Goal: Answer question/provide support: Share knowledge or assist other users

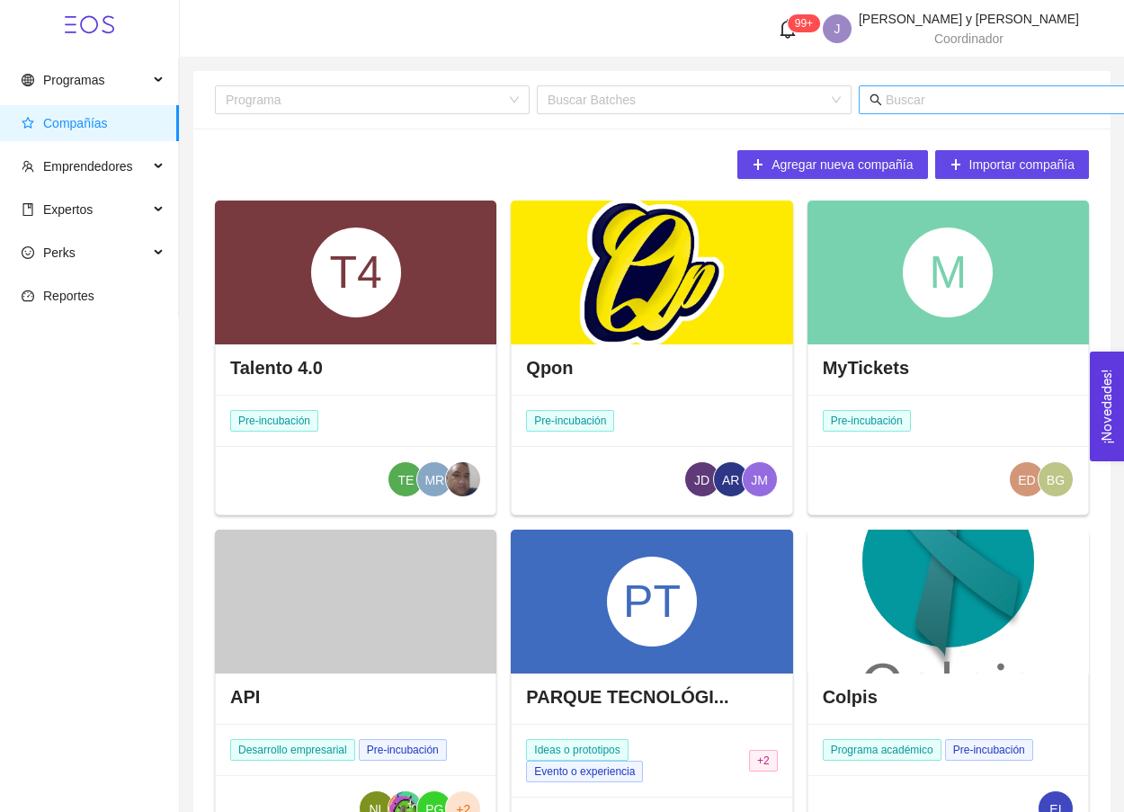
click at [990, 109] on input "text" at bounding box center [1062, 100] width 353 height 20
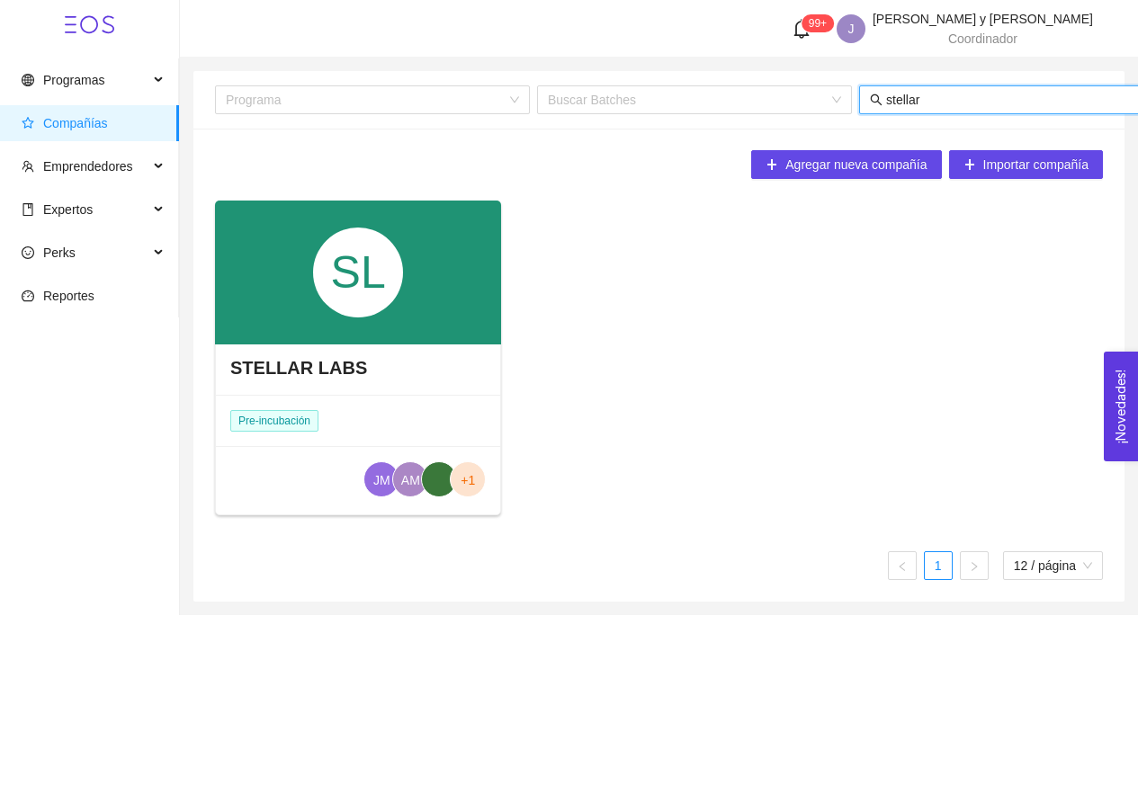
type input "stellar"
click at [387, 373] on div "STELLAR LABS" at bounding box center [358, 368] width 284 height 54
click at [374, 314] on div "SL" at bounding box center [358, 273] width 90 height 90
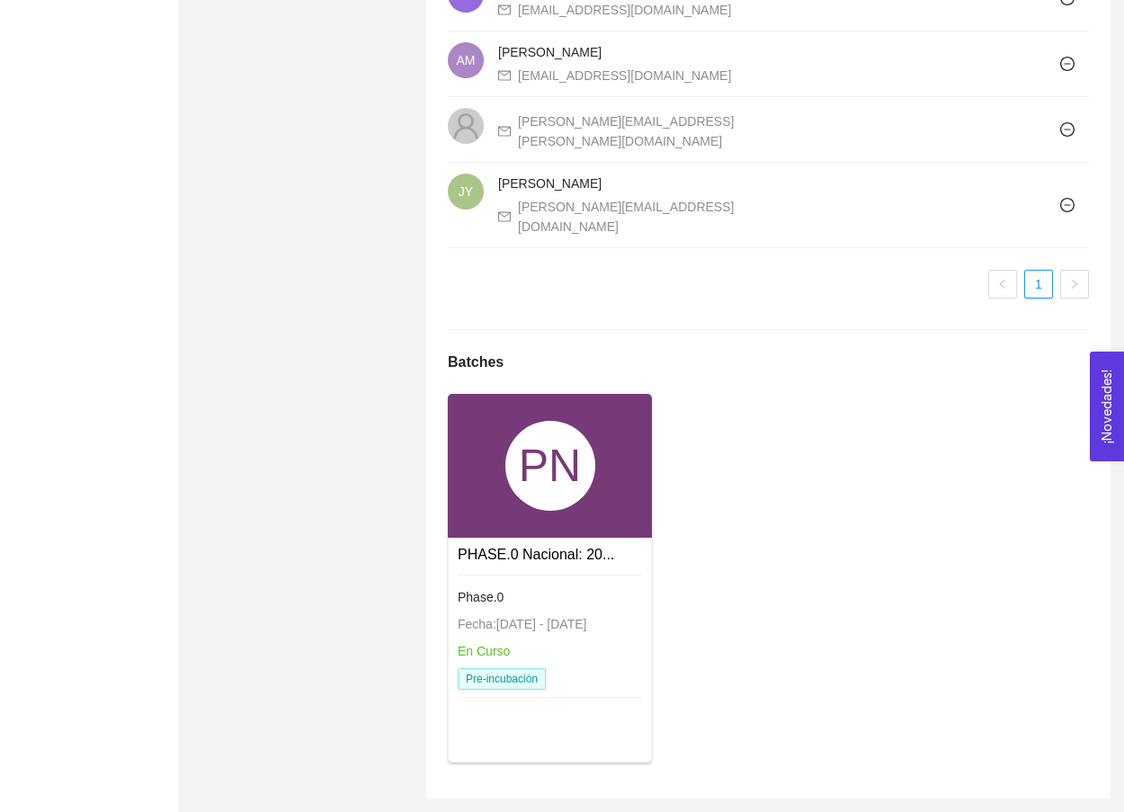
scroll to position [1277, 0]
click at [551, 516] on div "PN" at bounding box center [550, 466] width 204 height 144
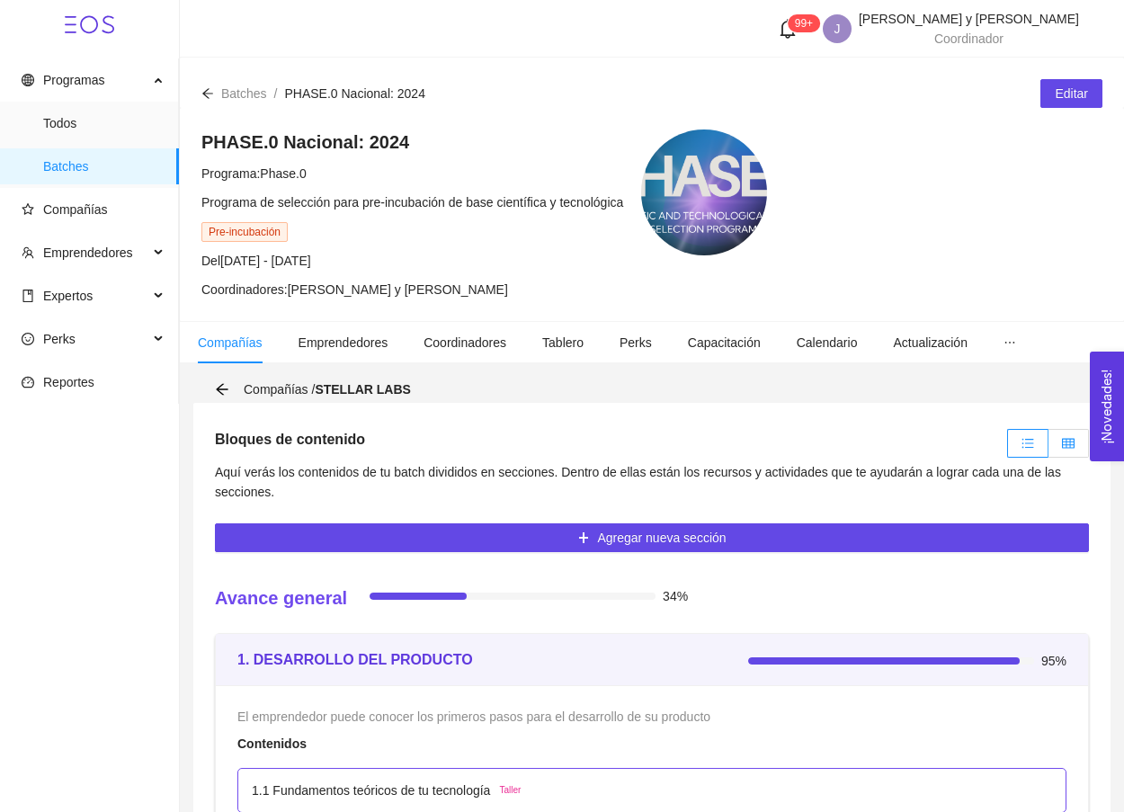
click at [1074, 431] on label at bounding box center [1069, 443] width 40 height 29
click at [1049, 448] on input "radio" at bounding box center [1049, 448] width 0 height 0
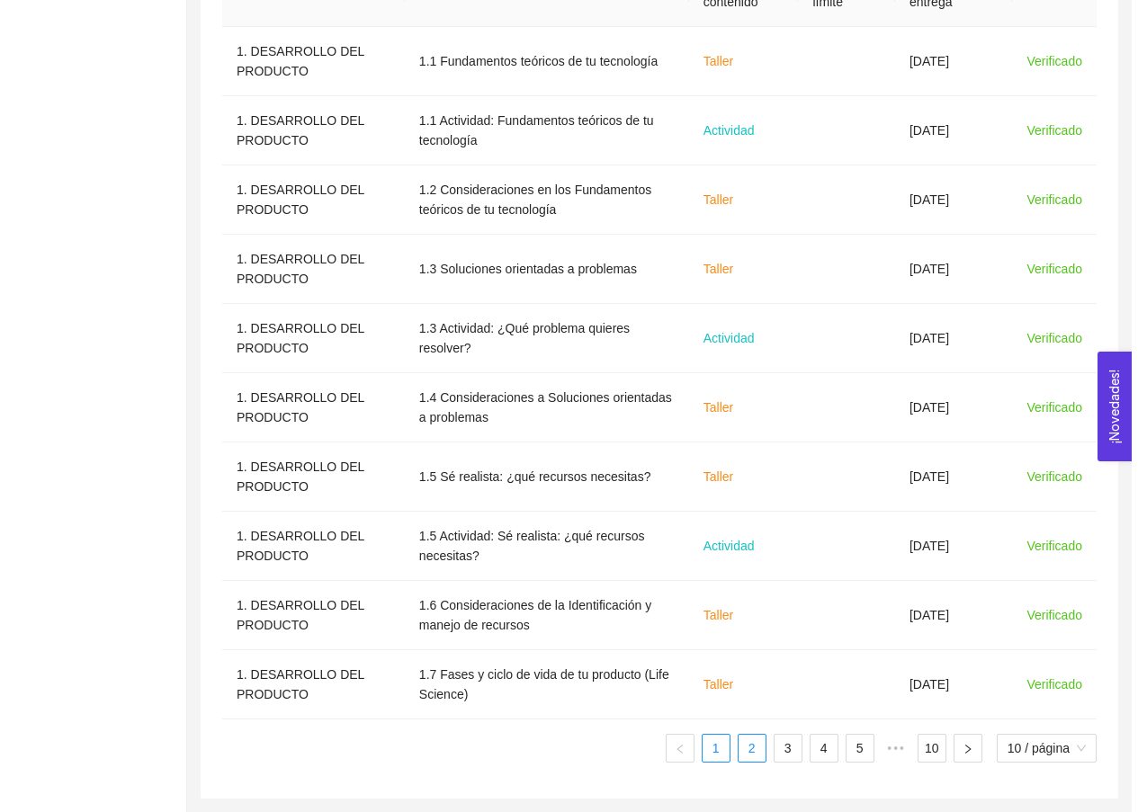
scroll to position [656, 0]
click at [742, 762] on li "2" at bounding box center [744, 748] width 29 height 29
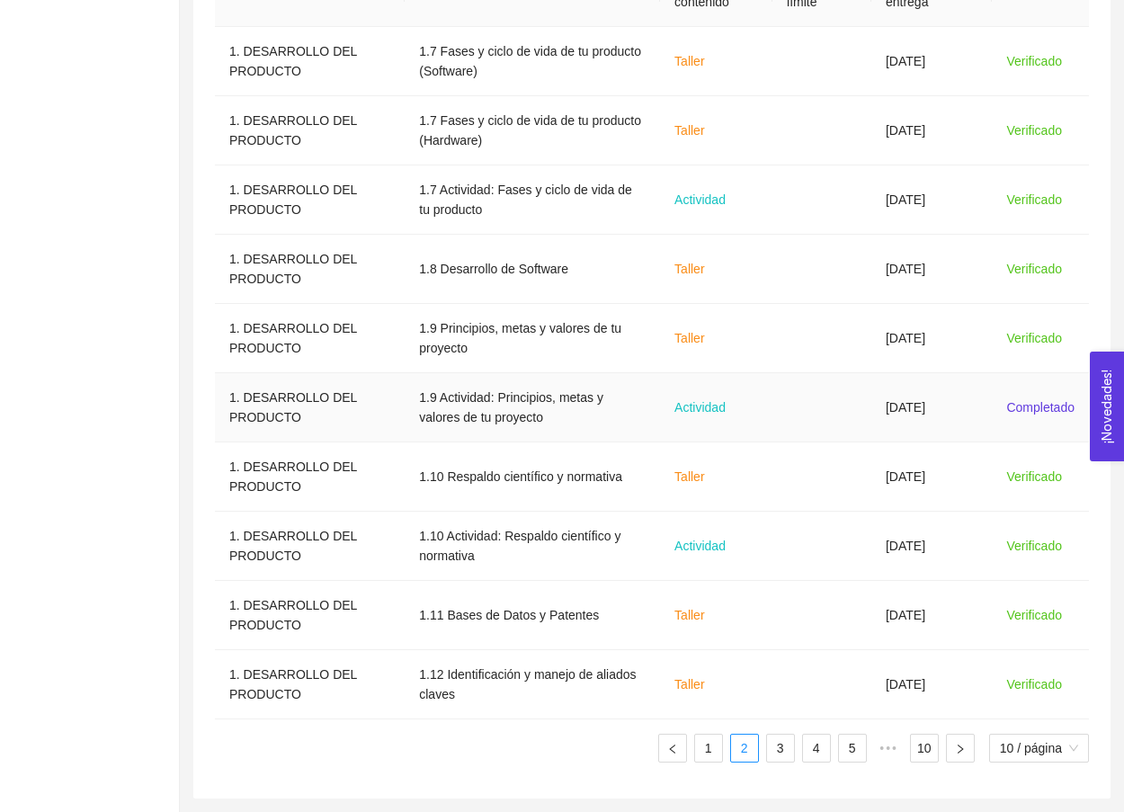
click at [795, 419] on td at bounding box center [822, 407] width 99 height 69
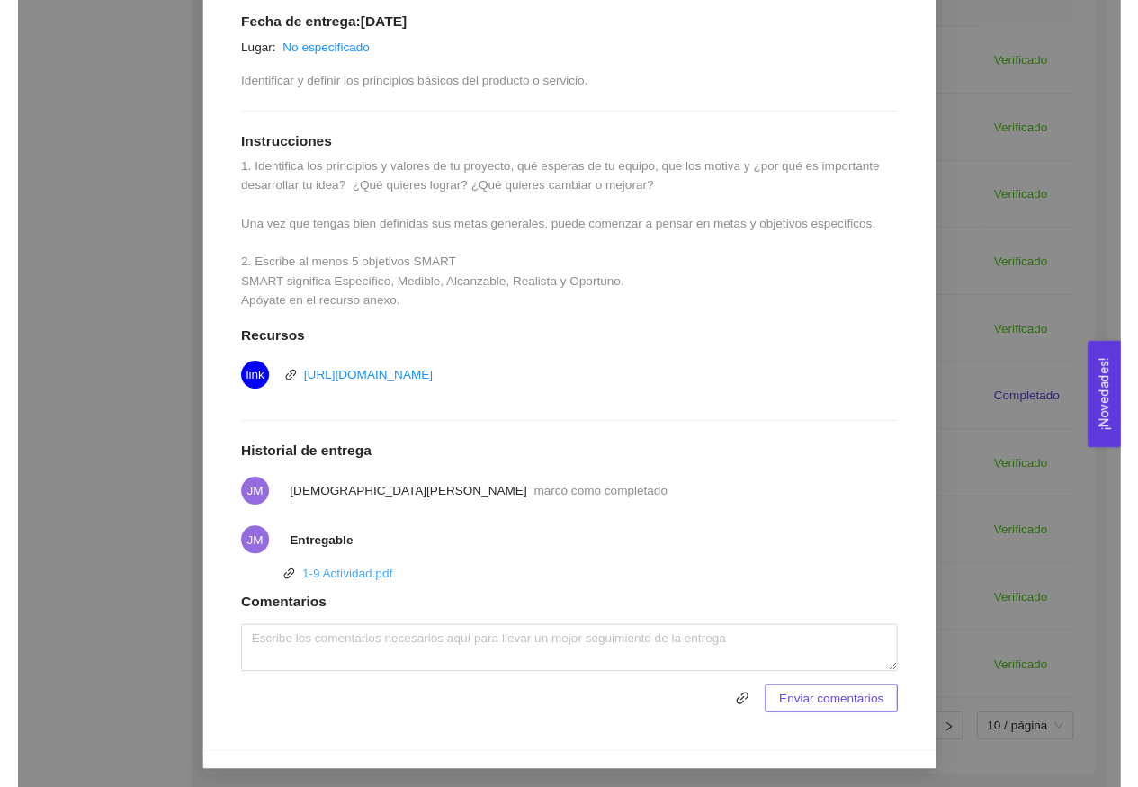
scroll to position [378, 0]
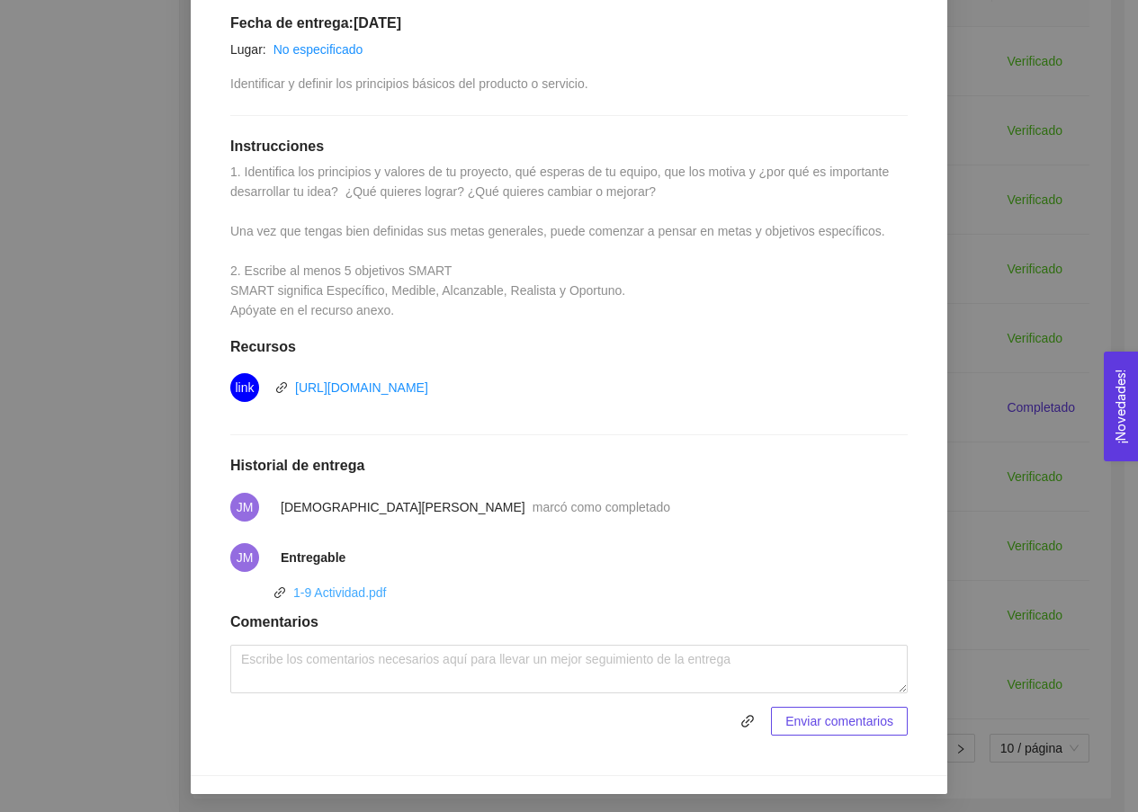
click at [375, 589] on link "1-9 Actividad.pdf" at bounding box center [340, 592] width 94 height 14
click at [356, 583] on div "1-9 Actividad.pdf" at bounding box center [340, 593] width 94 height 20
click at [356, 588] on link "1-9 Actividad.pdf" at bounding box center [340, 592] width 94 height 14
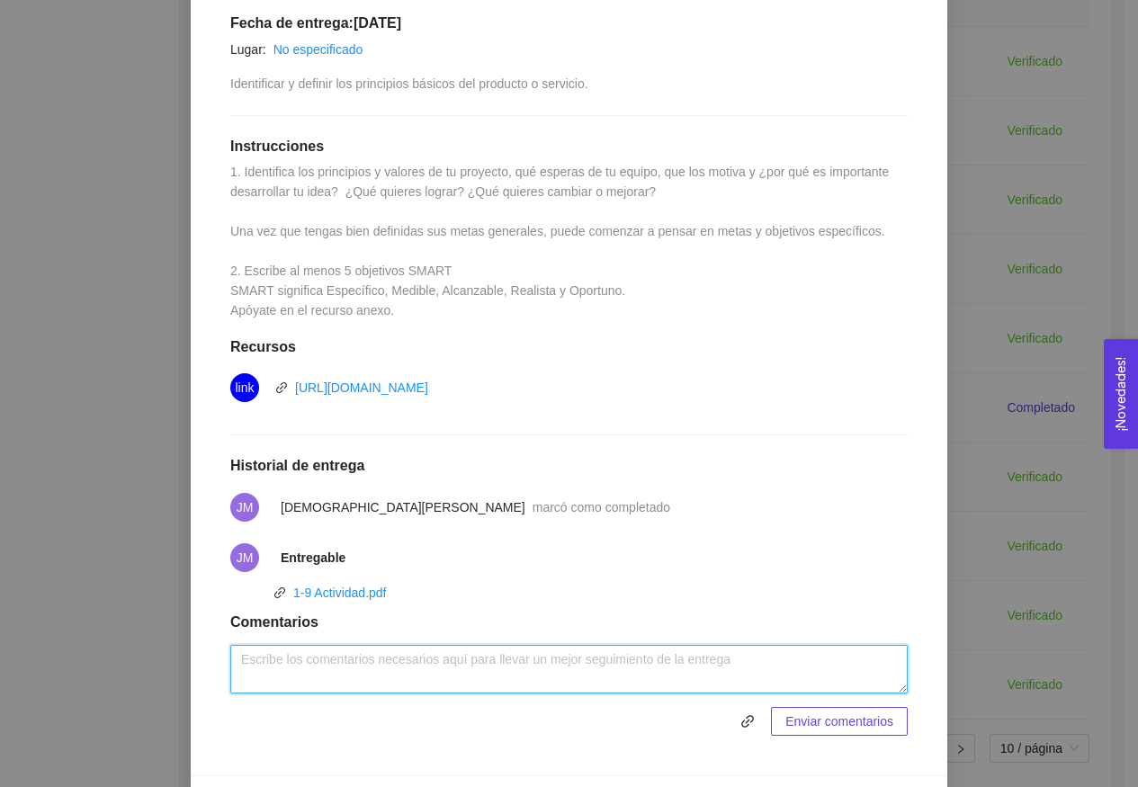
click at [326, 667] on textarea at bounding box center [568, 669] width 677 height 49
paste textarea "El objetivo 1 (“mejora demostrable en la movilidad o recuperación”) es muy buen…"
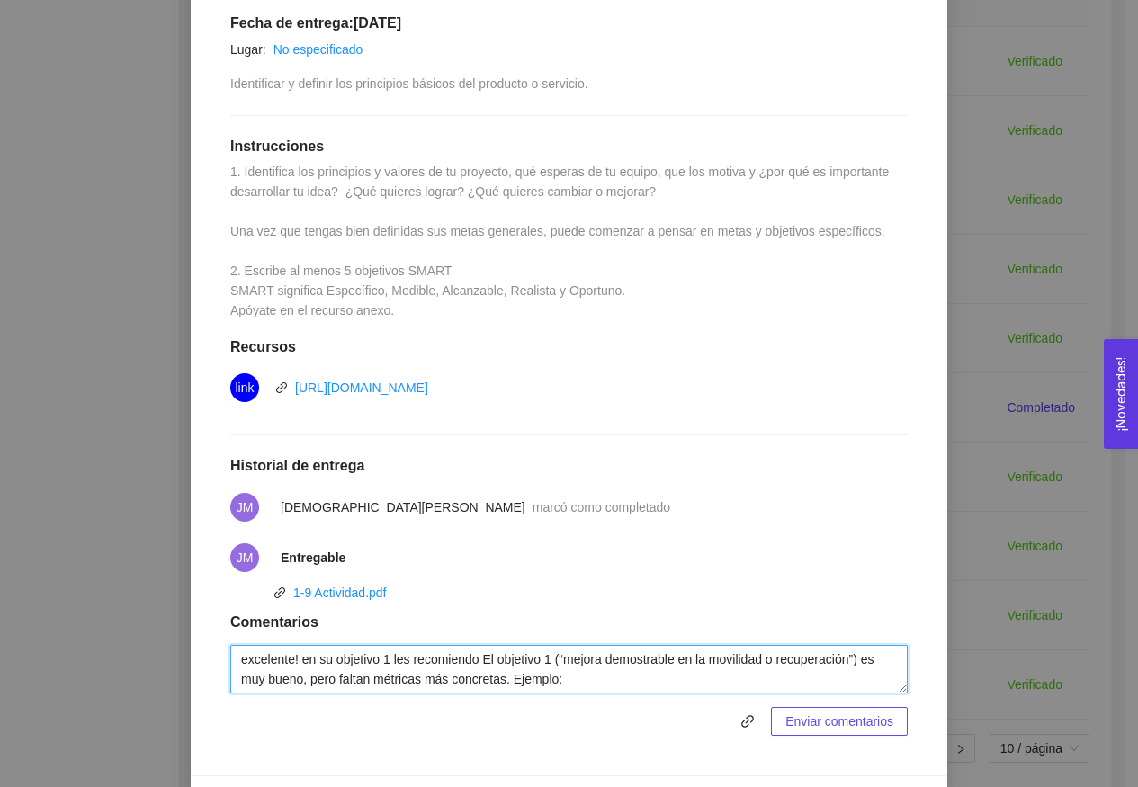
drag, startPoint x: 485, startPoint y: 655, endPoint x: 554, endPoint y: 654, distance: 69.3
click at [554, 654] on textarea "excelente! en su objetivo 1 les recomiendo El objetivo 1 (“mejora demostrable e…" at bounding box center [568, 669] width 677 height 49
drag, startPoint x: 490, startPoint y: 654, endPoint x: 804, endPoint y: 653, distance: 313.9
click at [804, 653] on textarea "excelente! en su objetivo 1 les recomiendo (“mejora demostrable en la movilidad…" at bounding box center [568, 669] width 677 height 49
drag, startPoint x: 392, startPoint y: 653, endPoint x: 410, endPoint y: 654, distance: 18.0
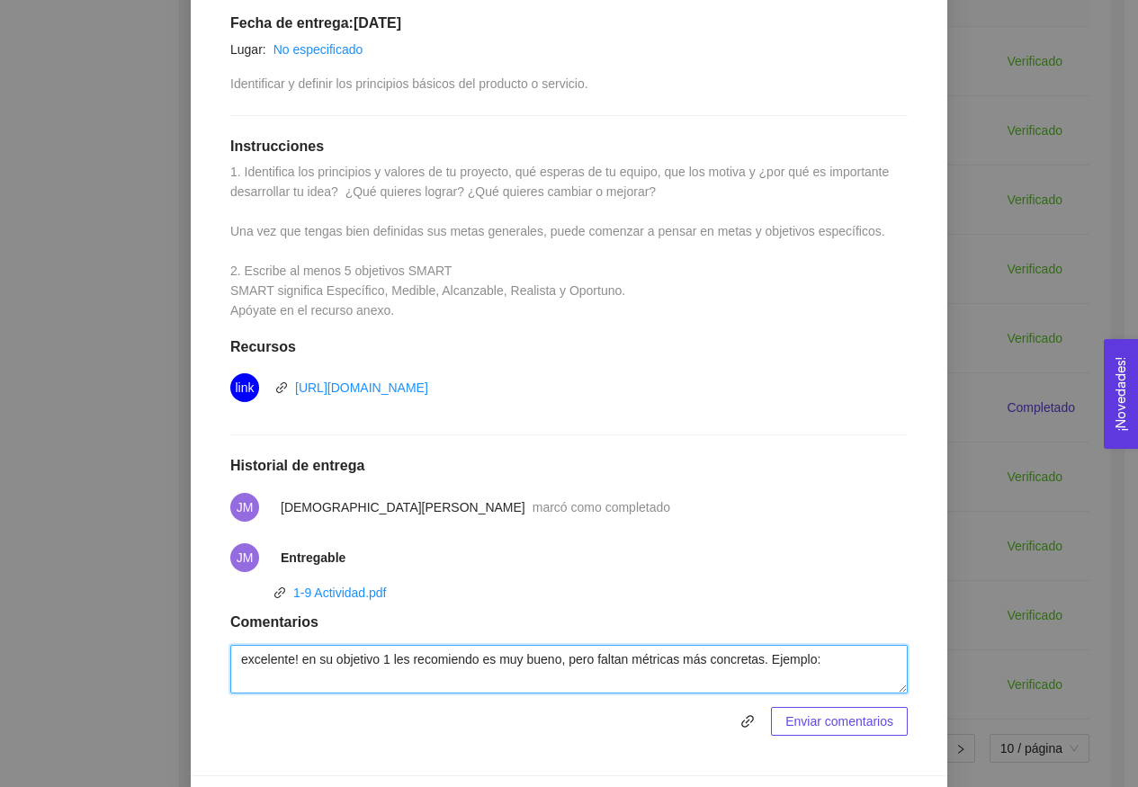
click at [391, 653] on textarea "excelente! en su objetivo 1 les recomiendo es muy bueno, pero faltan métricas m…" at bounding box center [568, 669] width 677 height 49
paste textarea "(“mejora demostrable en la movilidad o recuperación”)"
drag, startPoint x: 806, startPoint y: 653, endPoint x: 880, endPoint y: 655, distance: 73.8
click at [880, 655] on textarea "excelente! en su objetivo 1 (“mejora demostrable en la movilidad o recuperación…" at bounding box center [568, 669] width 677 height 49
drag, startPoint x: 803, startPoint y: 653, endPoint x: 895, endPoint y: 658, distance: 91.9
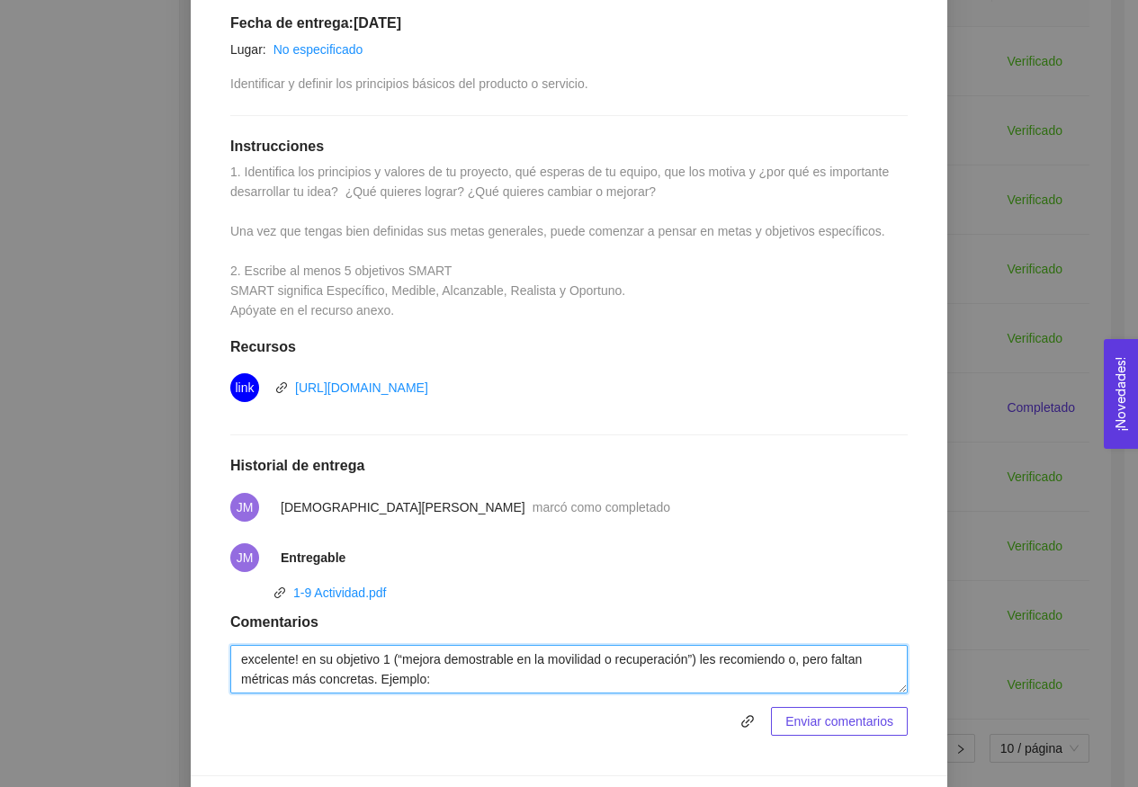
click at [895, 658] on textarea "excelente! en su objetivo 1 (“mejora demostrable en la movilidad o recuperación…" at bounding box center [568, 669] width 677 height 49
drag, startPoint x: 433, startPoint y: 675, endPoint x: 538, endPoint y: 679, distance: 104.4
click at [538, 679] on textarea "excelente! en su objetivo 1 (“mejora demostrable en la movilidad o recuperación…" at bounding box center [568, 669] width 677 height 49
paste textarea "“…buscando lograr al menos un 20% de mejora en movilidad medido con pruebas clí…"
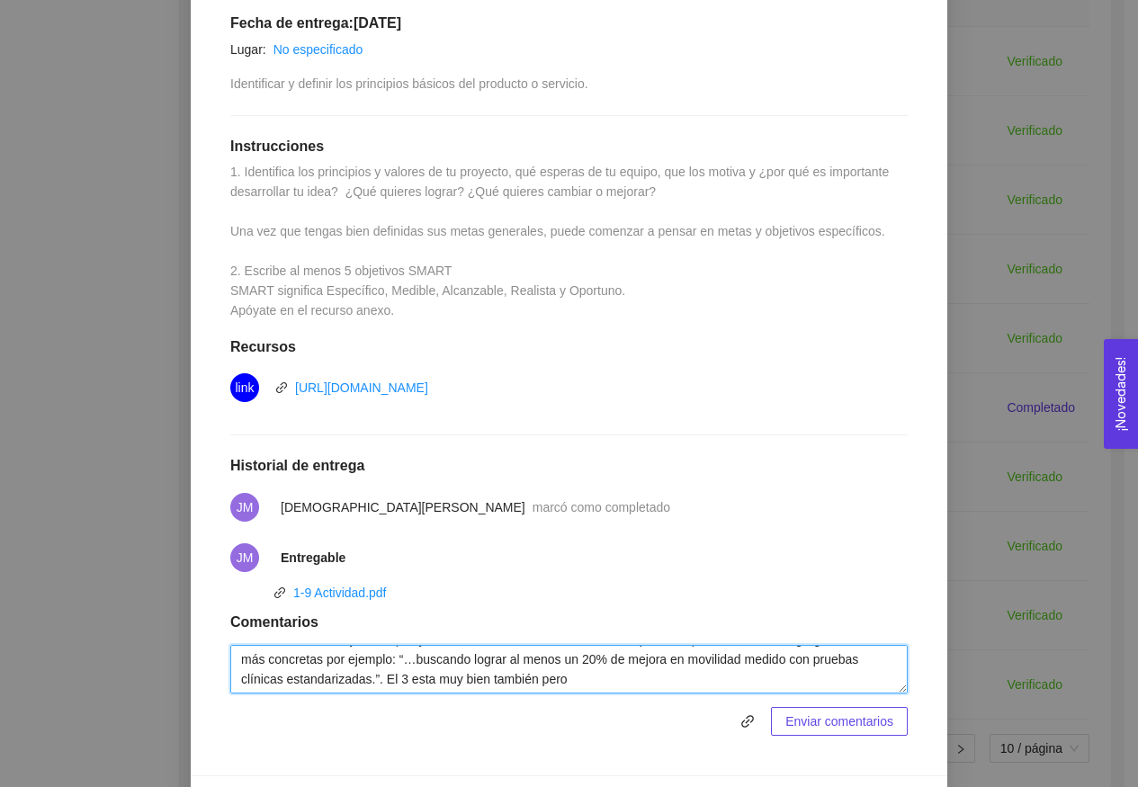
paste textarea "“ser reconocidos por organismos”"
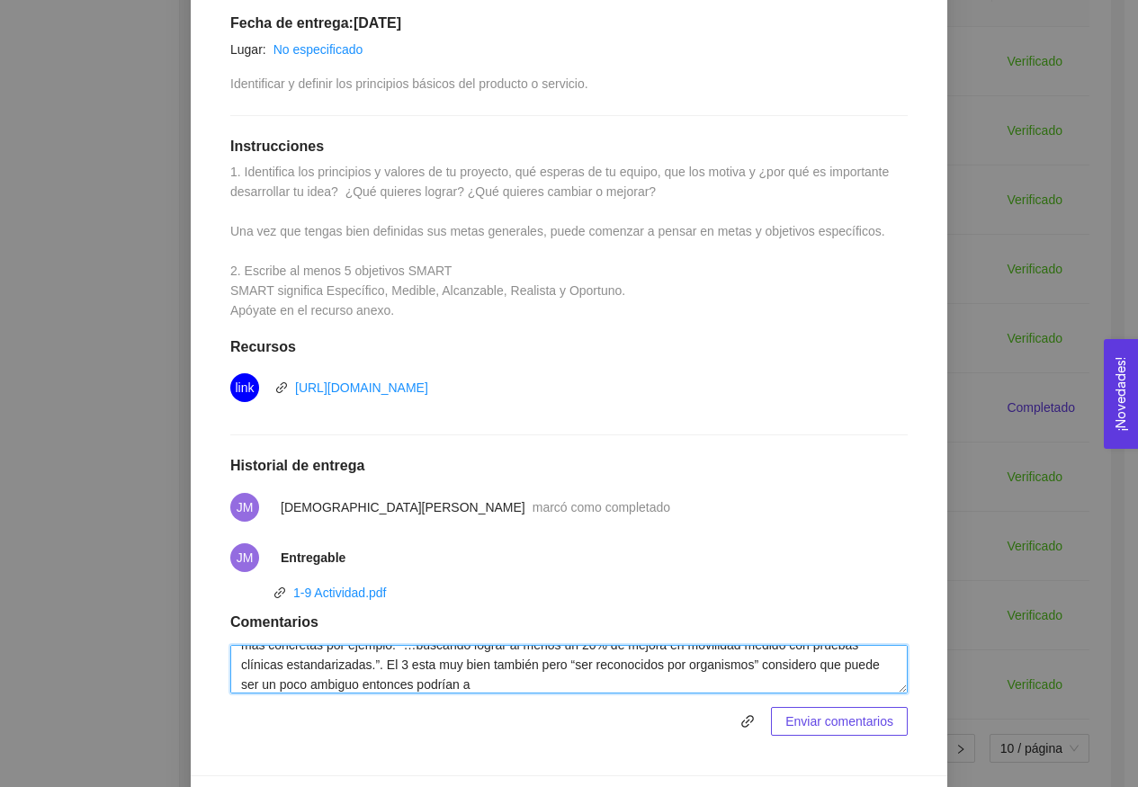
paste textarea "especificar: certificaciones, acreditaciones o menciones en conferencias."
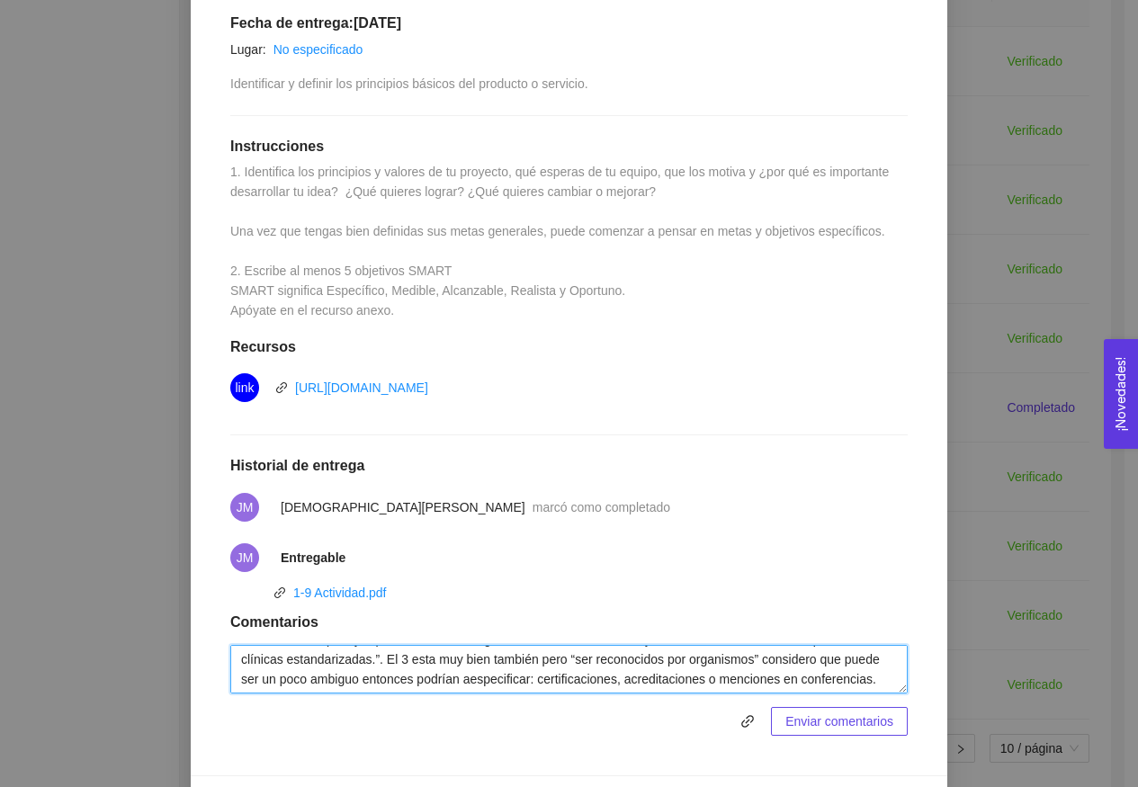
scroll to position [51, 0]
click at [600, 659] on textarea "excelente! en su objetivo 1 (“mejora demostrable en la movilidad o recuperación…" at bounding box center [568, 669] width 677 height 49
click at [657, 663] on textarea "excelente! en su objetivo 1 (“mejora demostrable en la movilidad o recuperación…" at bounding box center [568, 669] width 677 height 49
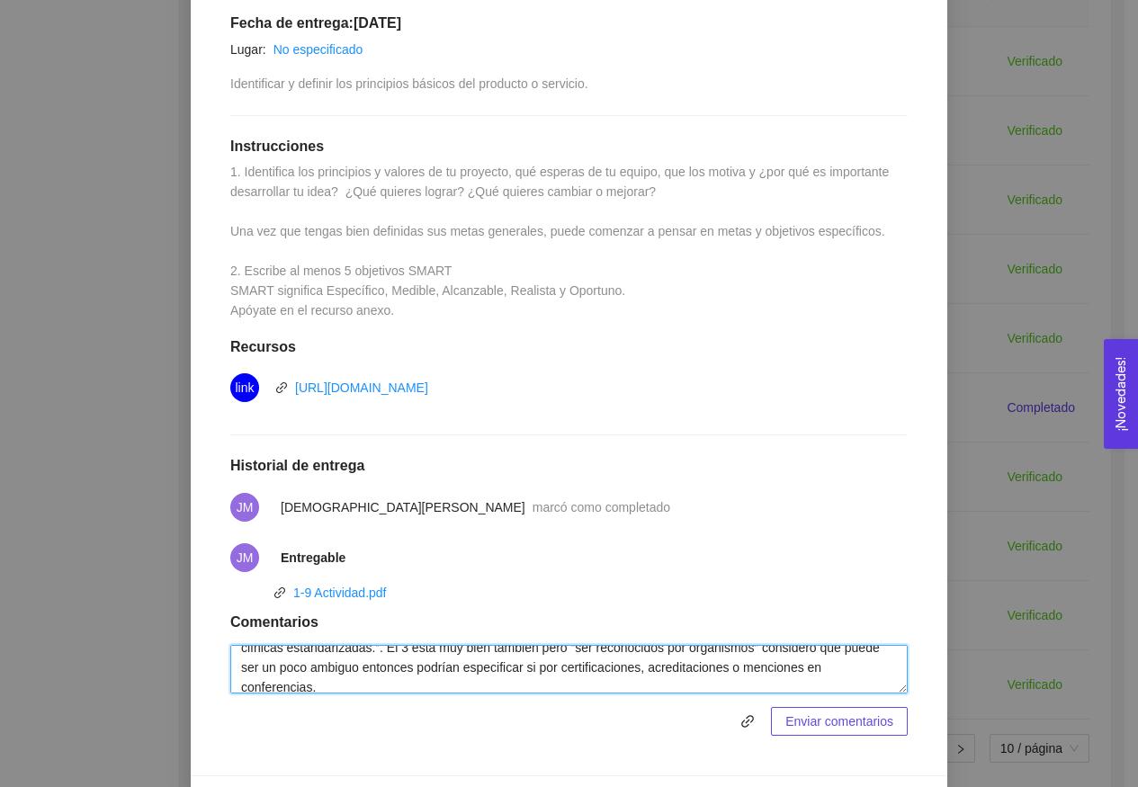
scroll to position [76, 0]
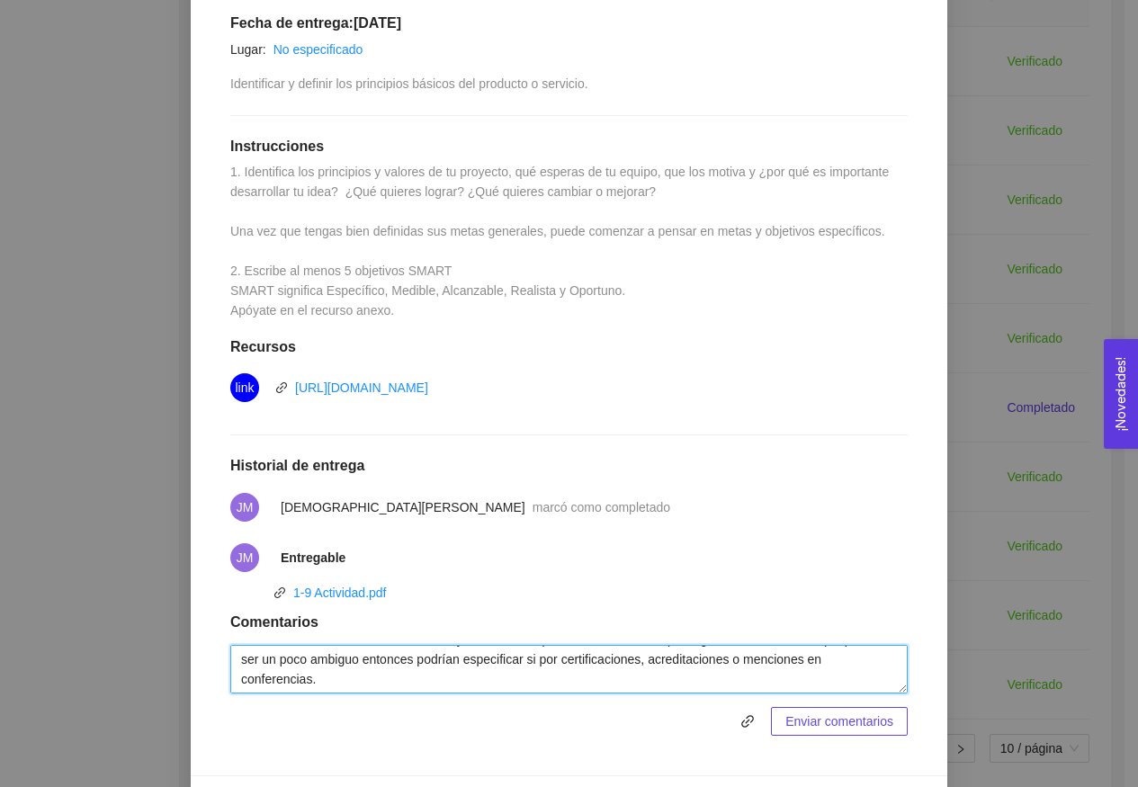
click at [238, 657] on textarea "excelente! en su objetivo 1 (“mejora demostrable en la movilidad o recuperación…" at bounding box center [568, 669] width 677 height 49
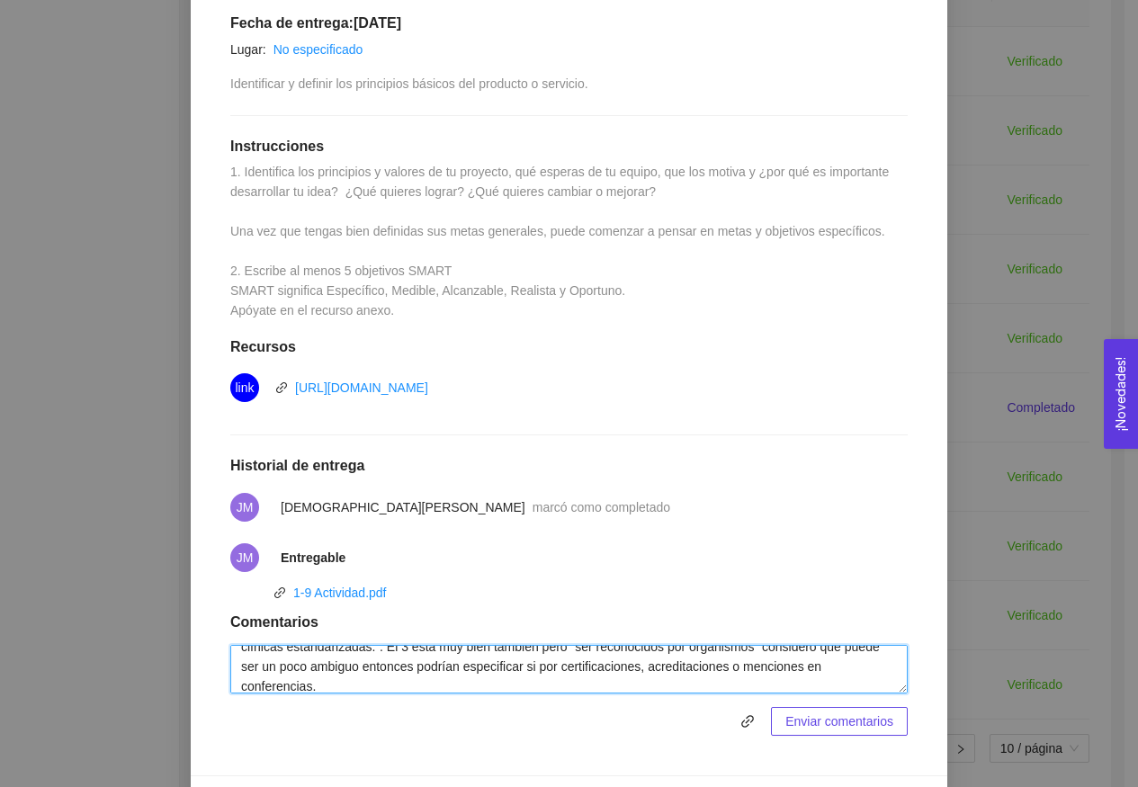
click at [489, 684] on textarea "excelente! en su objetivo 1 (“mejora demostrable en la movilidad o recuperación…" at bounding box center [568, 669] width 677 height 49
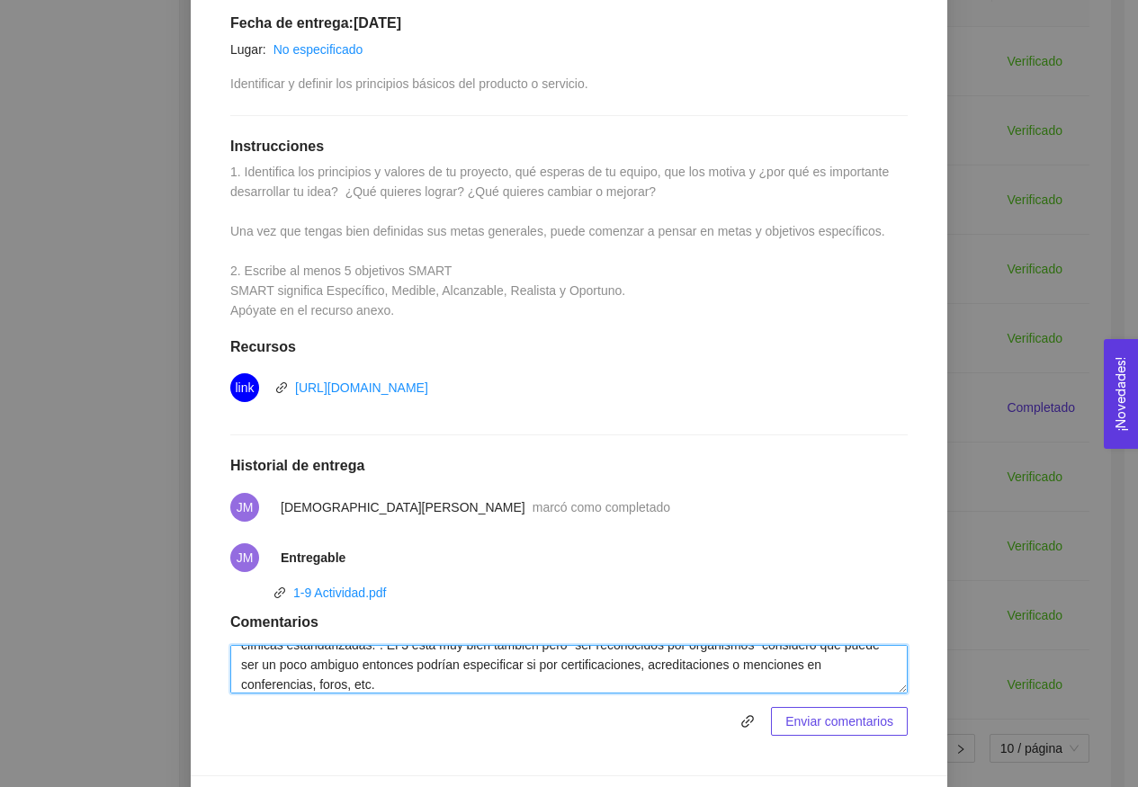
click at [578, 680] on textarea "excelente! en su objetivo 1 (“mejora demostrable en la movilidad o recuperación…" at bounding box center [568, 669] width 677 height 49
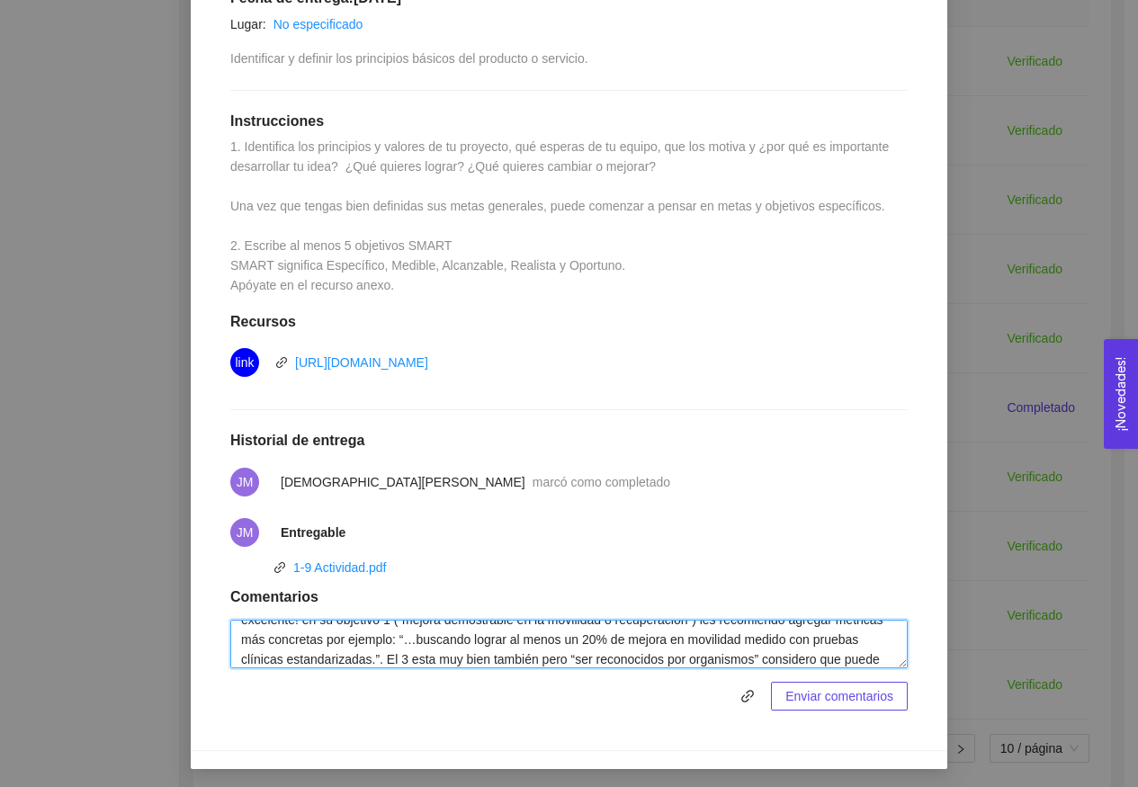
scroll to position [20, 0]
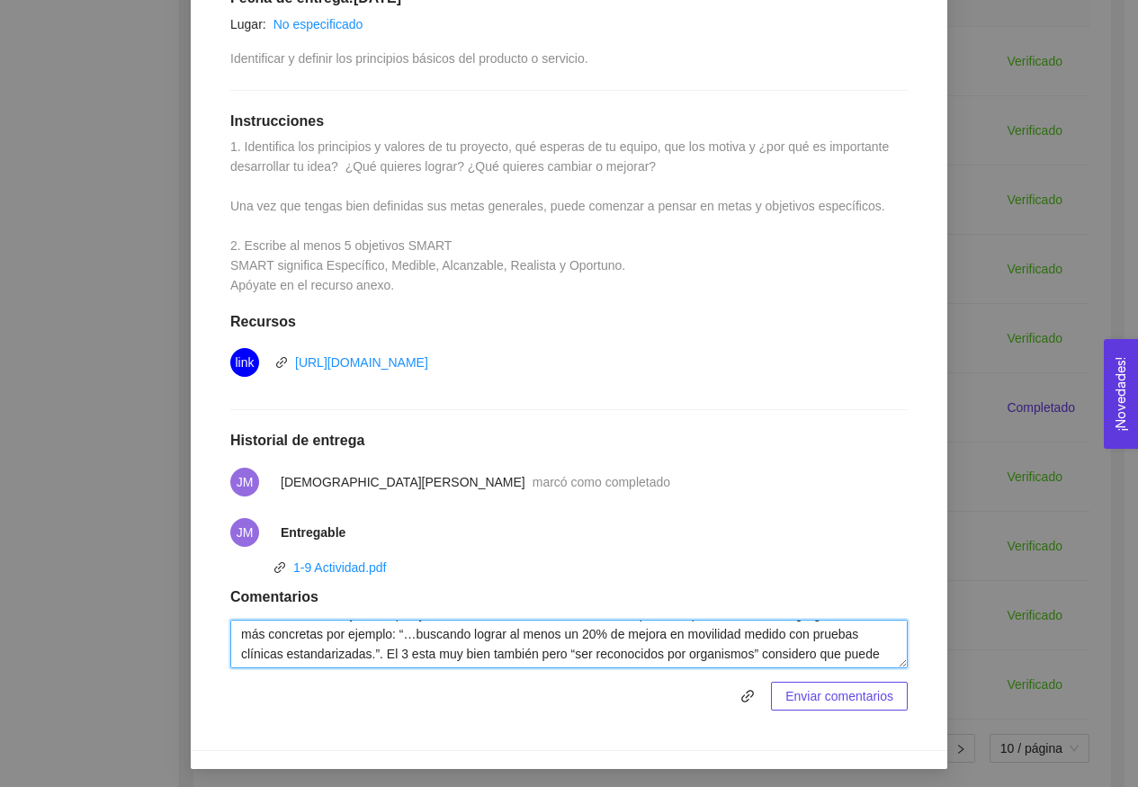
click at [431, 644] on textarea "excelente! en su objetivo 1 (“mejora demostrable en la movilidad o recuperación…" at bounding box center [568, 644] width 677 height 49
click at [765, 631] on textarea "excelente! en su objetivo 1 (“mejora demostrable en la movilidad o recuperación…" at bounding box center [568, 644] width 677 height 49
type textarea "excelente! en su objetivo 1 (“mejora demostrable en la movilidad o recuperación…"
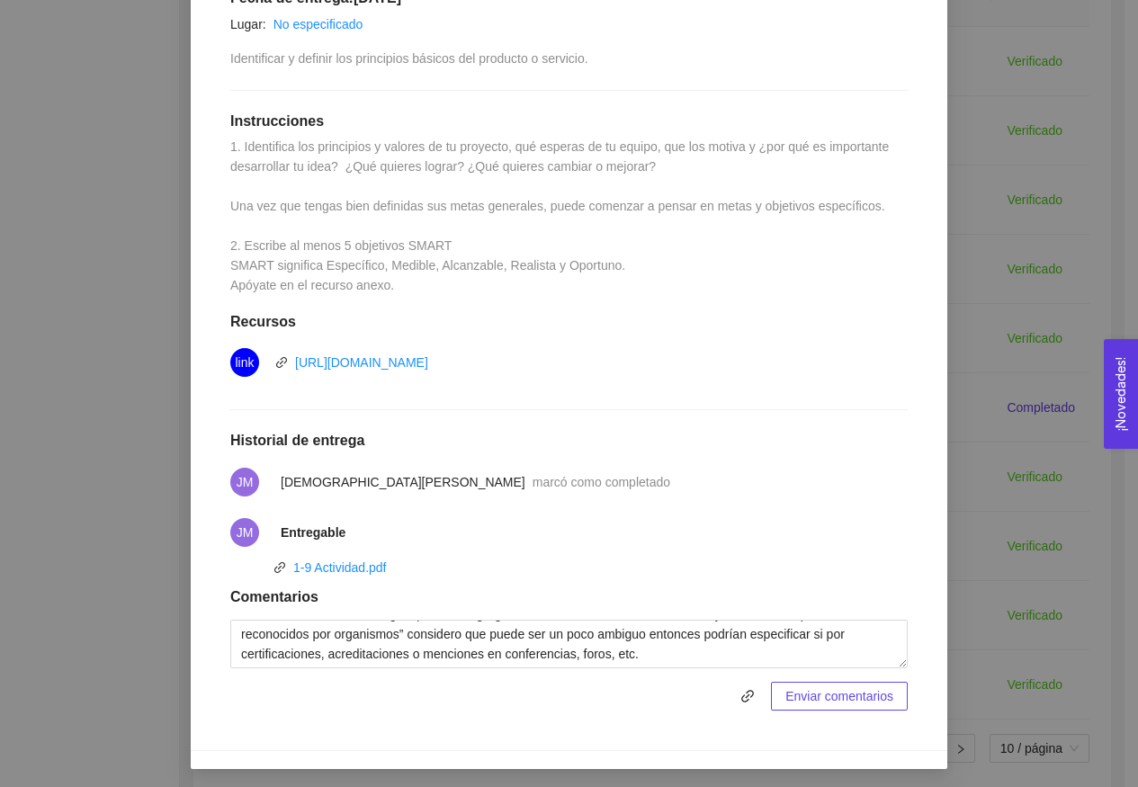
click at [800, 704] on button "Enviar comentarios" at bounding box center [839, 696] width 137 height 29
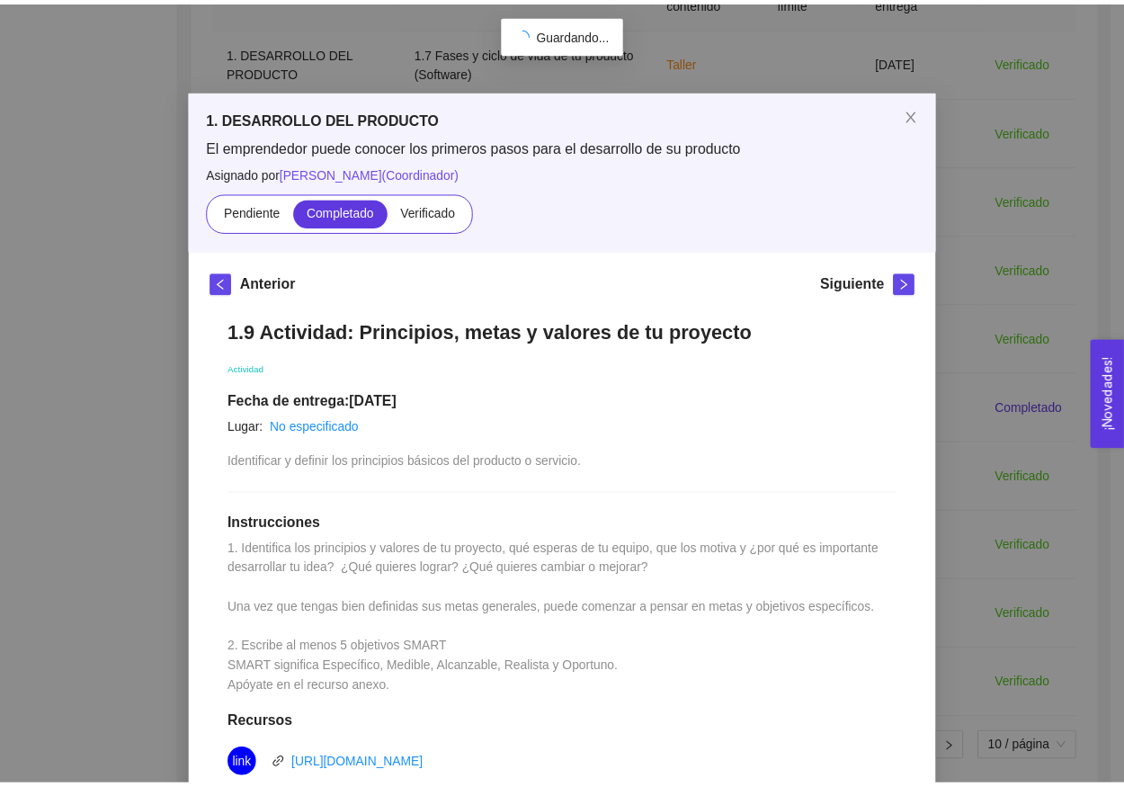
scroll to position [0, 0]
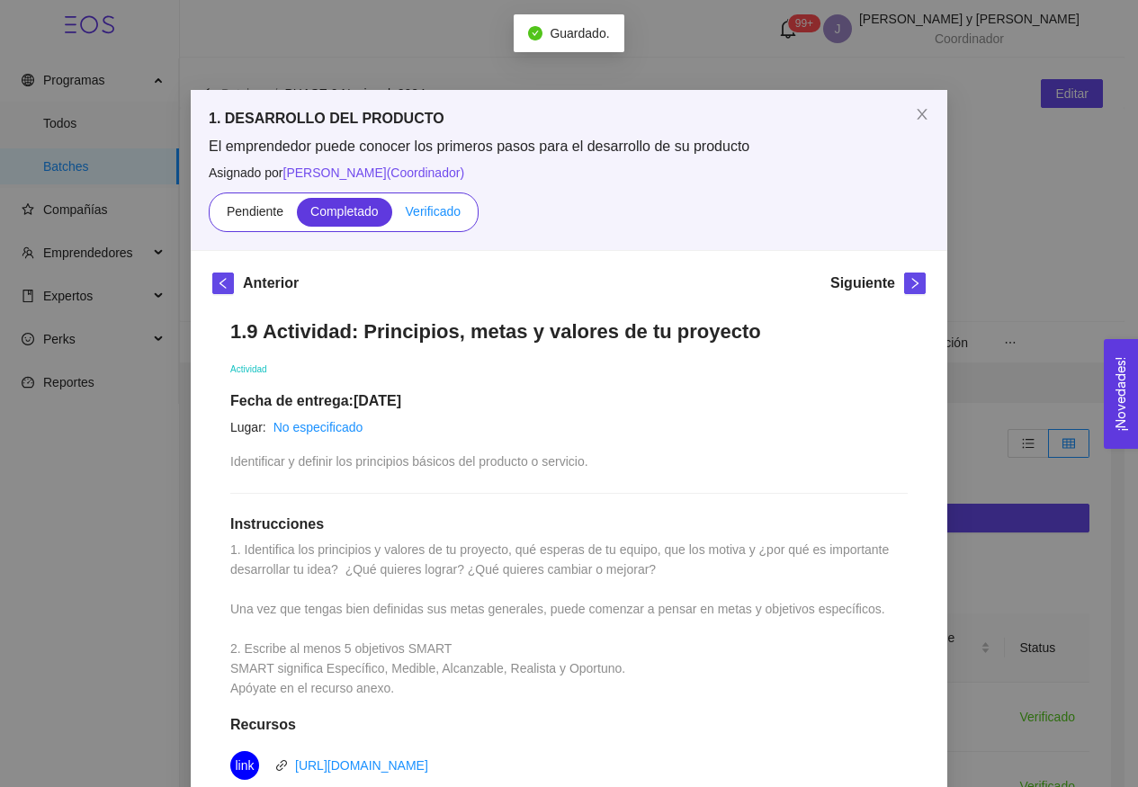
click at [431, 208] on span "Verificado" at bounding box center [433, 211] width 55 height 14
click at [392, 216] on input "Verificado" at bounding box center [392, 216] width 0 height 0
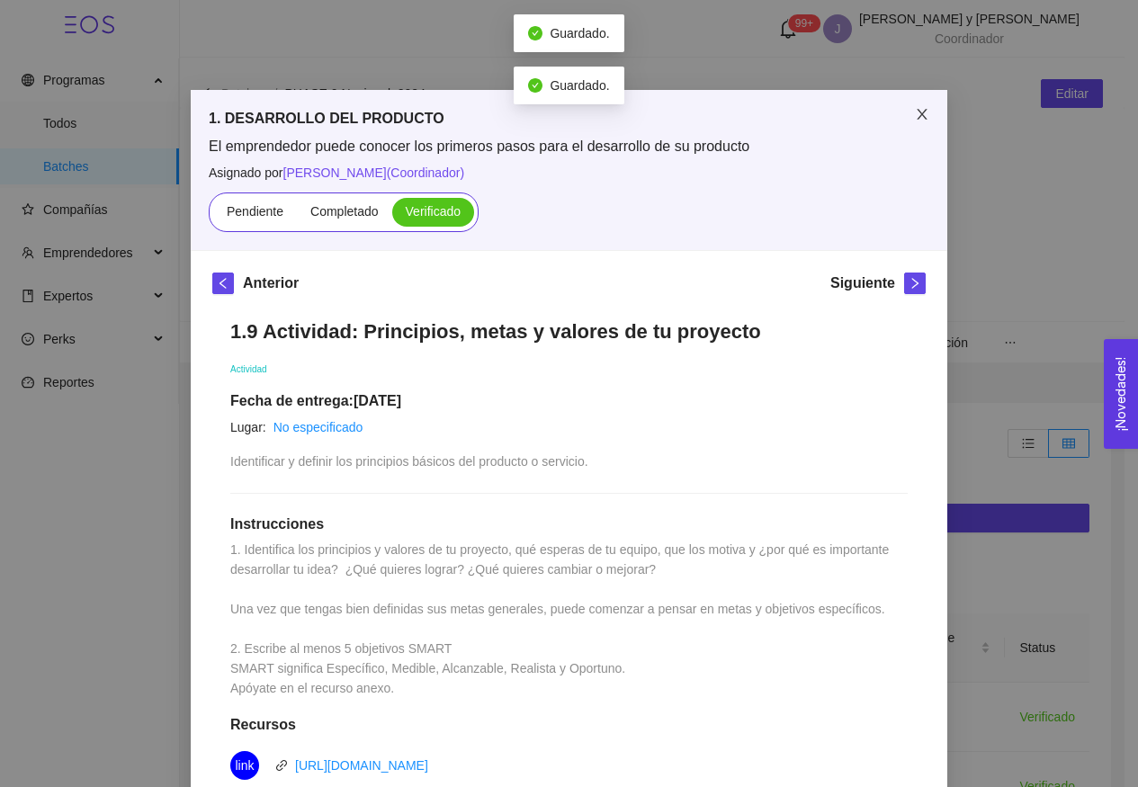
click at [915, 121] on icon "close" at bounding box center [922, 114] width 14 height 14
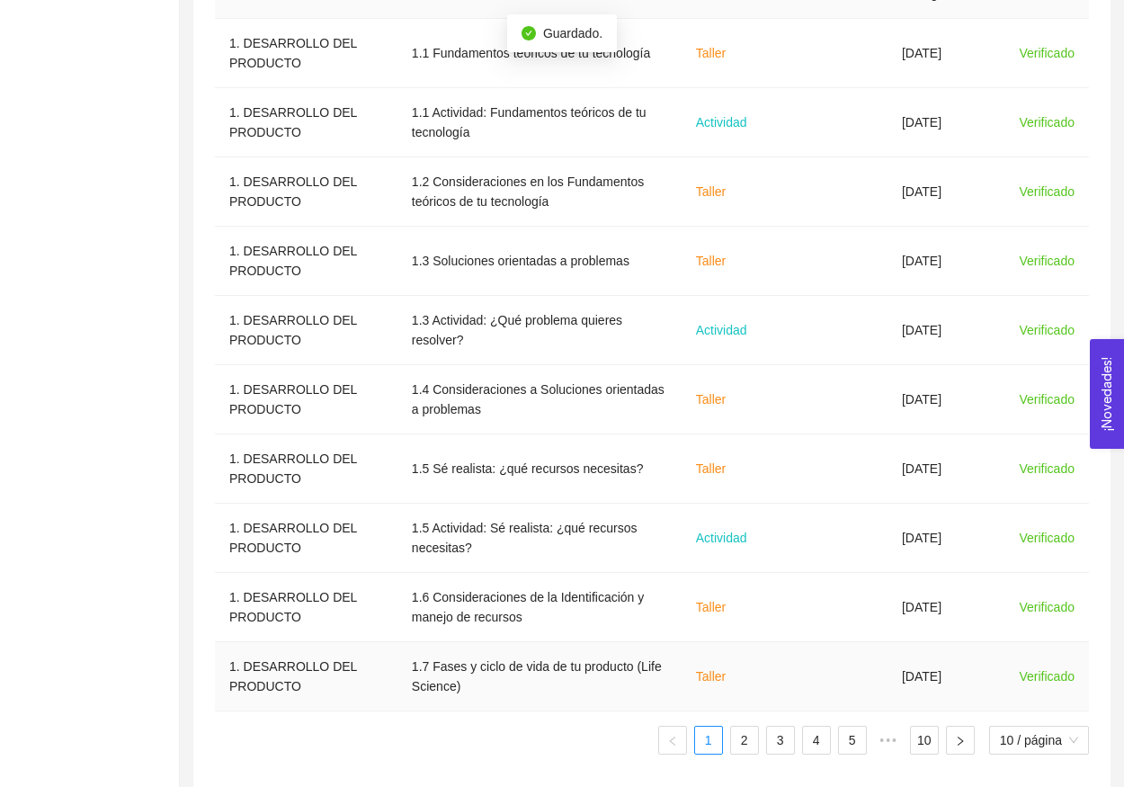
scroll to position [681, 0]
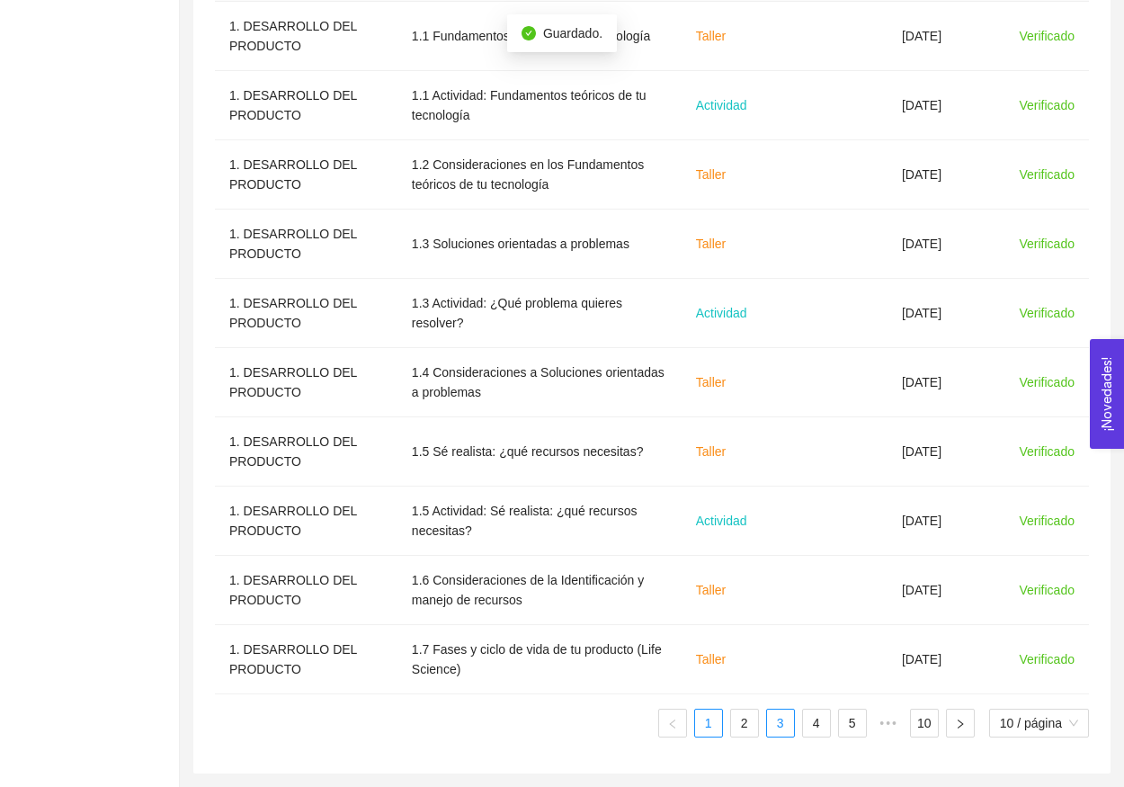
click at [780, 737] on li "3" at bounding box center [780, 723] width 29 height 29
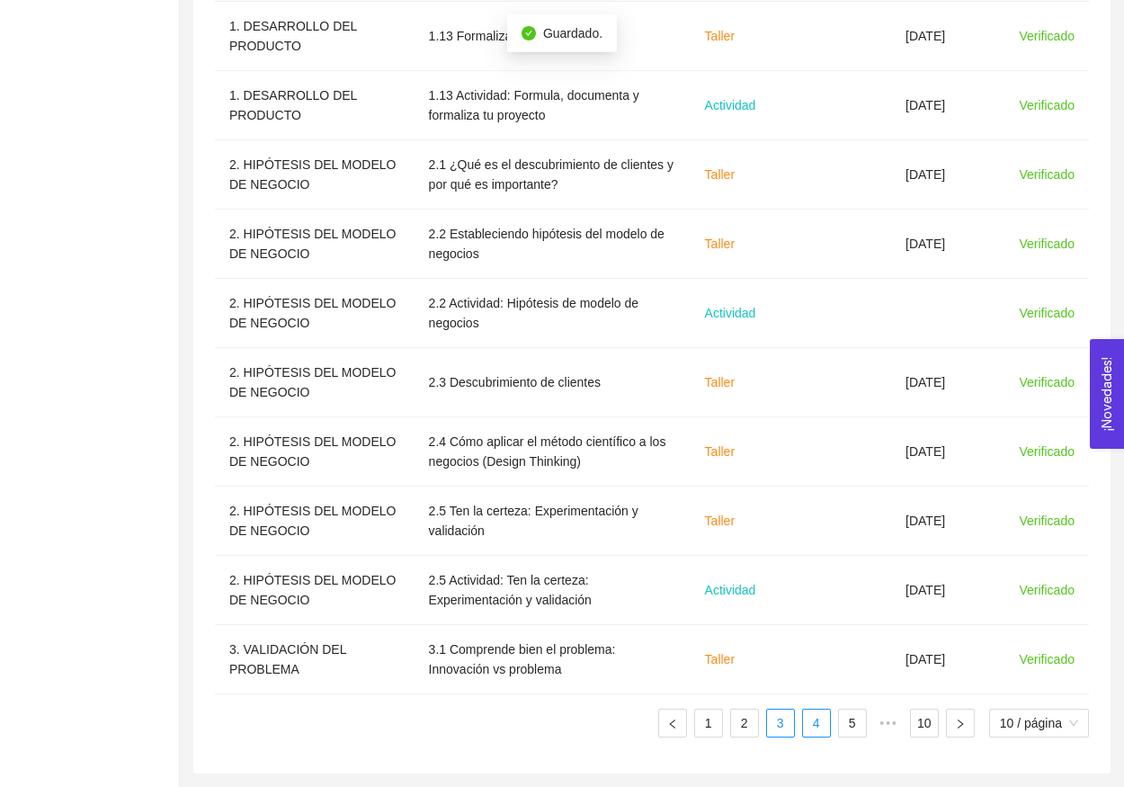
click at [818, 733] on link "4" at bounding box center [816, 723] width 27 height 27
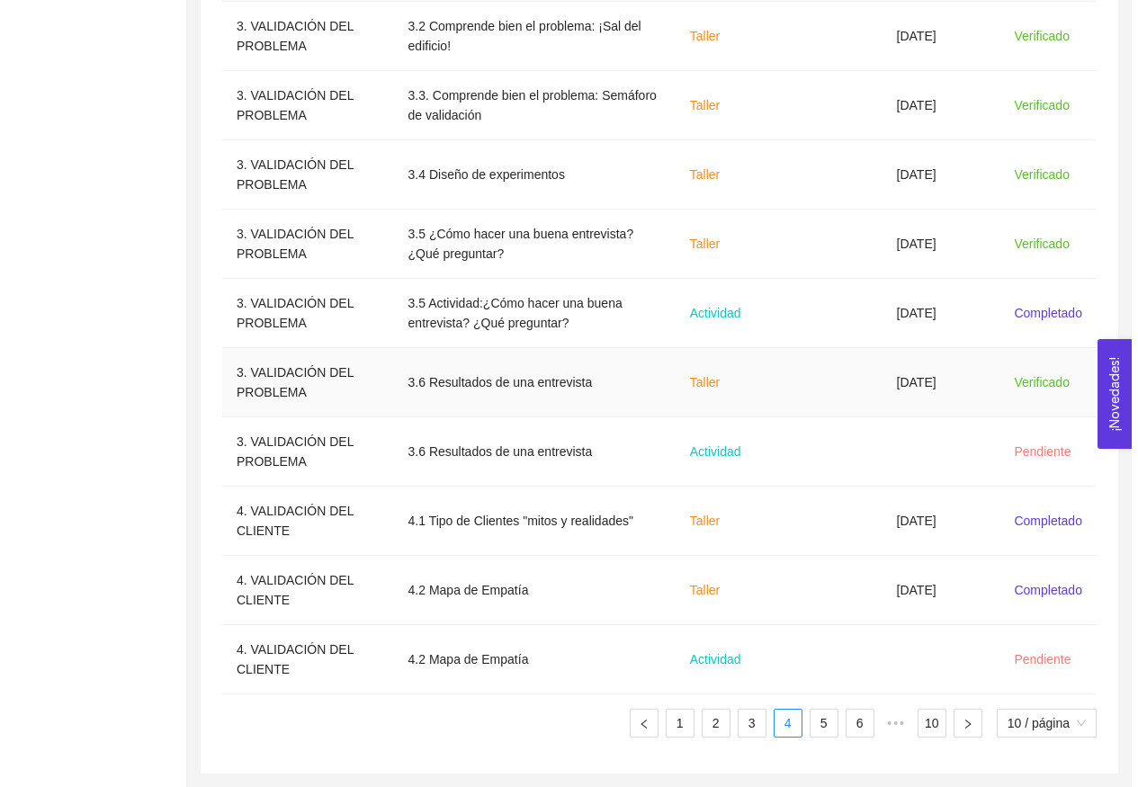
scroll to position [667, 0]
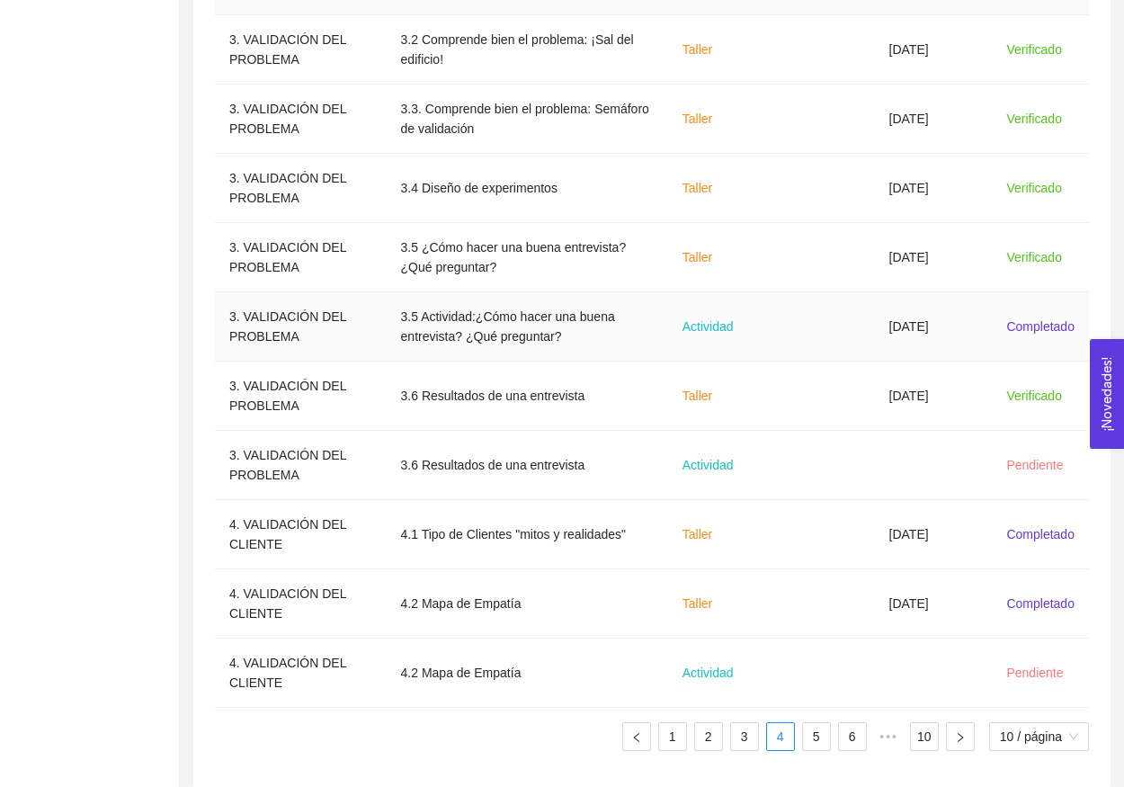
click at [808, 327] on td at bounding box center [826, 326] width 97 height 69
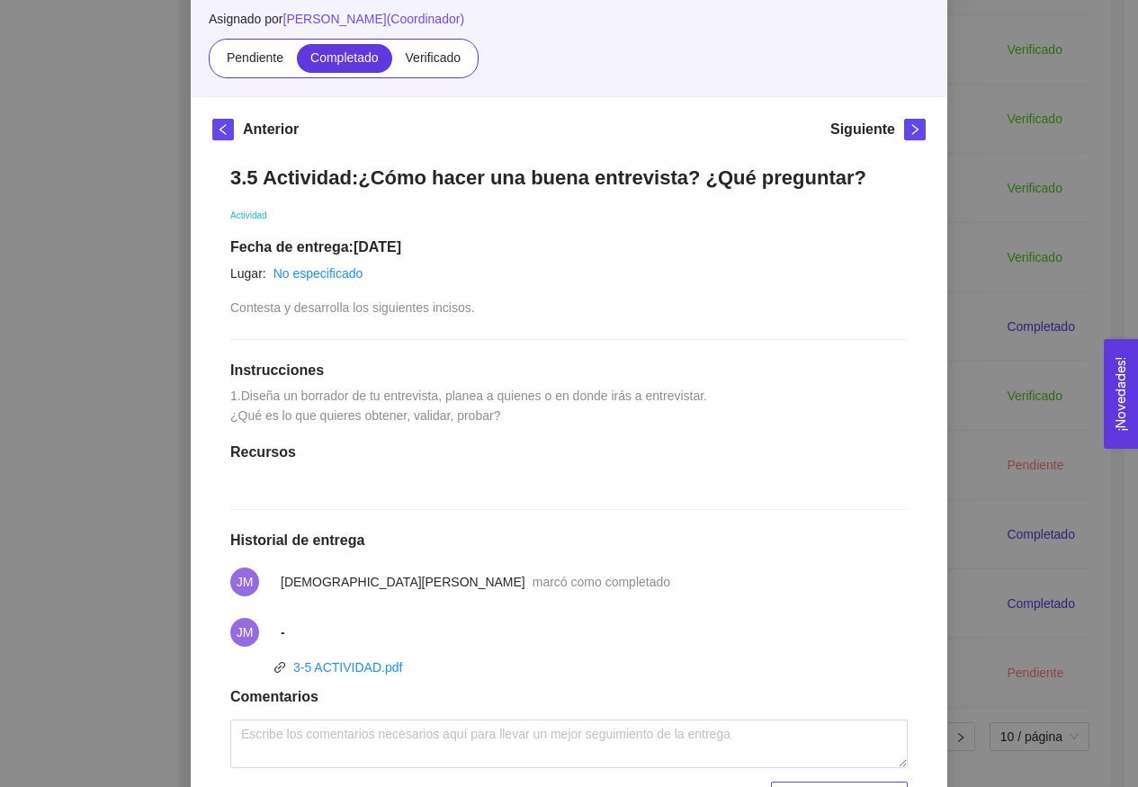
scroll to position [127, 0]
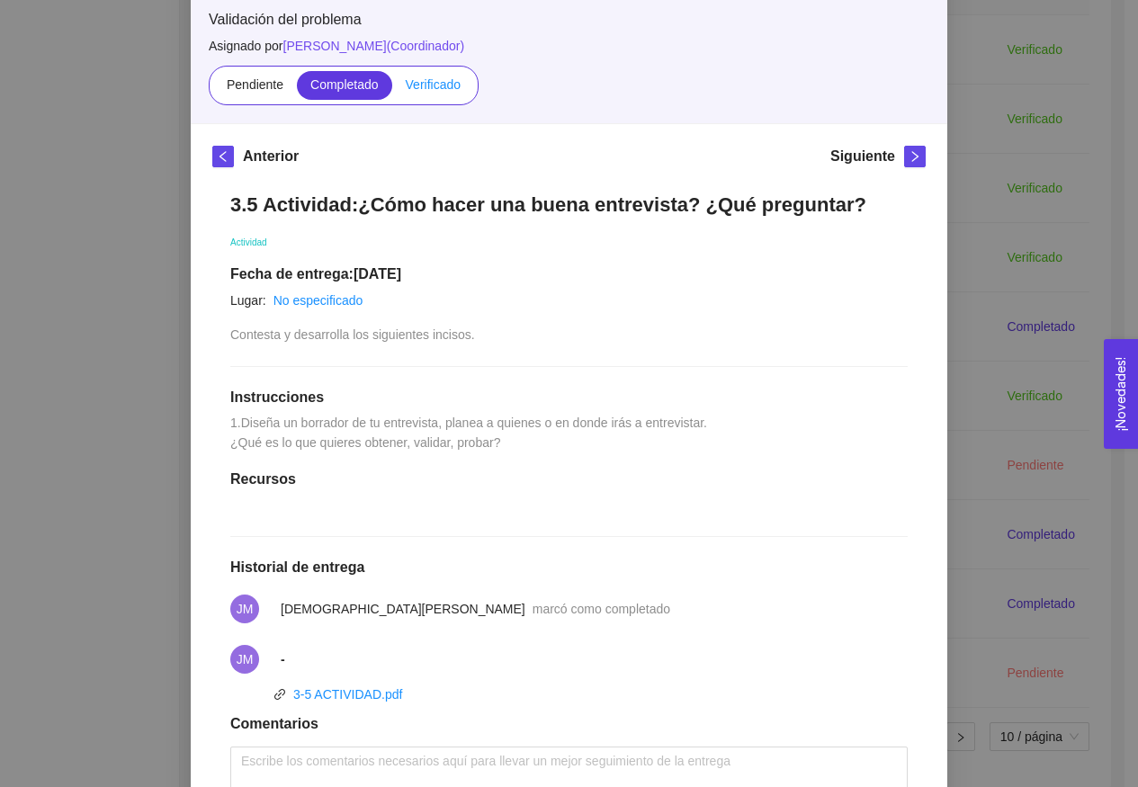
click at [433, 99] on label "Verificado" at bounding box center [433, 85] width 82 height 29
click at [392, 89] on input "Verificado" at bounding box center [392, 89] width 0 height 0
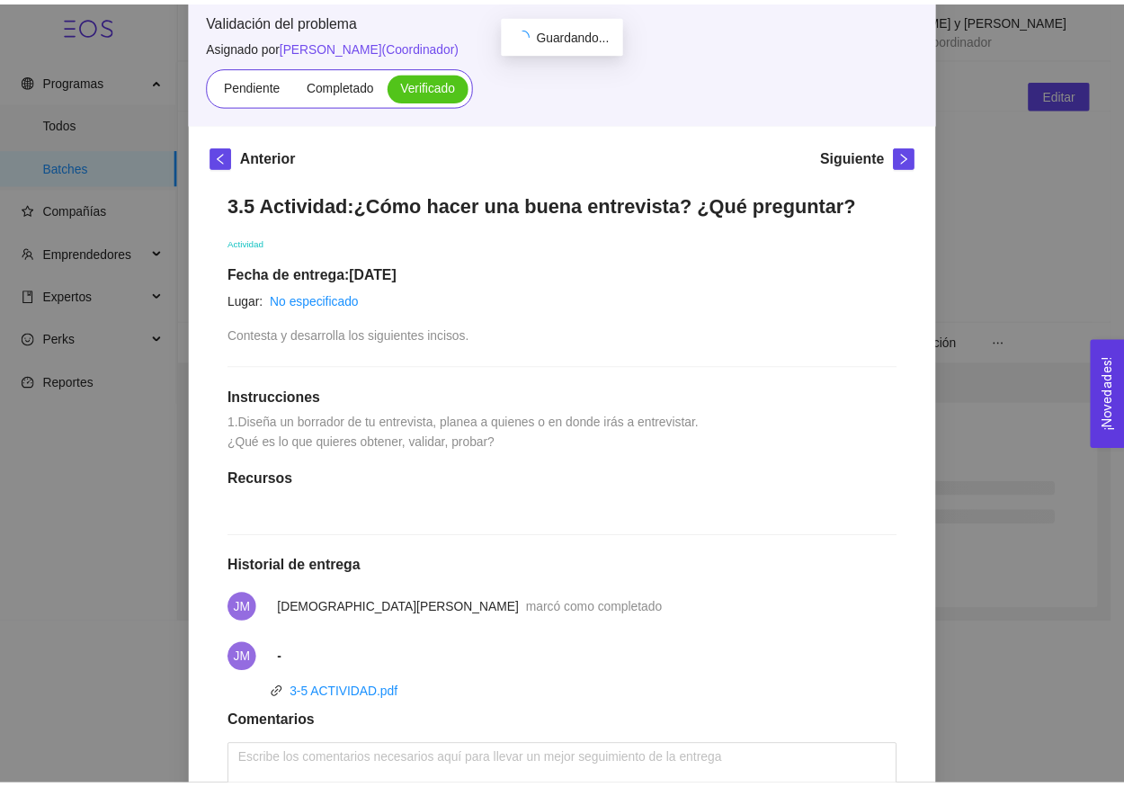
scroll to position [33, 0]
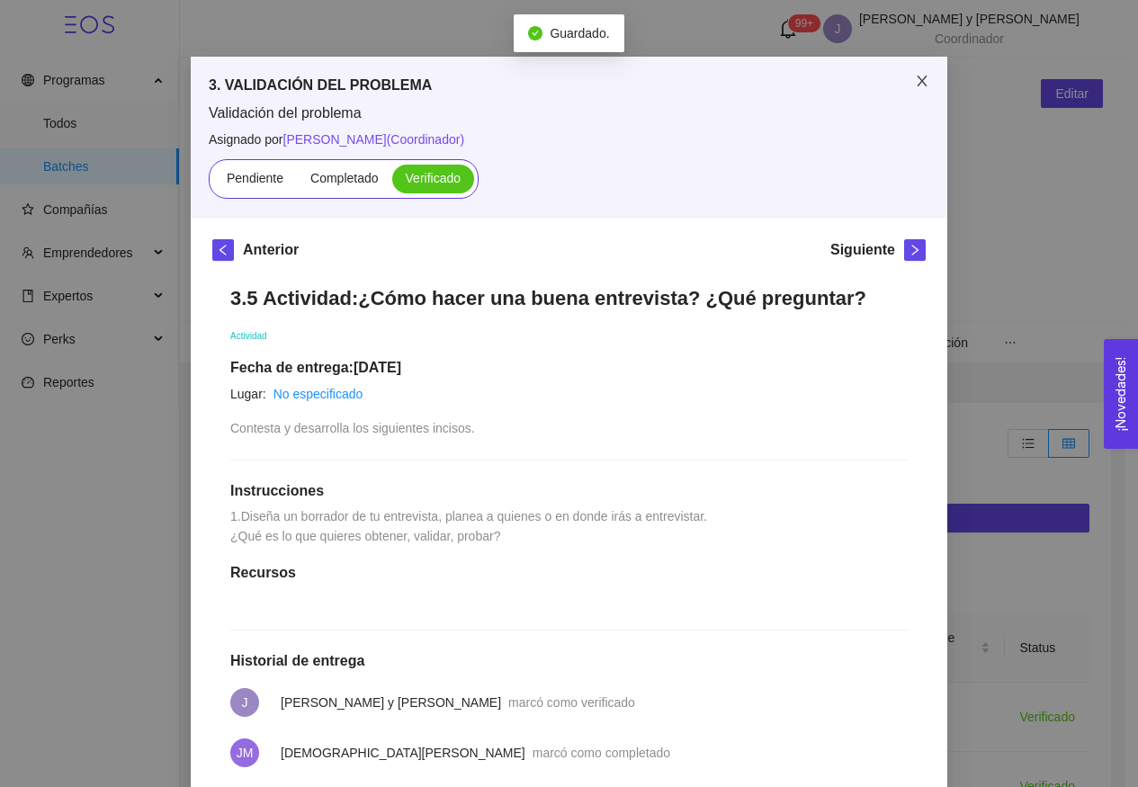
click at [915, 76] on icon "close" at bounding box center [922, 81] width 14 height 14
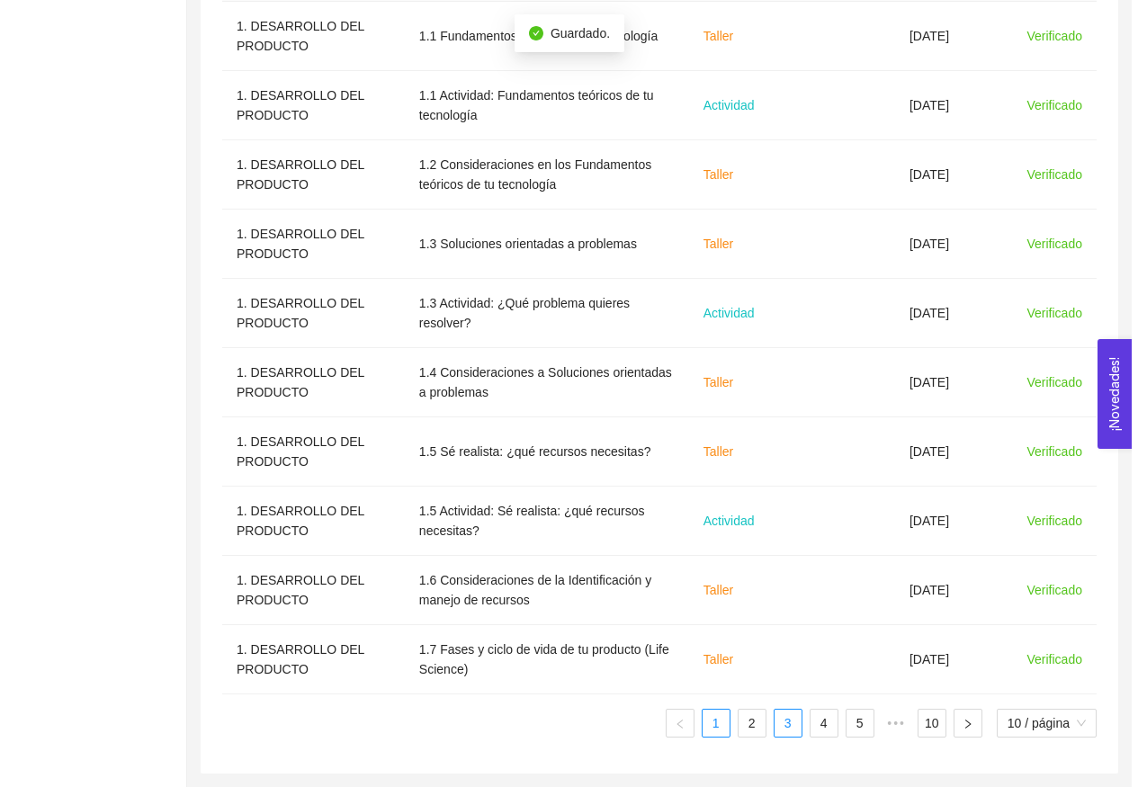
scroll to position [681, 0]
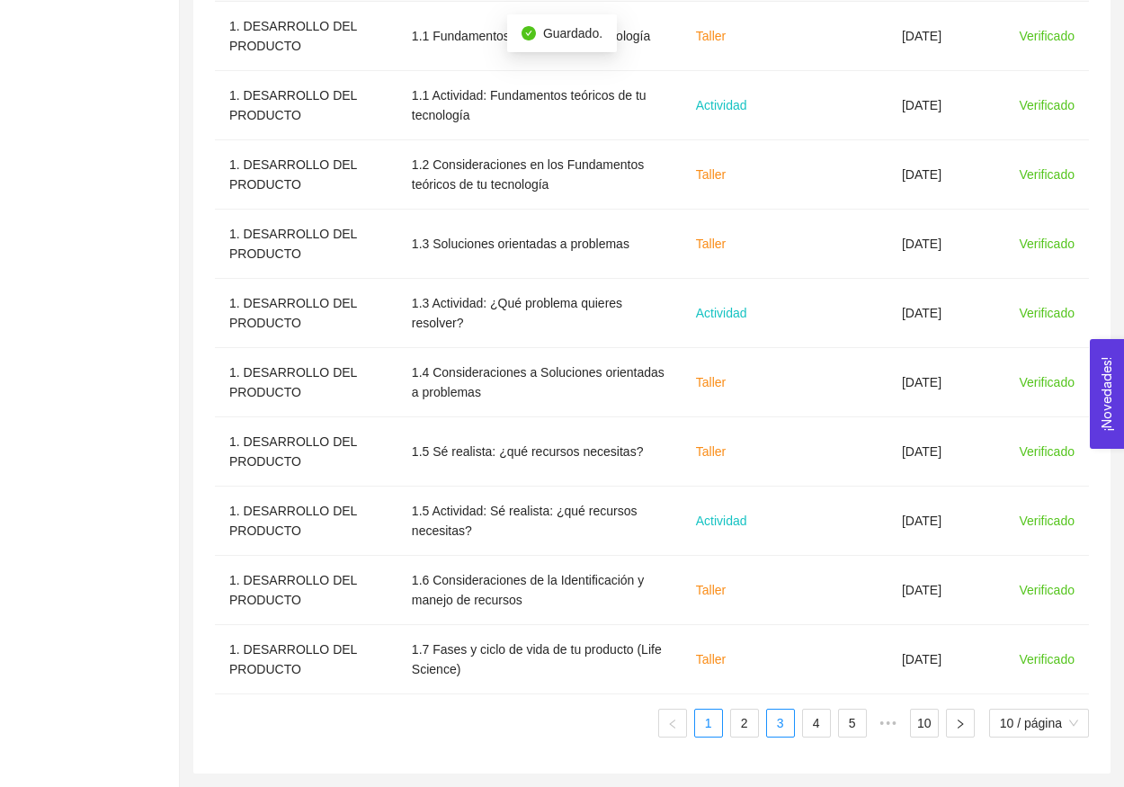
click at [766, 719] on li "3" at bounding box center [780, 723] width 29 height 29
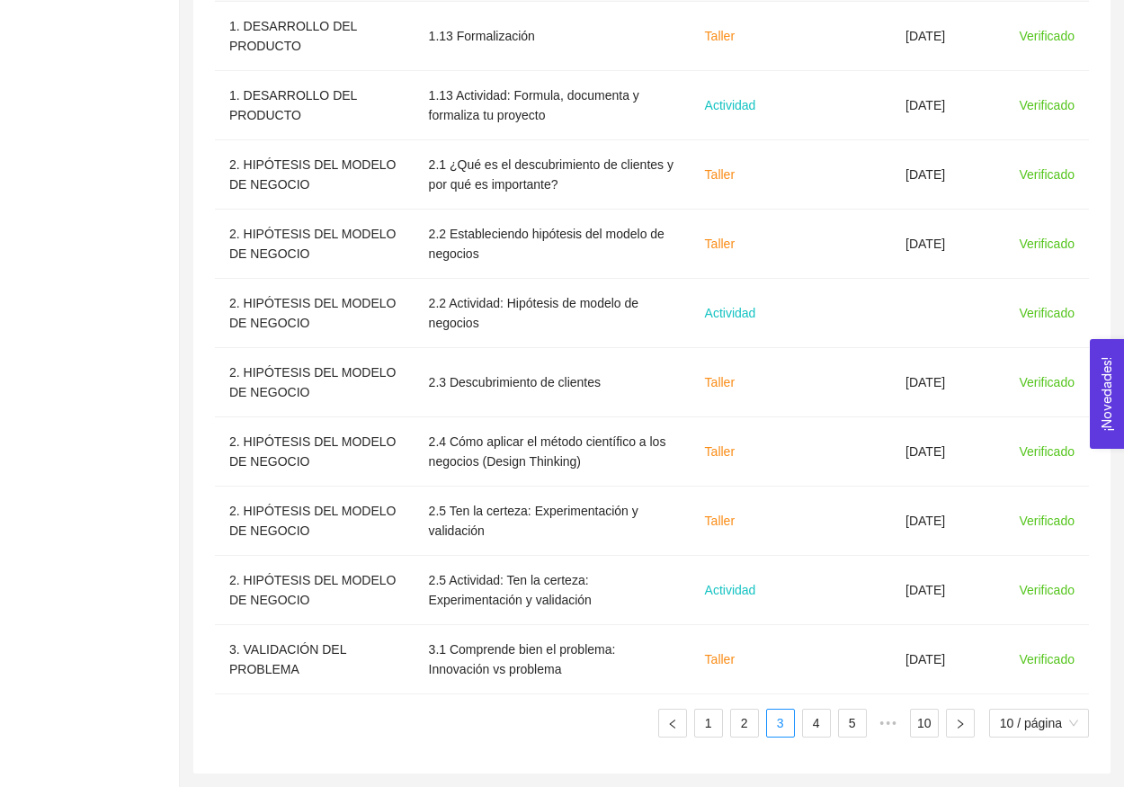
click at [797, 726] on ul "1 2 3 4 5 ••• 10 10 / página" at bounding box center [652, 723] width 874 height 29
click at [808, 726] on link "4" at bounding box center [816, 723] width 27 height 27
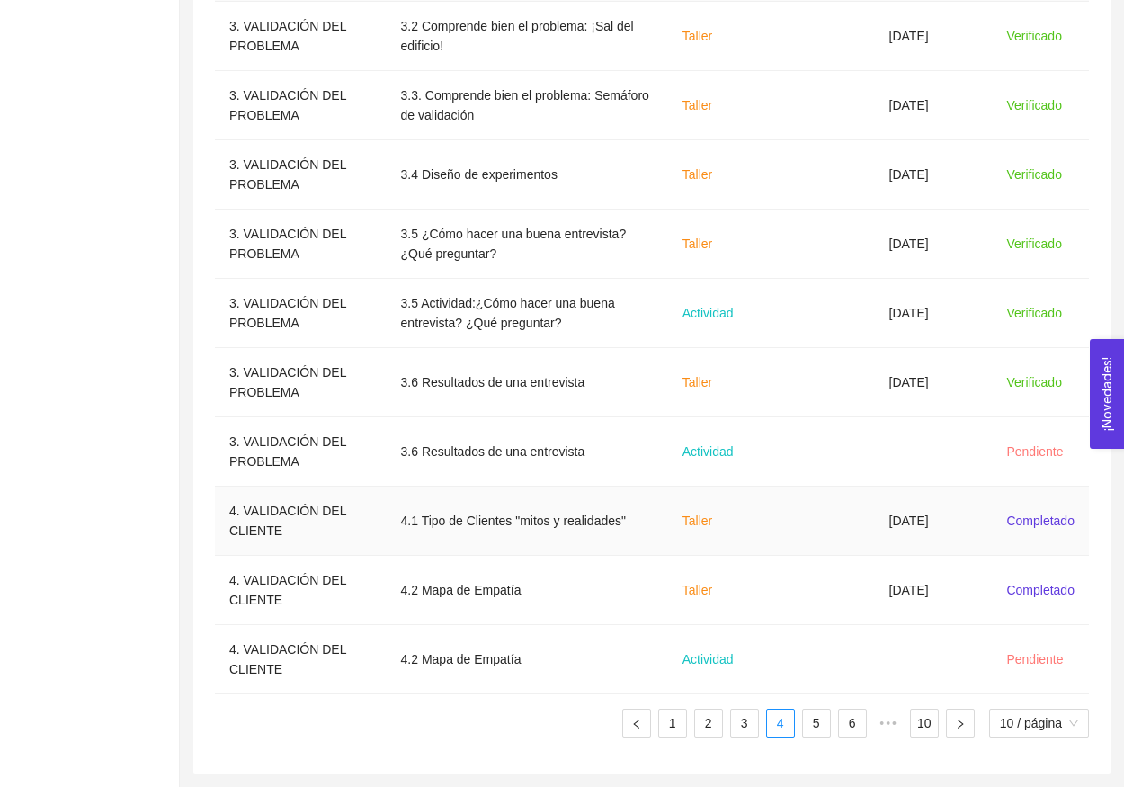
click at [841, 539] on td at bounding box center [826, 521] width 97 height 69
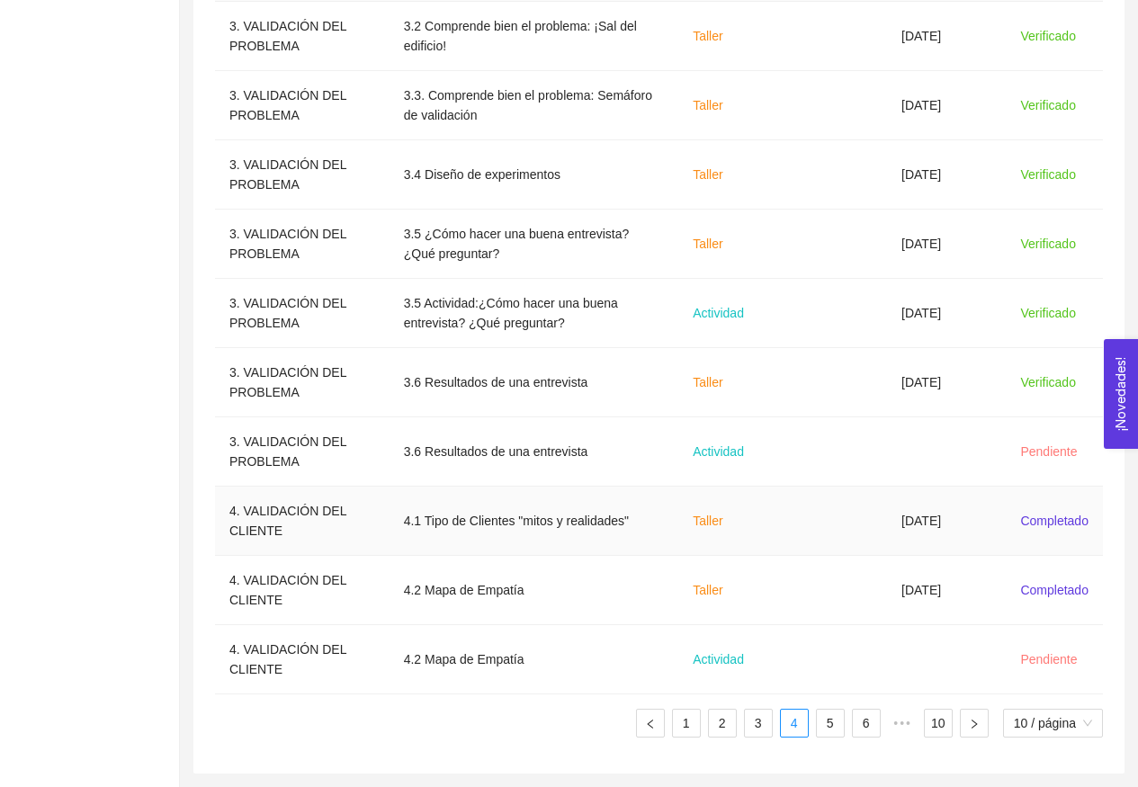
scroll to position [0, 0]
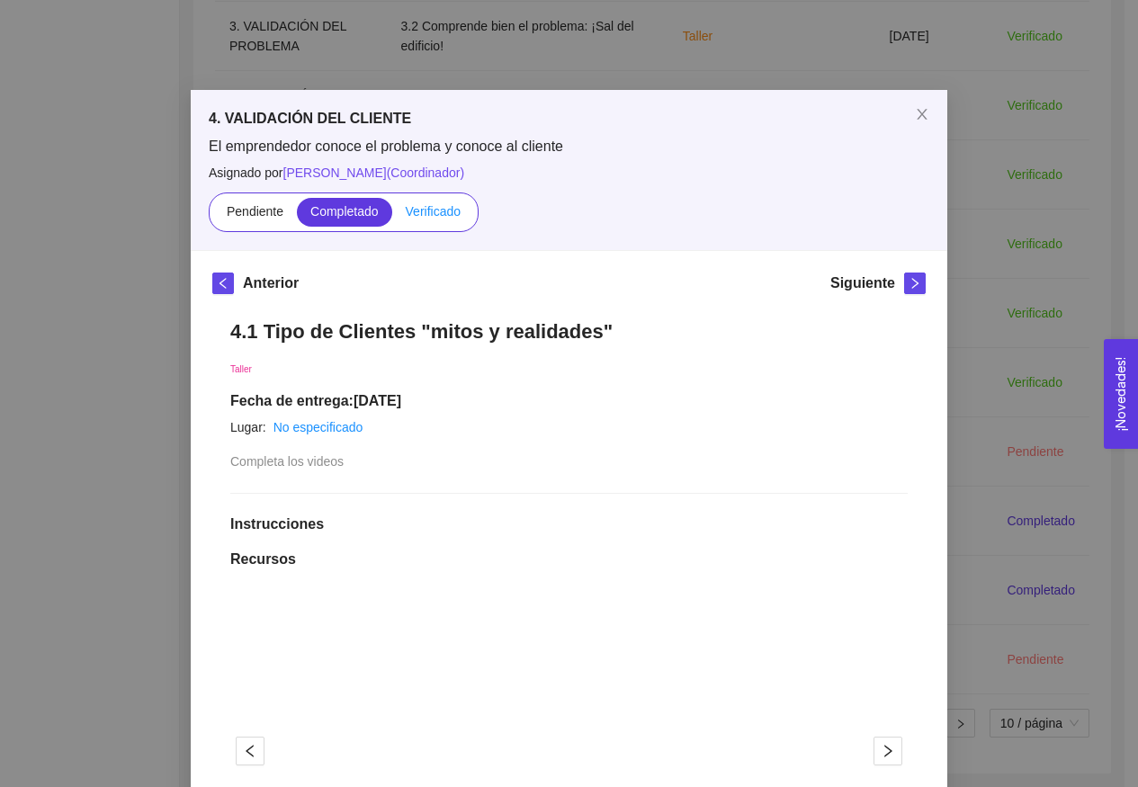
click at [445, 201] on label "Verificado" at bounding box center [433, 212] width 82 height 29
click at [392, 216] on input "Verificado" at bounding box center [392, 216] width 0 height 0
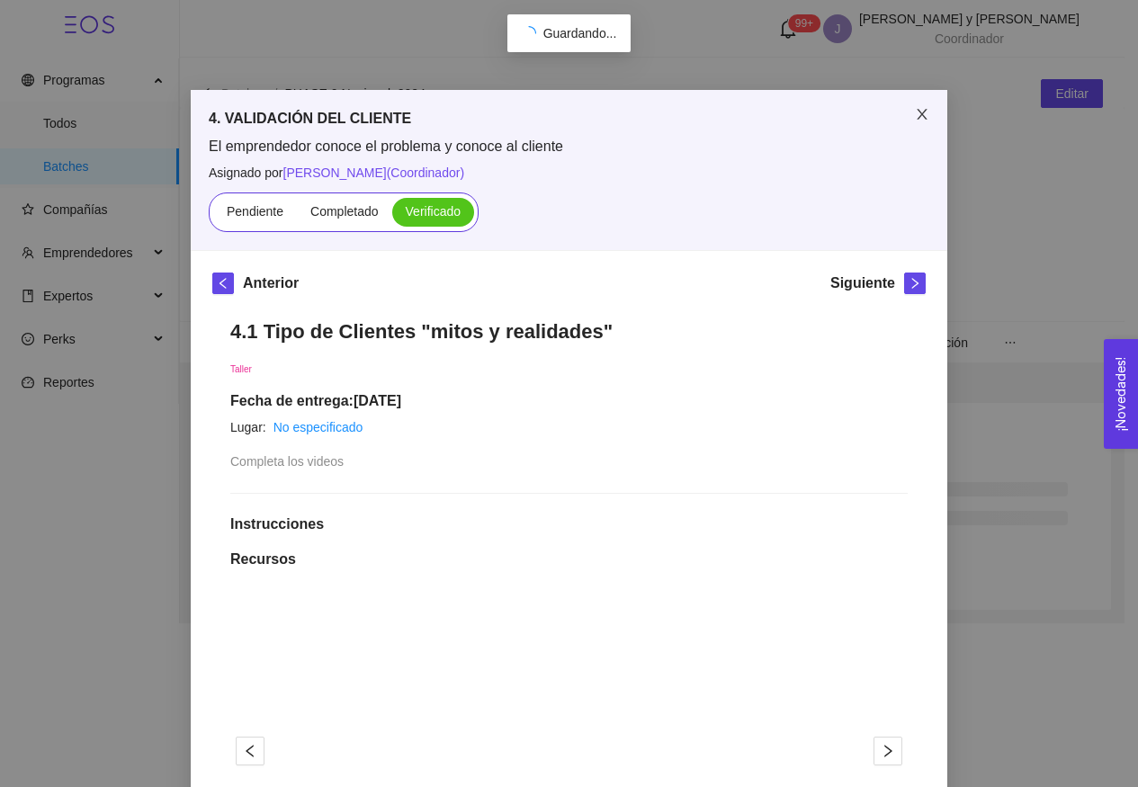
click at [924, 123] on span "Close" at bounding box center [922, 115] width 50 height 50
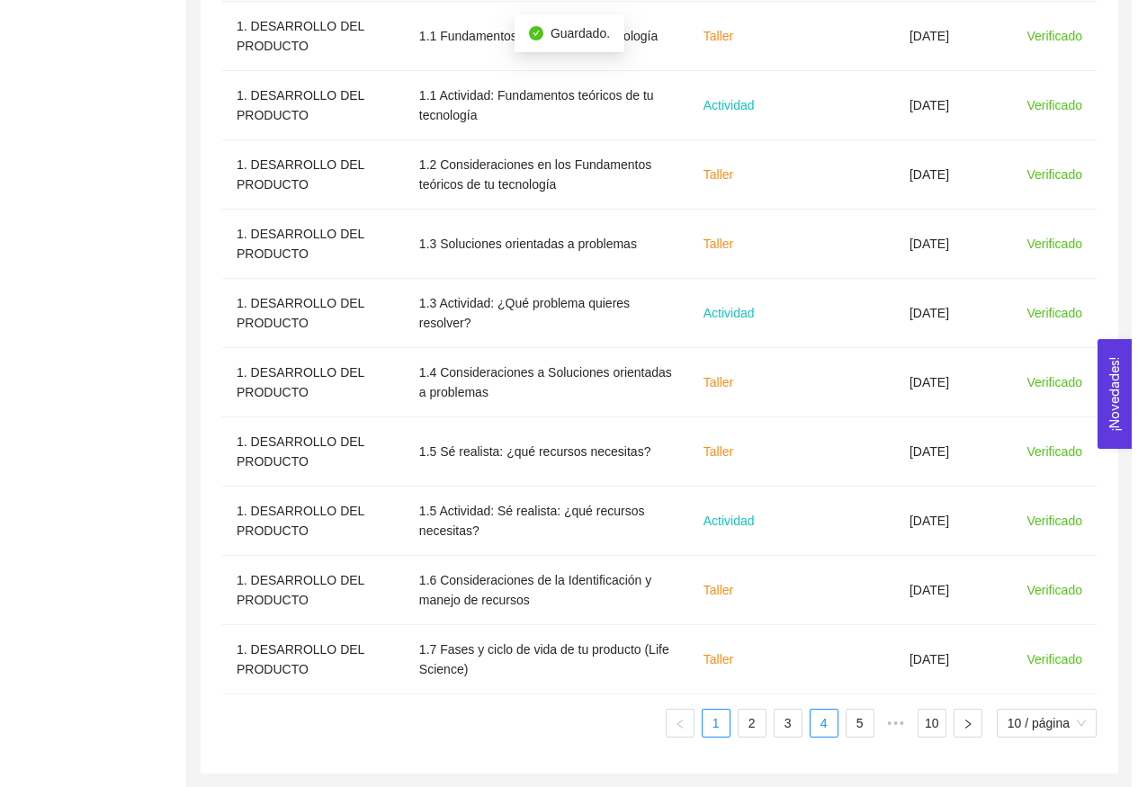
scroll to position [681, 0]
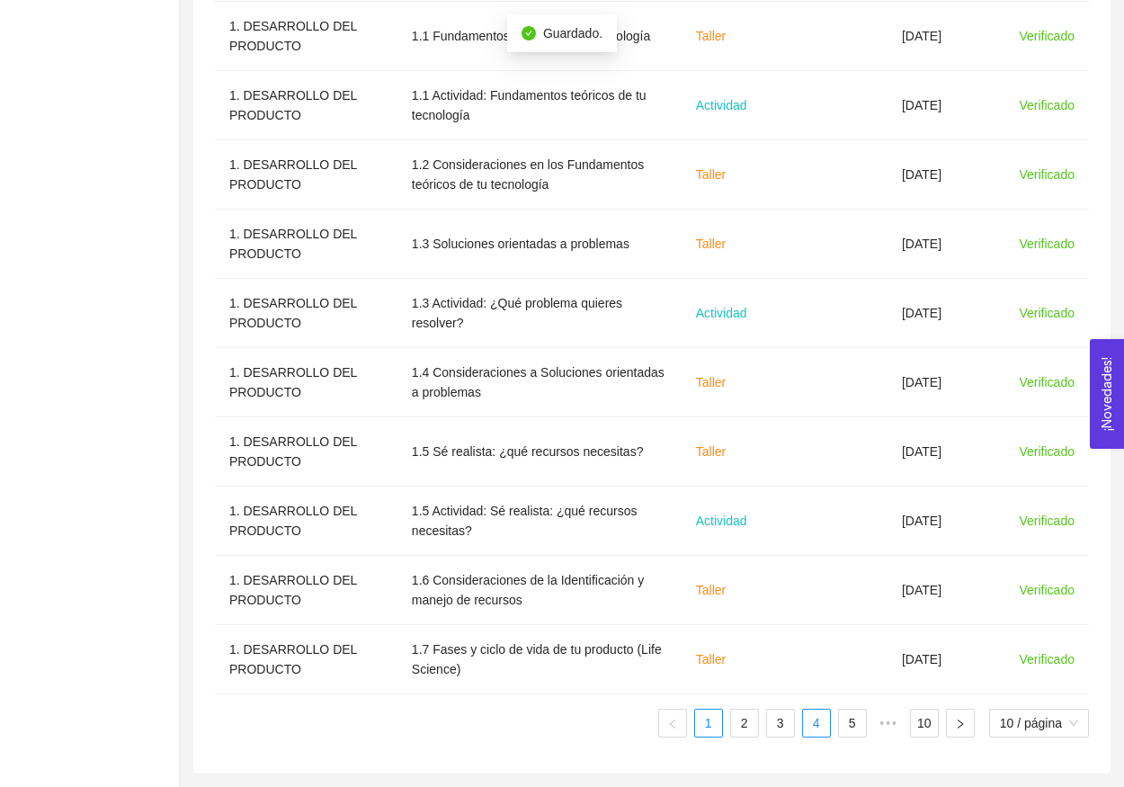
click at [803, 717] on link "4" at bounding box center [816, 723] width 27 height 27
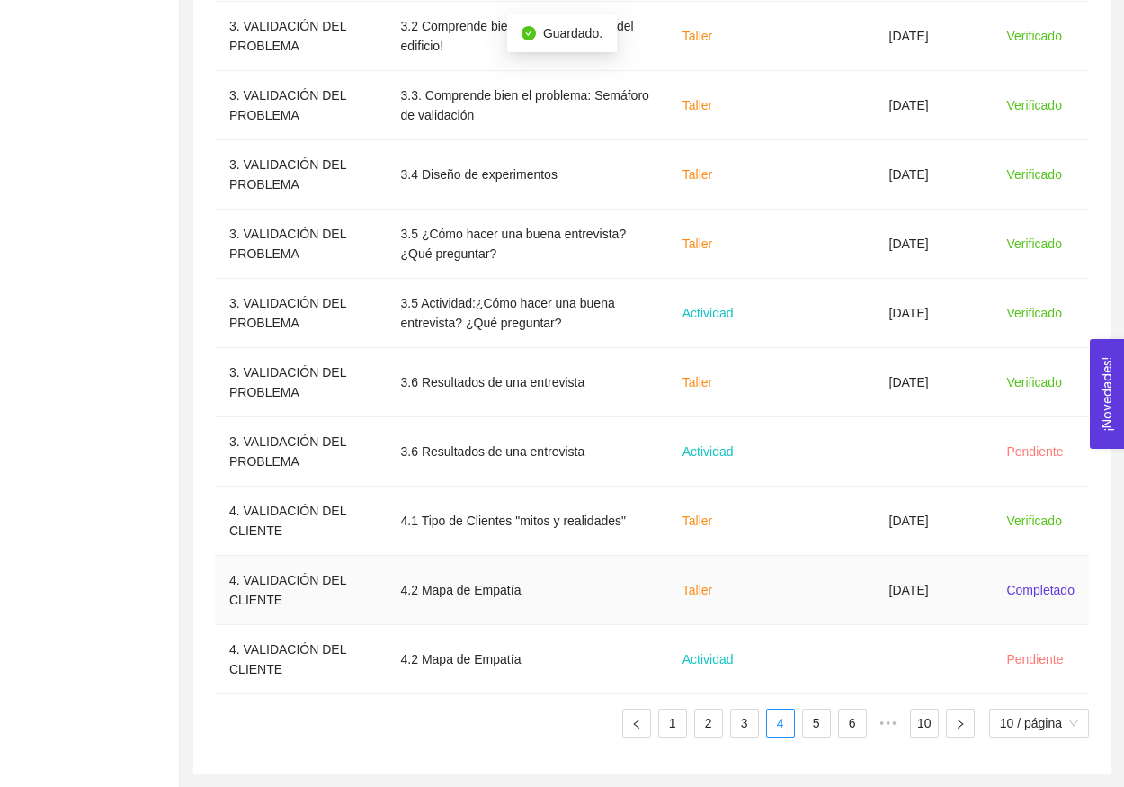
click at [818, 593] on td at bounding box center [826, 590] width 97 height 69
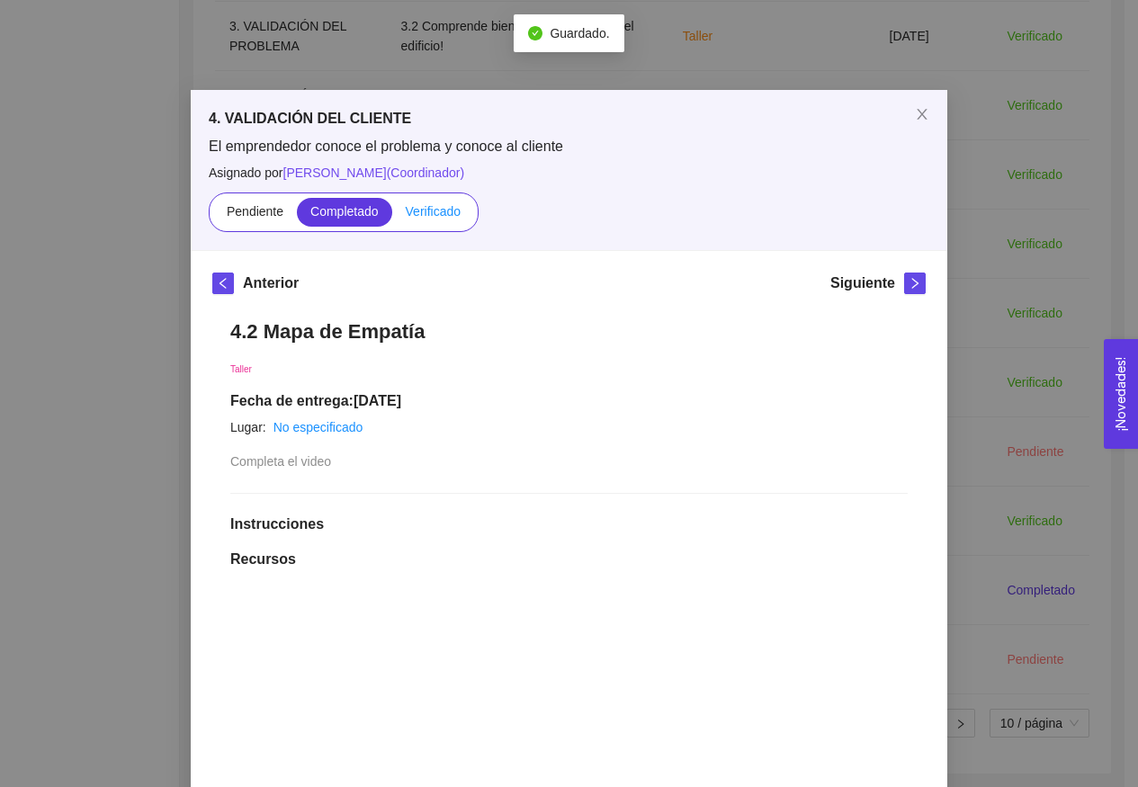
click at [424, 219] on label "Verificado" at bounding box center [433, 212] width 82 height 29
click at [392, 216] on input "Verificado" at bounding box center [392, 216] width 0 height 0
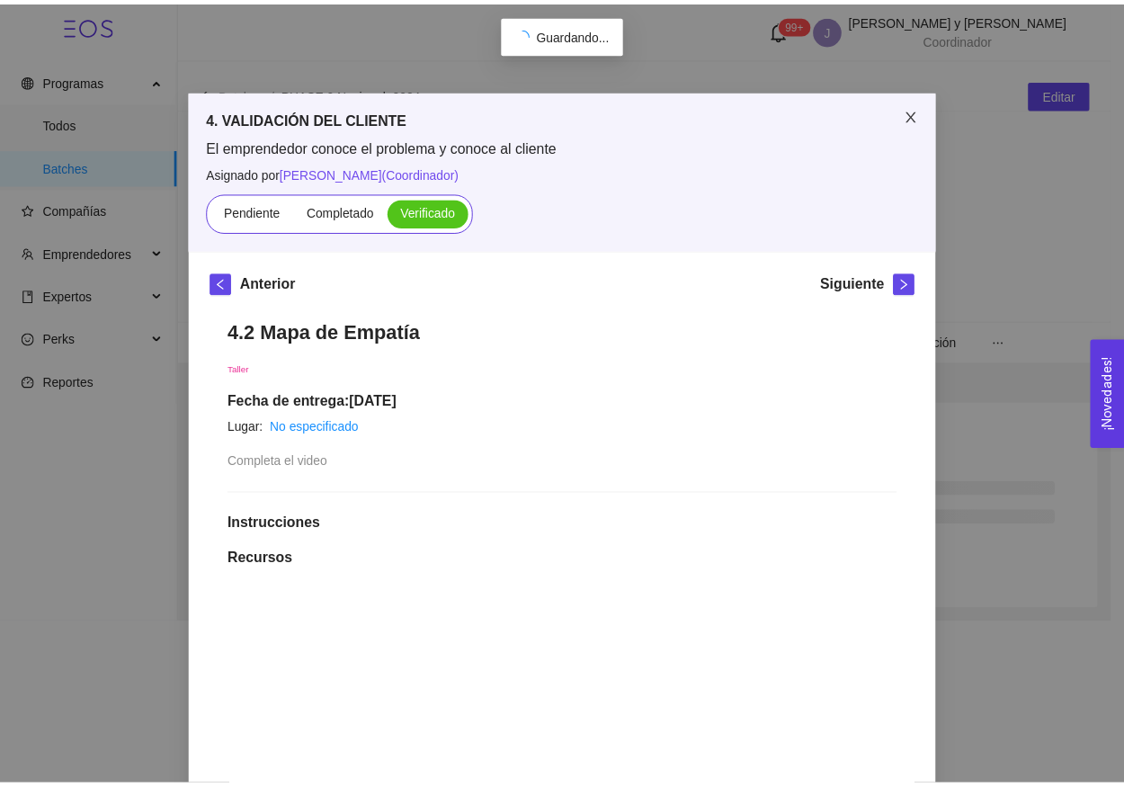
scroll to position [0, 0]
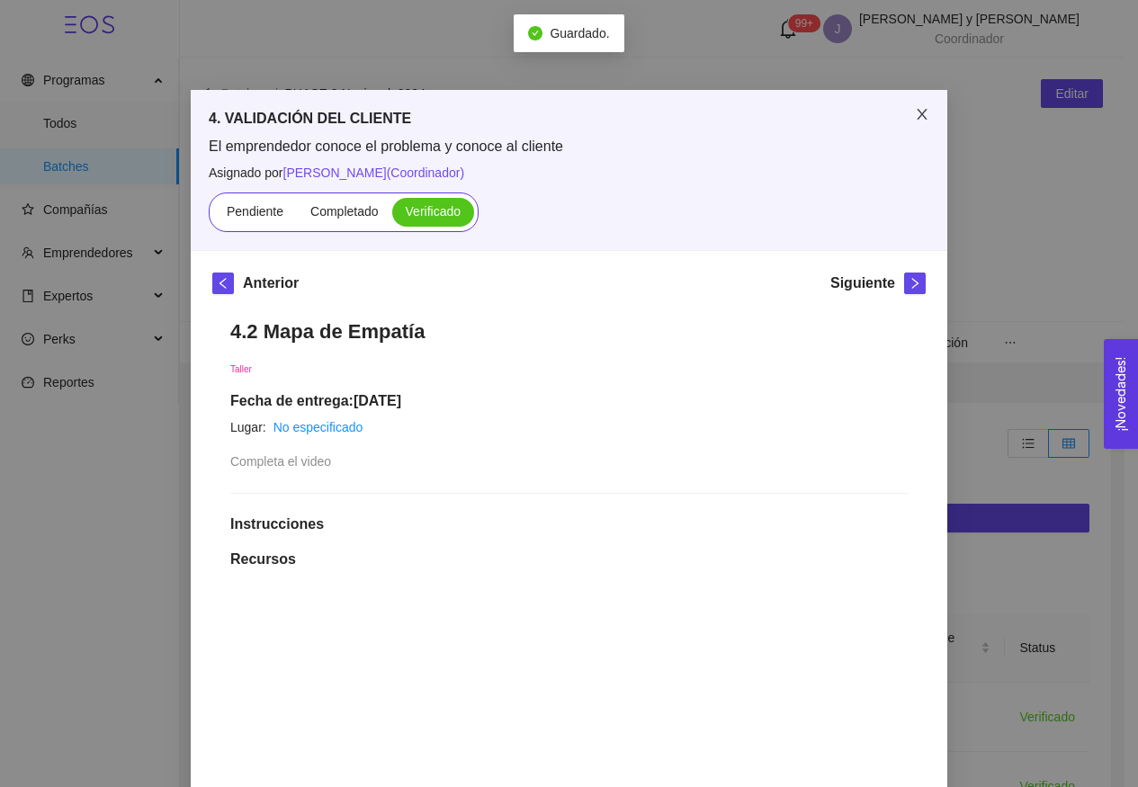
click at [911, 133] on span "Close" at bounding box center [922, 115] width 50 height 50
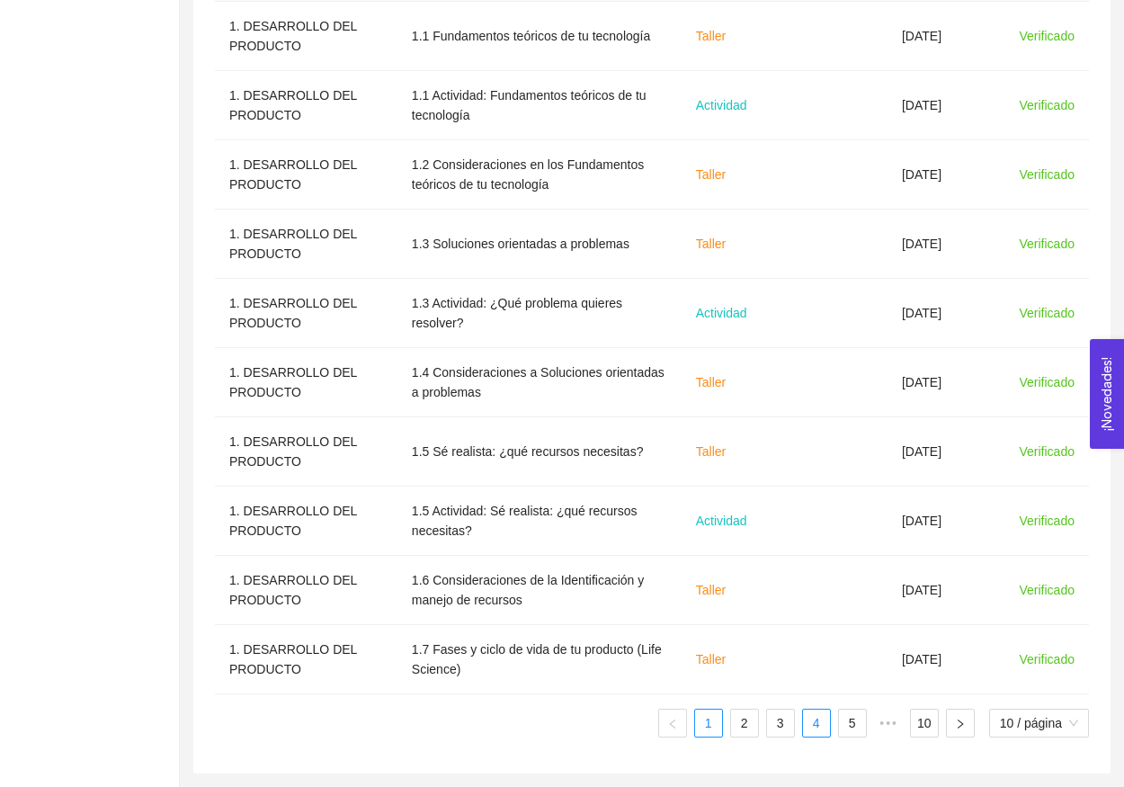
click at [809, 720] on link "4" at bounding box center [816, 723] width 27 height 27
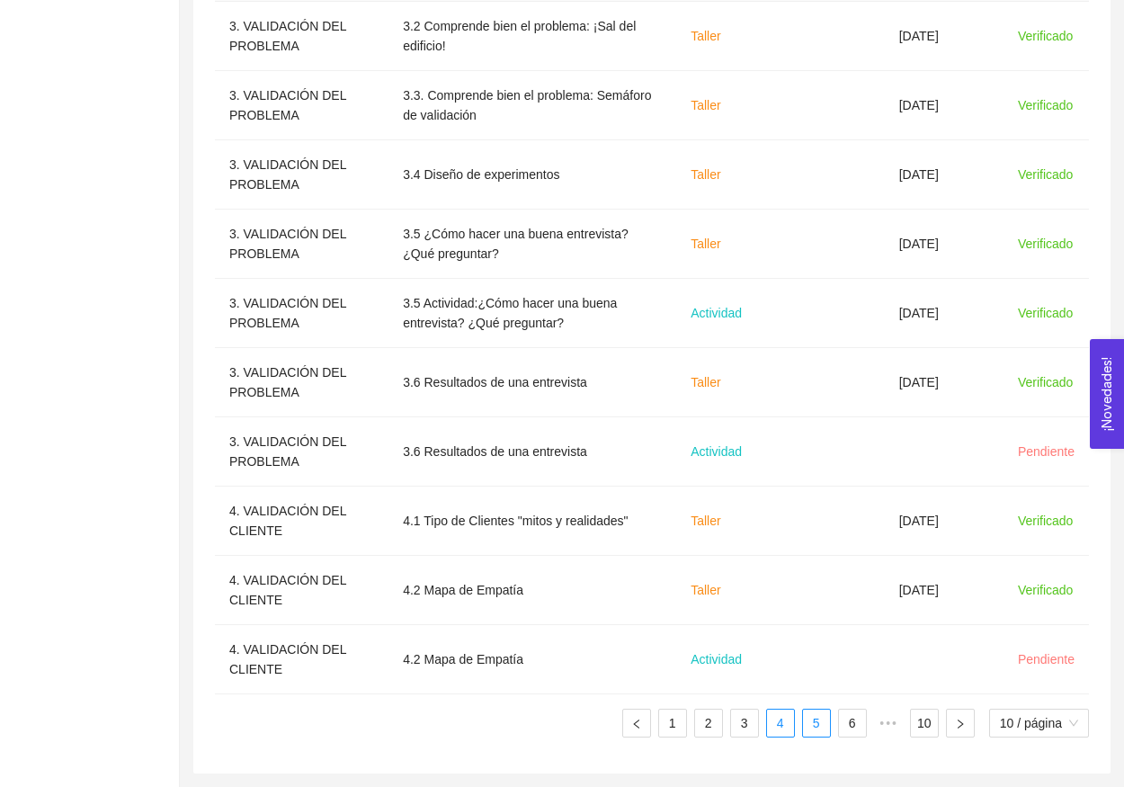
scroll to position [681, 0]
click at [817, 723] on link "5" at bounding box center [816, 723] width 27 height 27
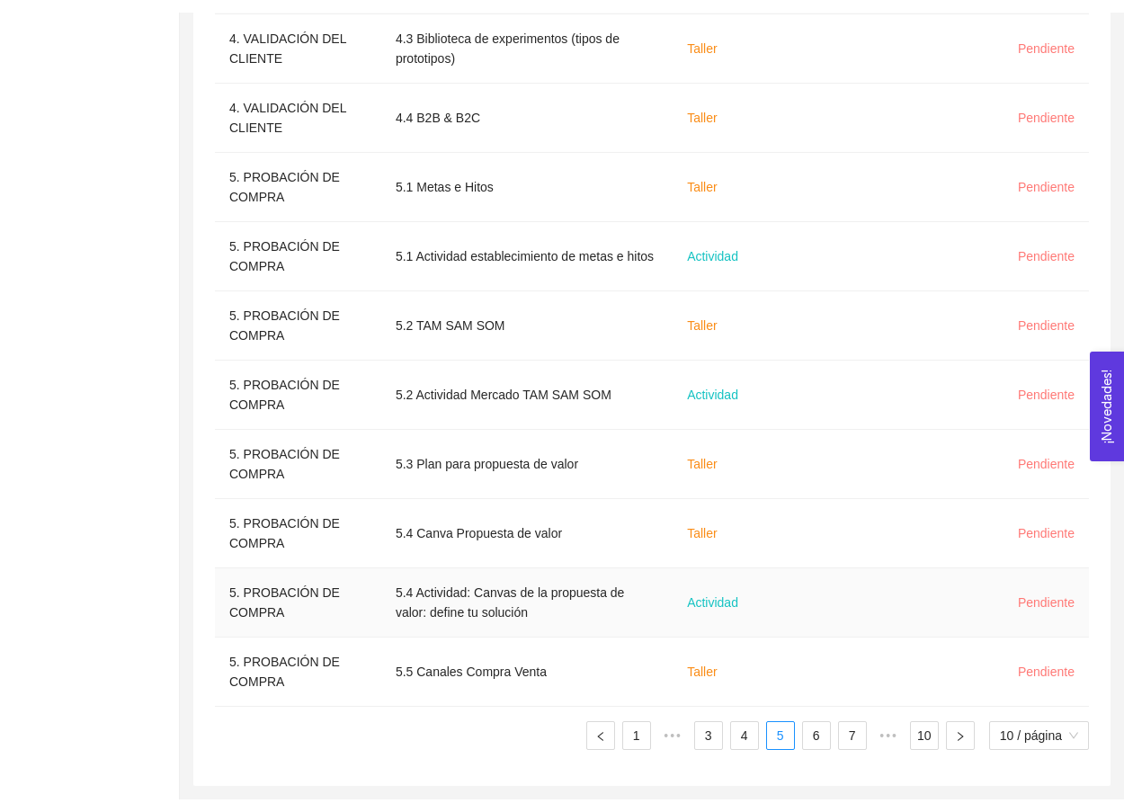
scroll to position [315, 0]
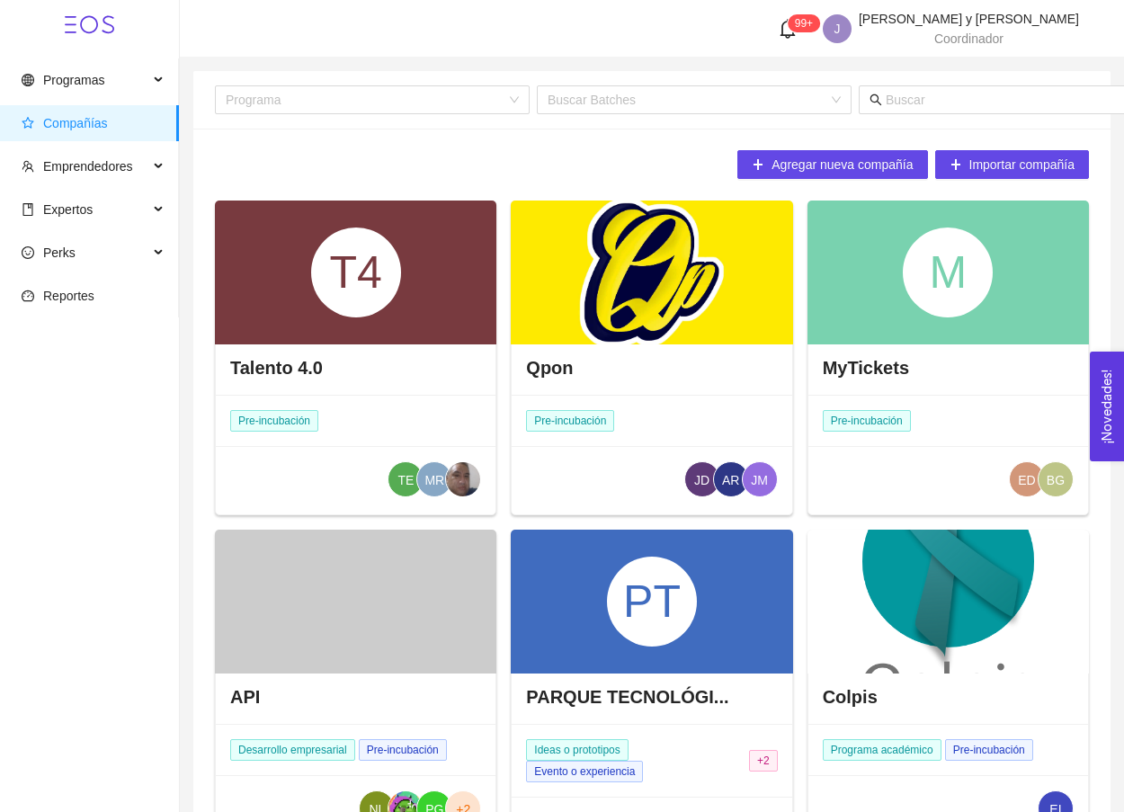
click at [924, 77] on div "Programa Buscar Batches" at bounding box center [732, 100] width 1035 height 58
click at [873, 112] on span at bounding box center [1054, 99] width 391 height 29
click at [889, 109] on input "text" at bounding box center [1062, 100] width 353 height 20
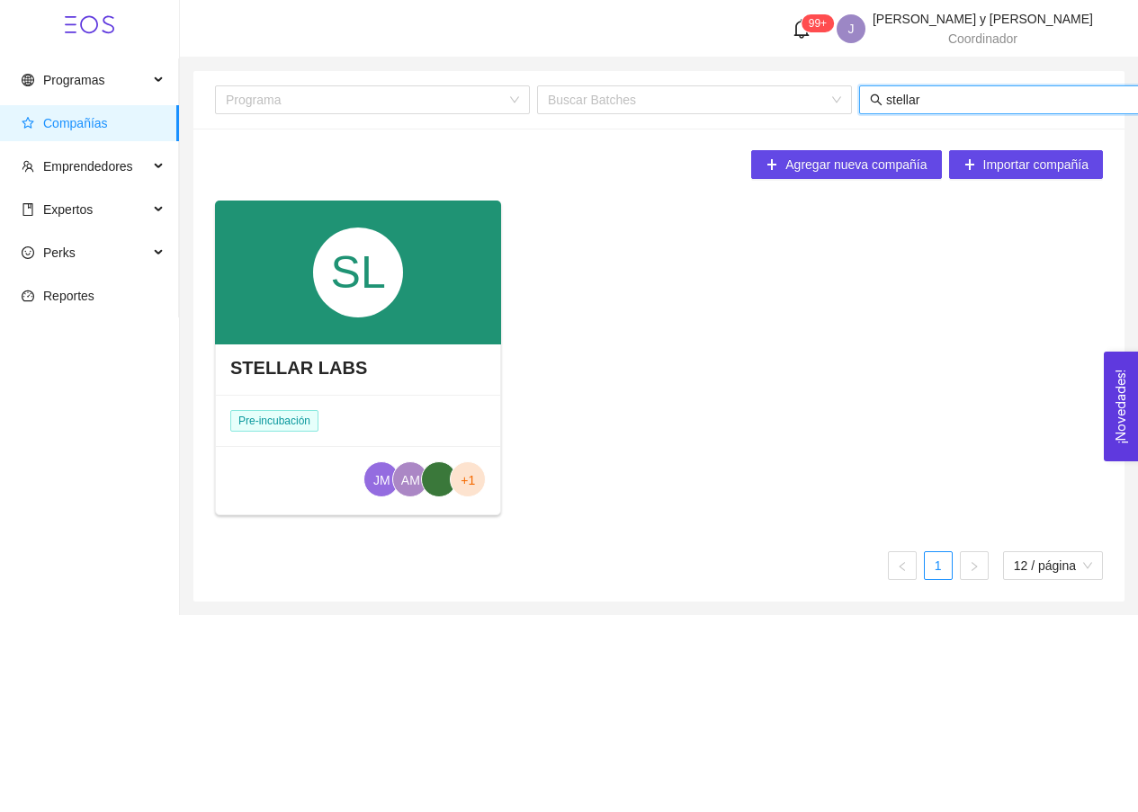
type input "stellar"
click at [410, 257] on div "SL" at bounding box center [358, 273] width 286 height 144
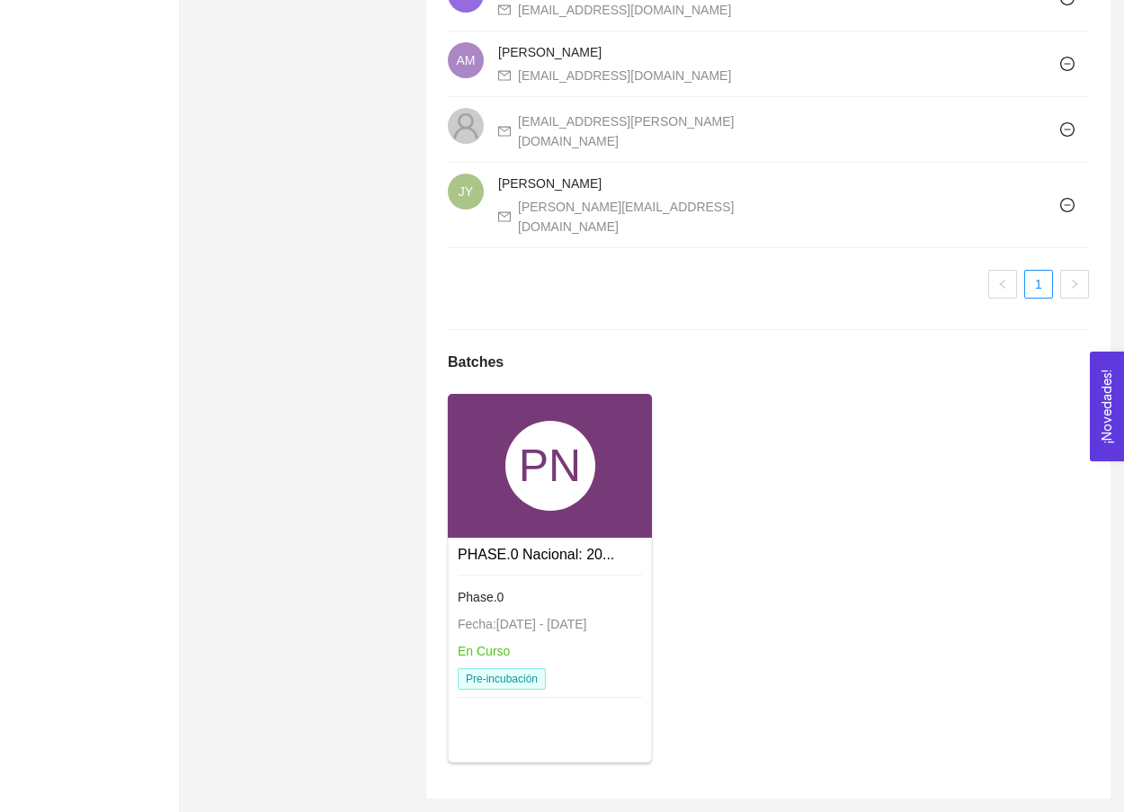
scroll to position [1280, 0]
click at [534, 508] on div "PN" at bounding box center [550, 466] width 90 height 90
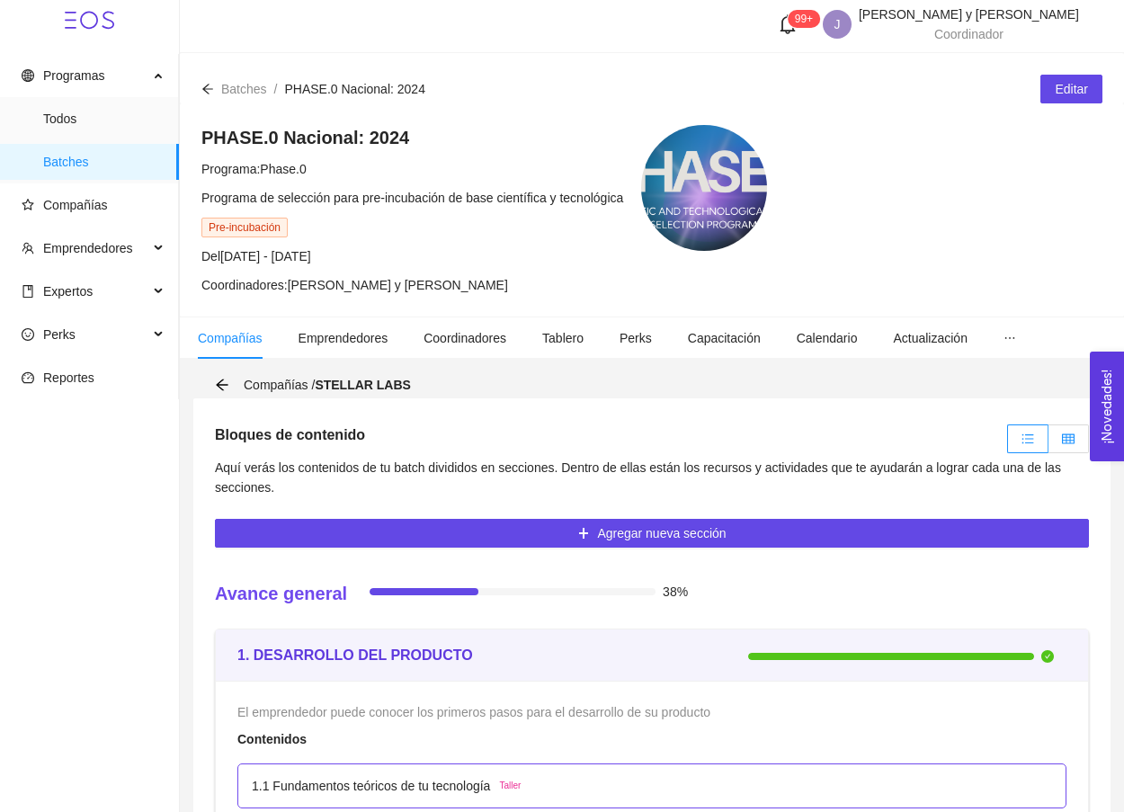
click at [1085, 433] on label at bounding box center [1069, 439] width 40 height 29
click at [1049, 443] on input "radio" at bounding box center [1049, 443] width 0 height 0
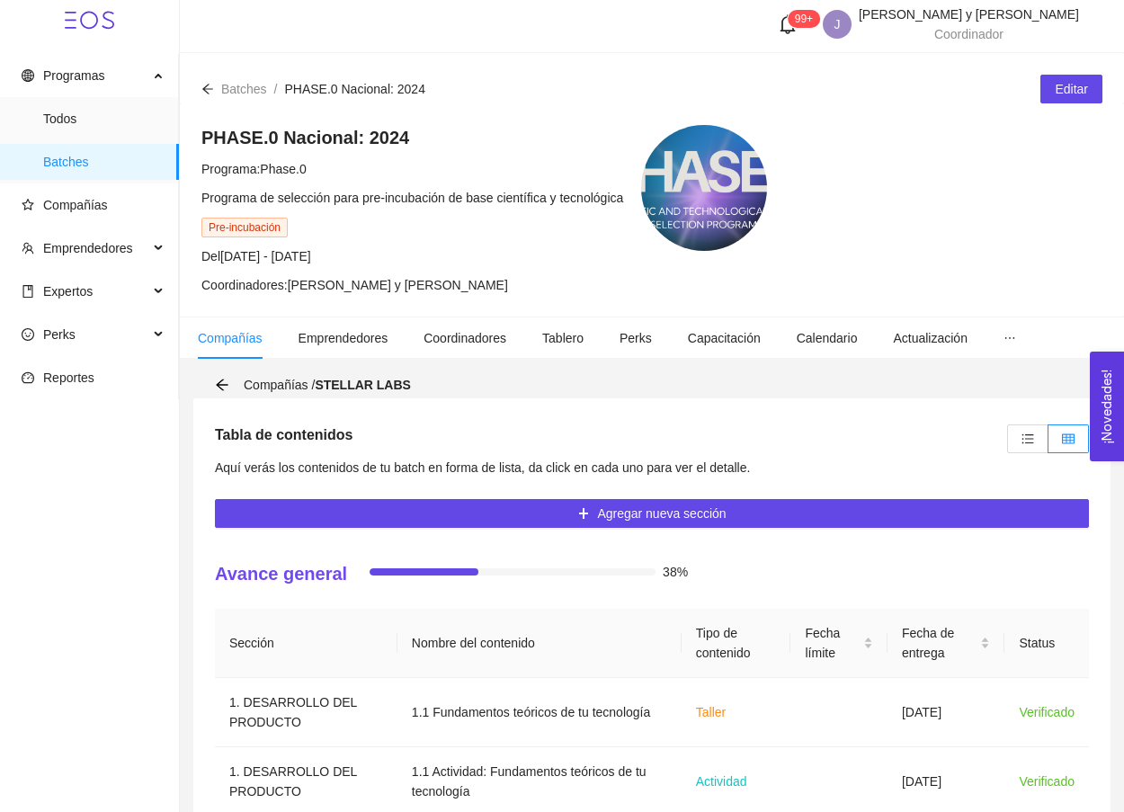
scroll to position [646, 0]
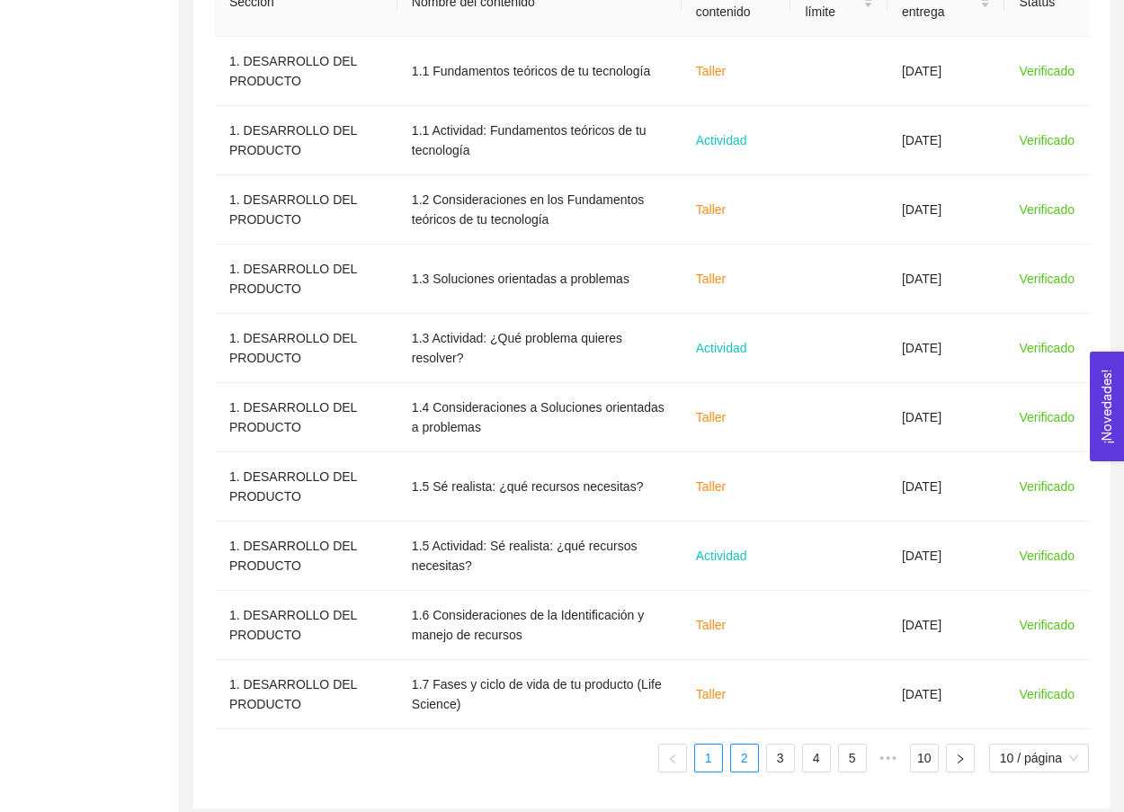
click at [746, 757] on link "2" at bounding box center [744, 758] width 27 height 27
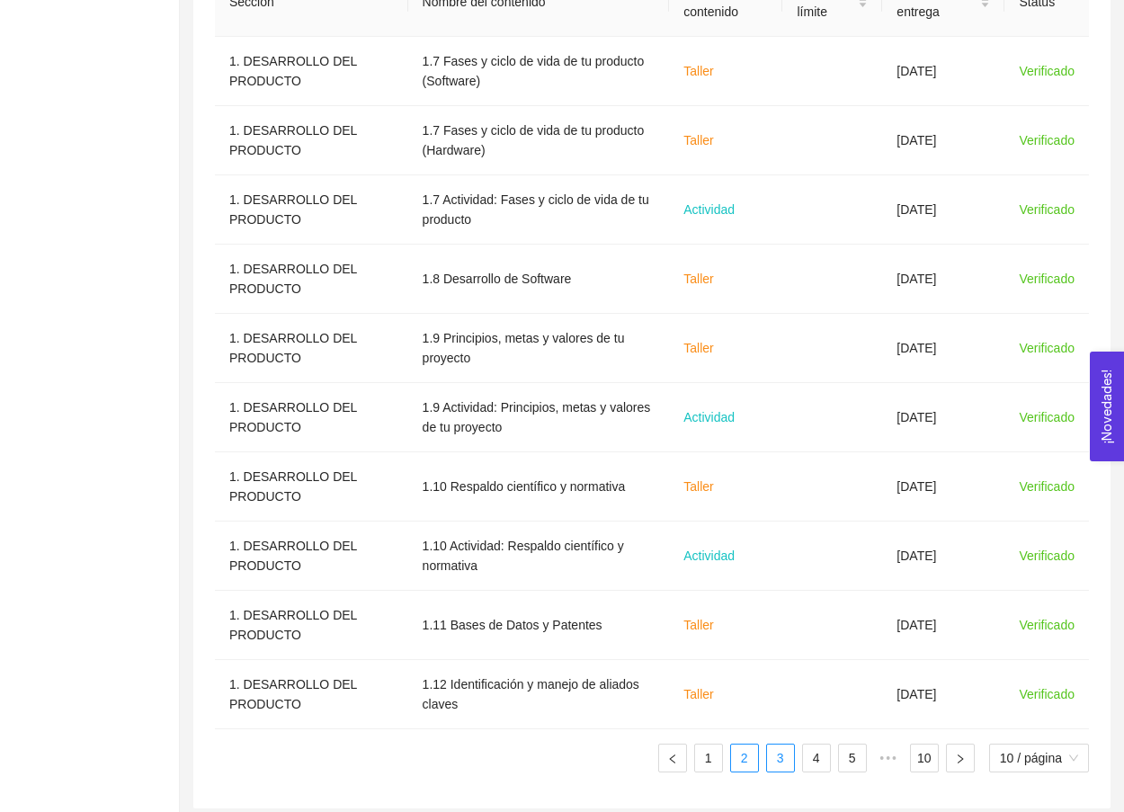
click at [773, 764] on link "3" at bounding box center [780, 758] width 27 height 27
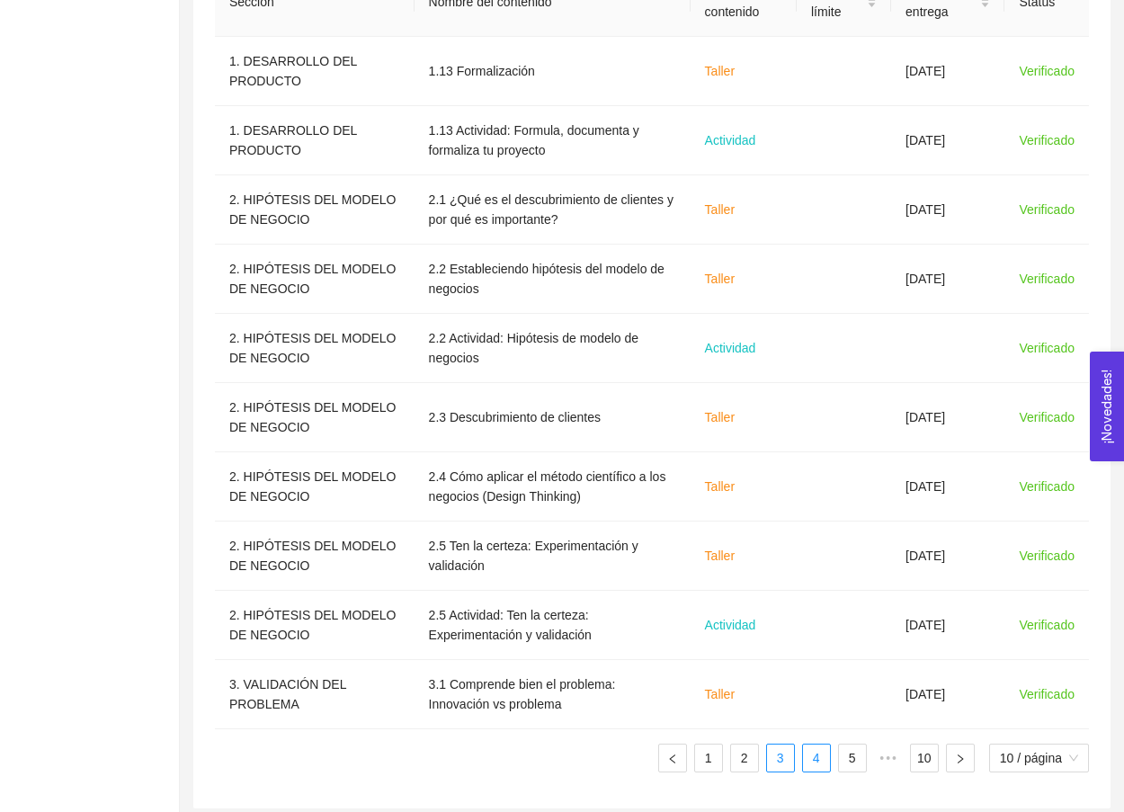
click at [806, 760] on link "4" at bounding box center [816, 758] width 27 height 27
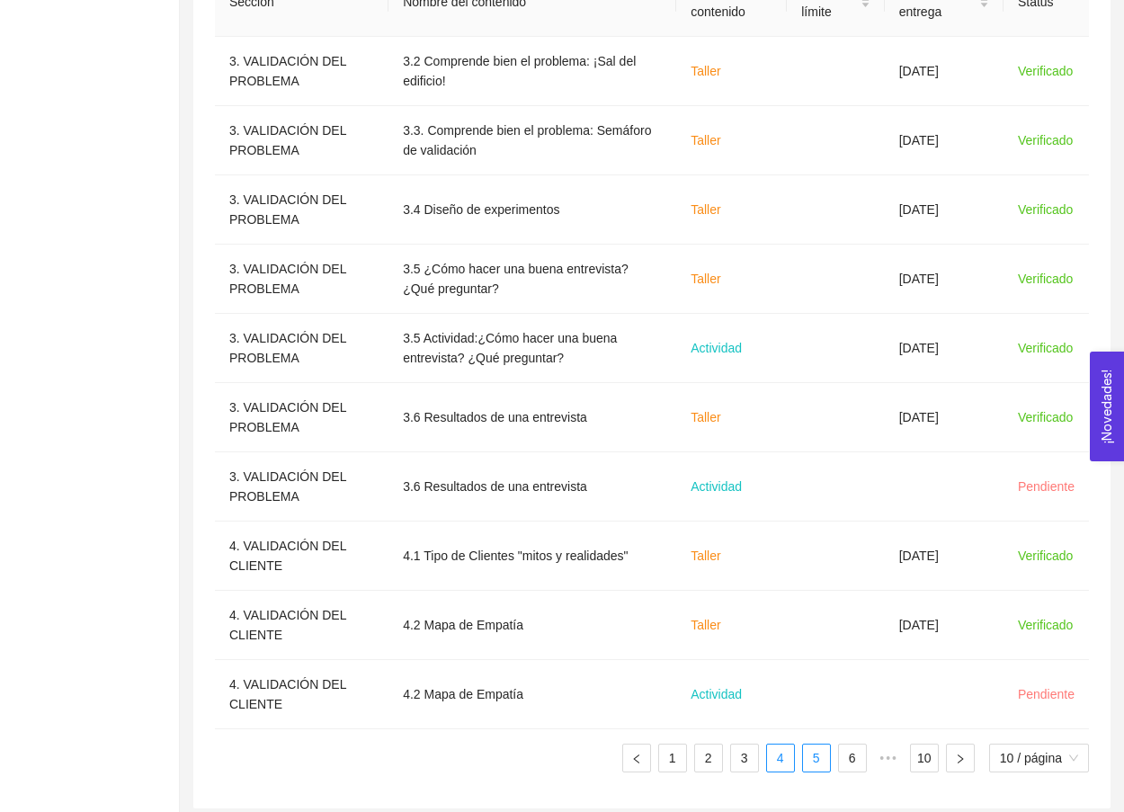
click at [822, 764] on link "5" at bounding box center [816, 758] width 27 height 27
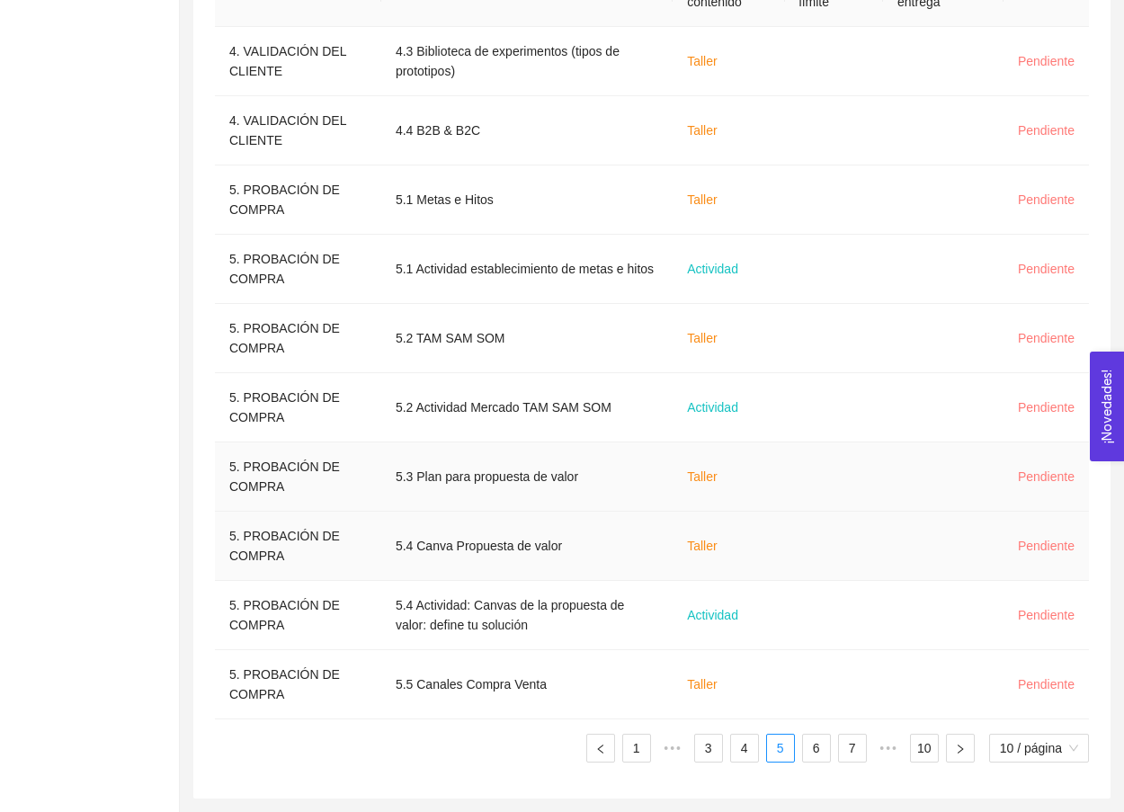
scroll to position [656, 0]
click at [813, 746] on link "6" at bounding box center [816, 748] width 27 height 27
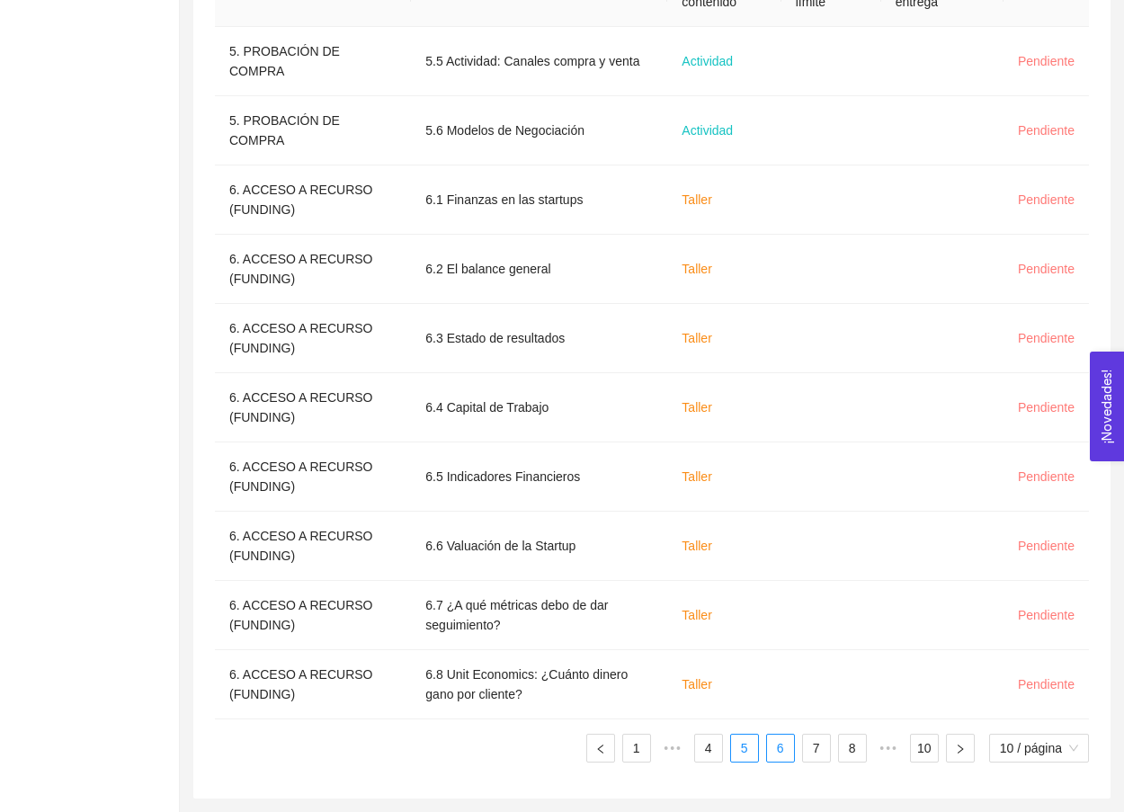
click at [734, 756] on link "5" at bounding box center [744, 748] width 27 height 27
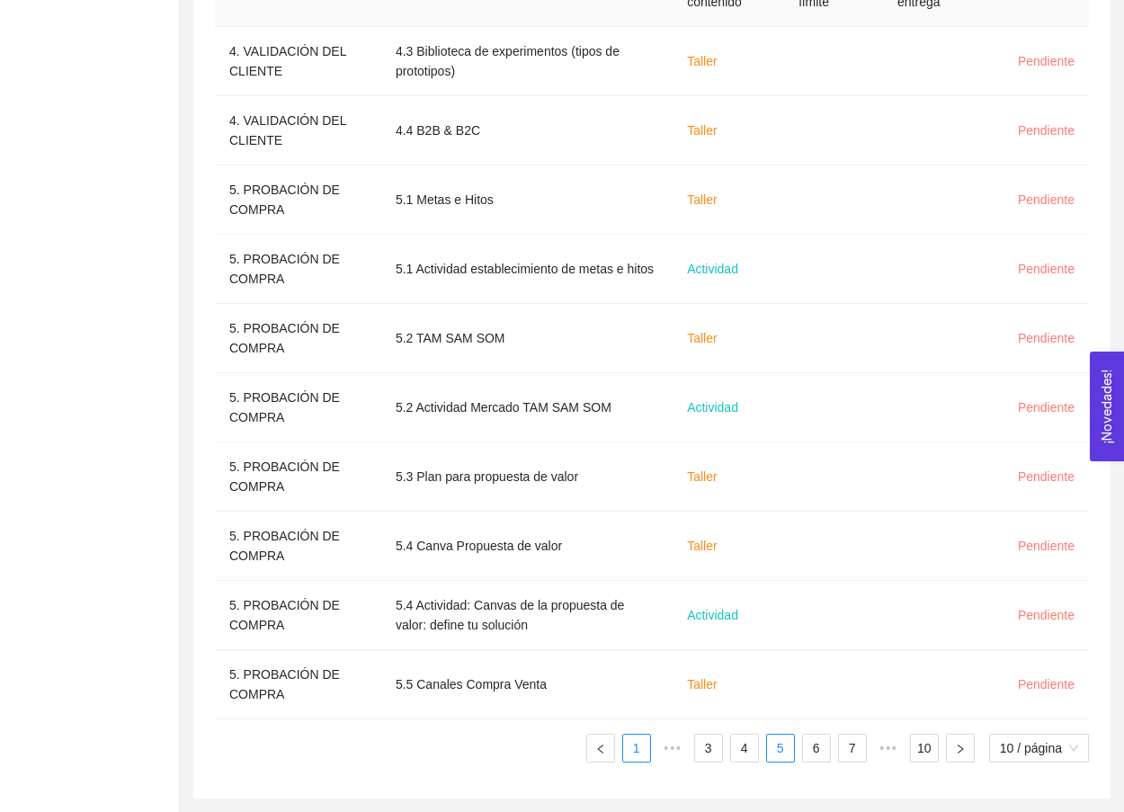
click at [641, 746] on link "1" at bounding box center [636, 748] width 27 height 27
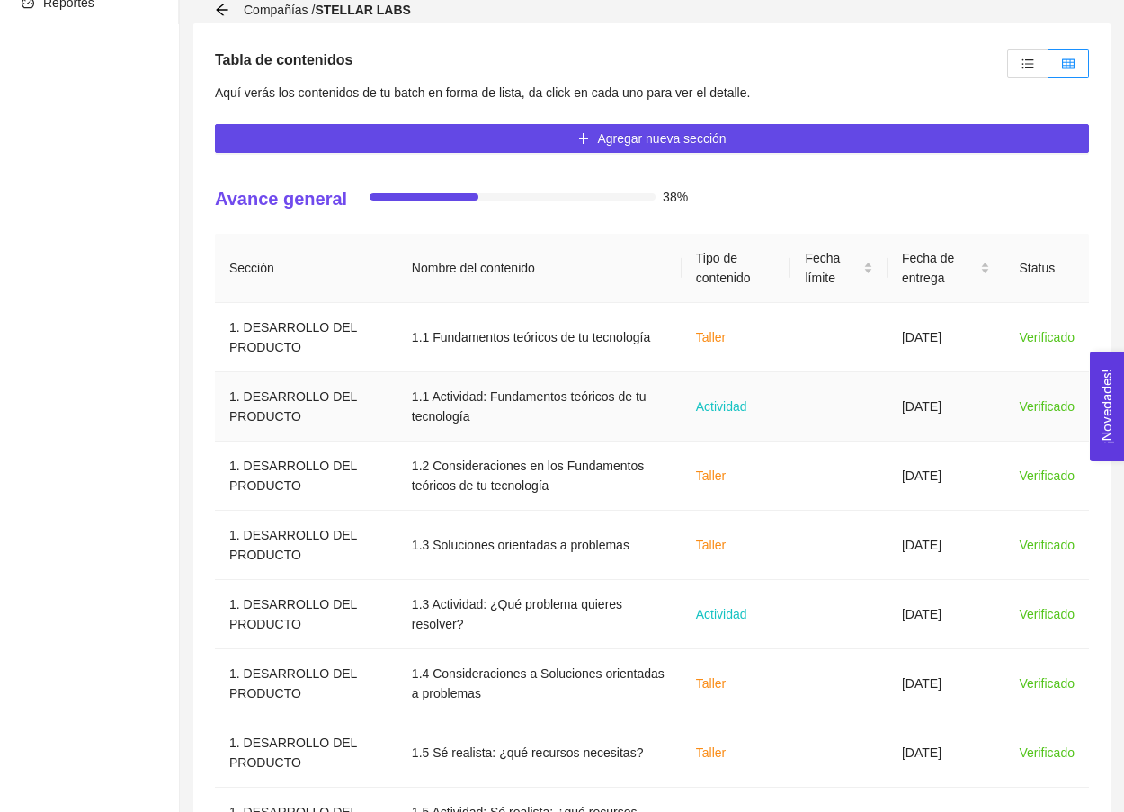
scroll to position [337, 0]
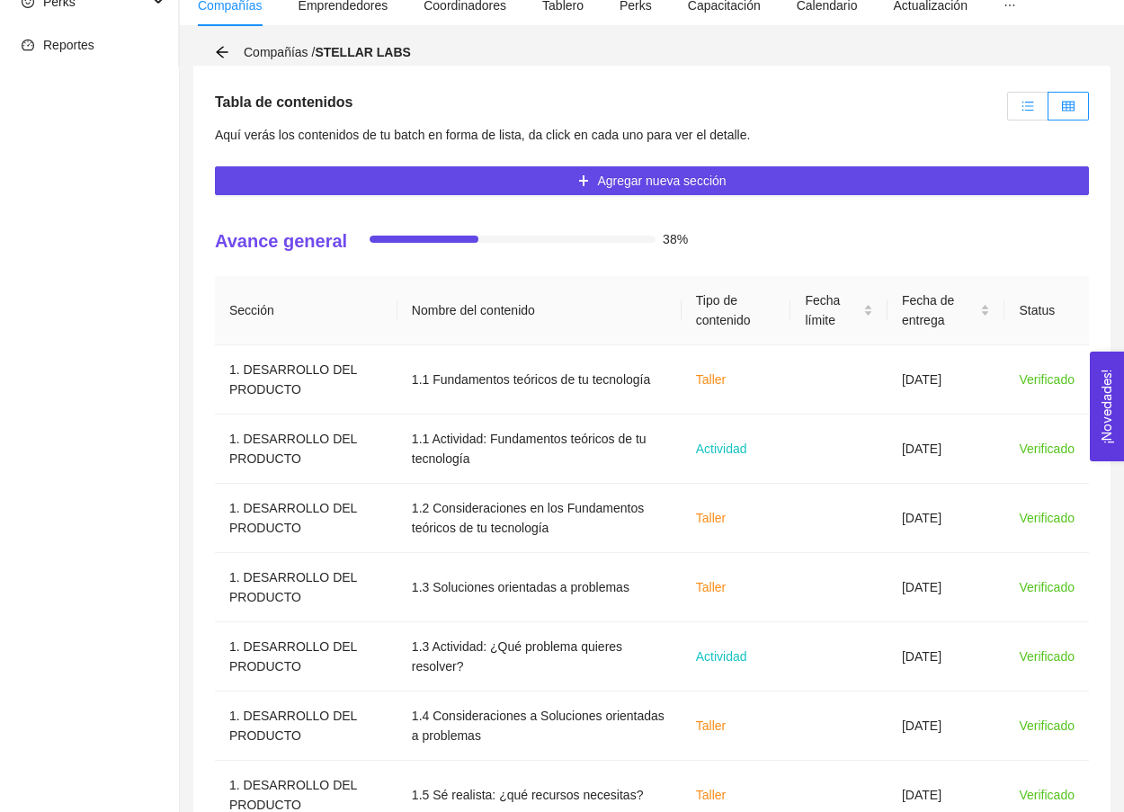
click at [1007, 111] on label at bounding box center [1027, 106] width 41 height 29
click at [1008, 111] on input "radio" at bounding box center [1008, 111] width 0 height 0
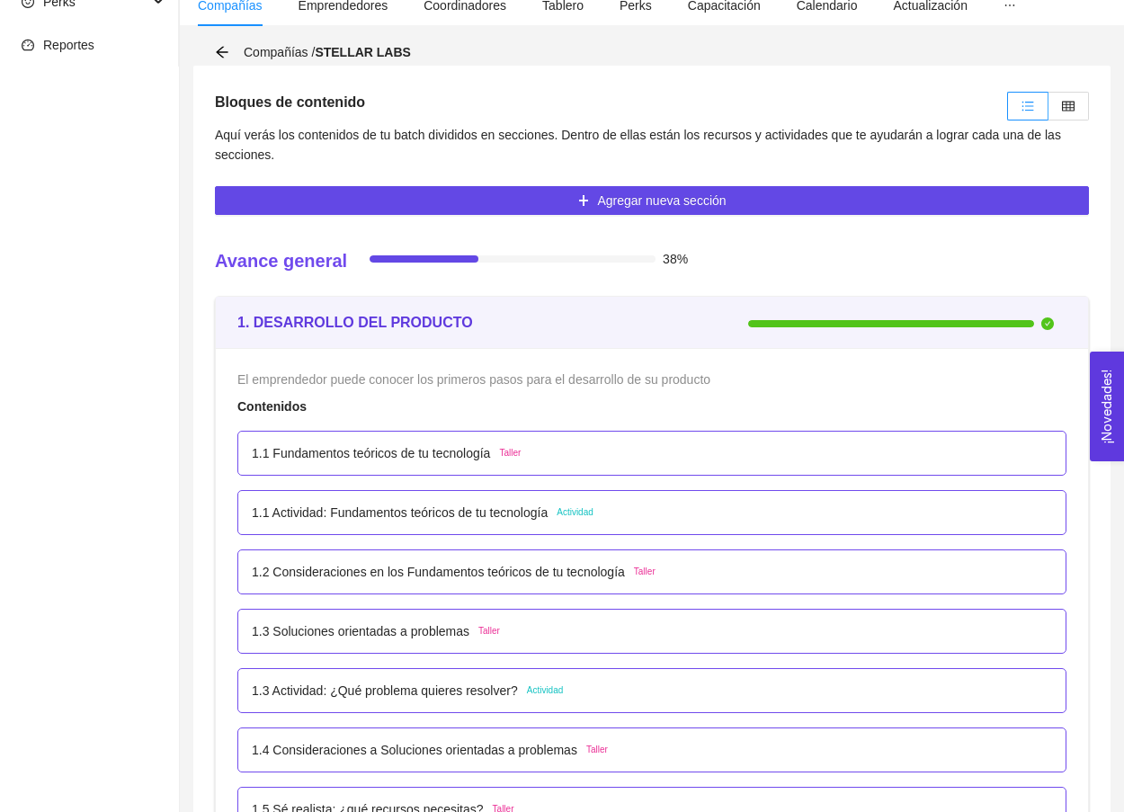
click at [1086, 122] on div at bounding box center [1046, 106] width 86 height 38
click at [1073, 116] on label at bounding box center [1069, 106] width 40 height 29
click at [1049, 111] on input "radio" at bounding box center [1049, 111] width 0 height 0
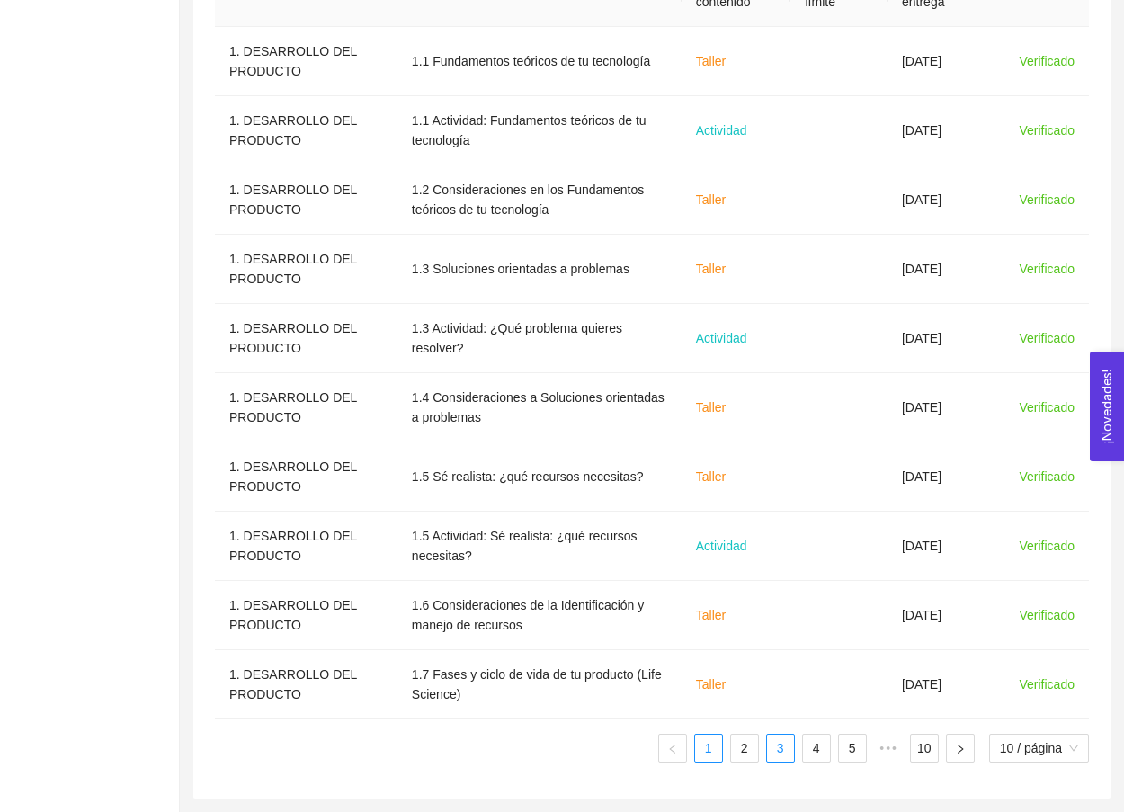
scroll to position [656, 0]
click at [782, 751] on link "3" at bounding box center [780, 748] width 27 height 27
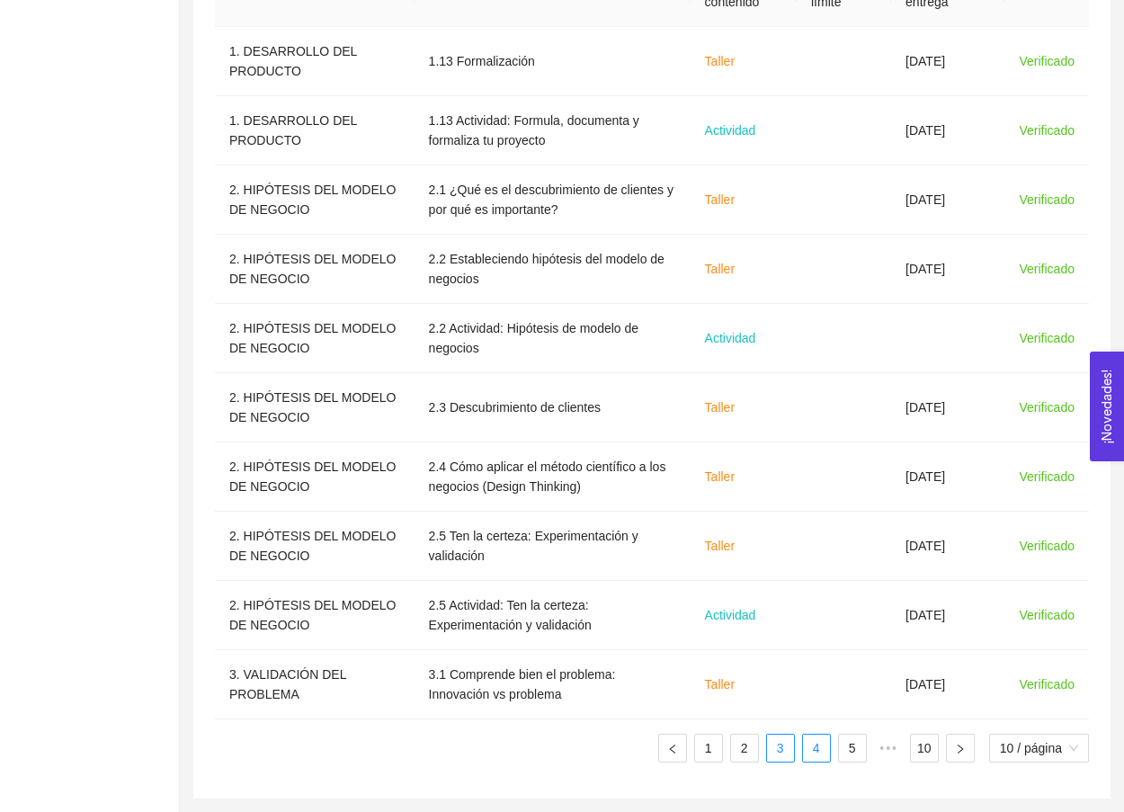
click at [818, 756] on link "4" at bounding box center [816, 748] width 27 height 27
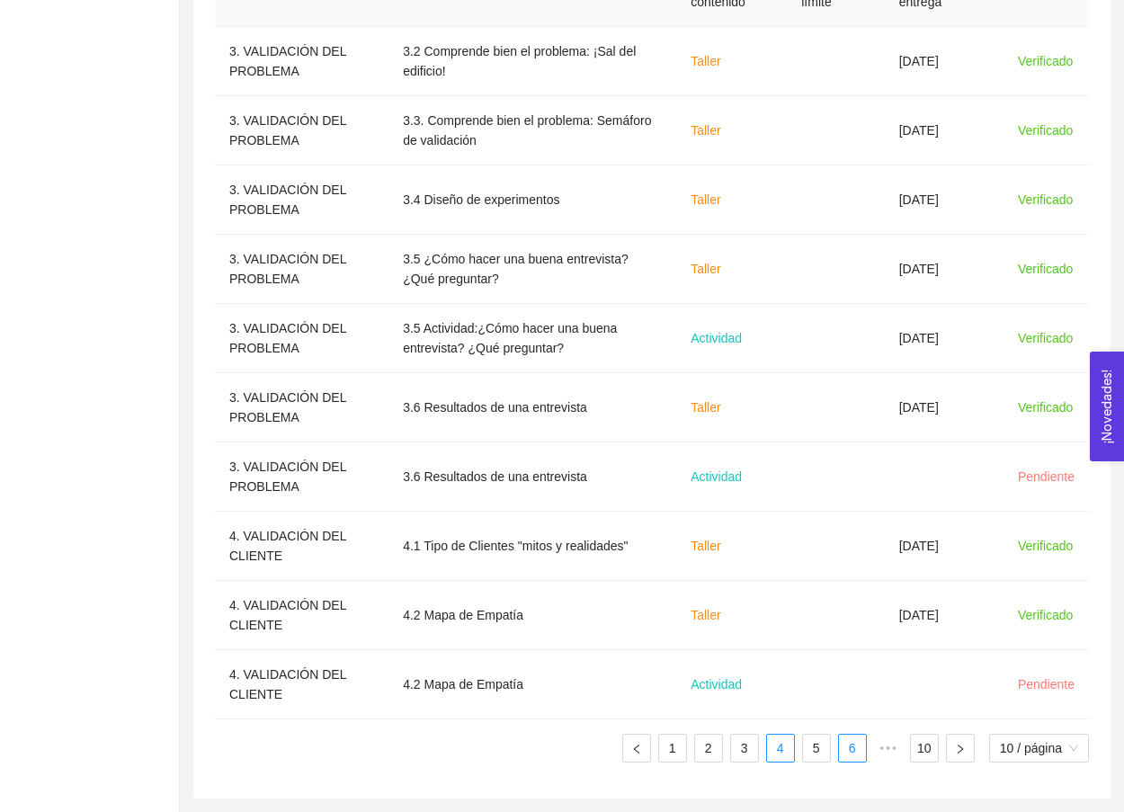
click at [816, 755] on link "5" at bounding box center [816, 748] width 27 height 27
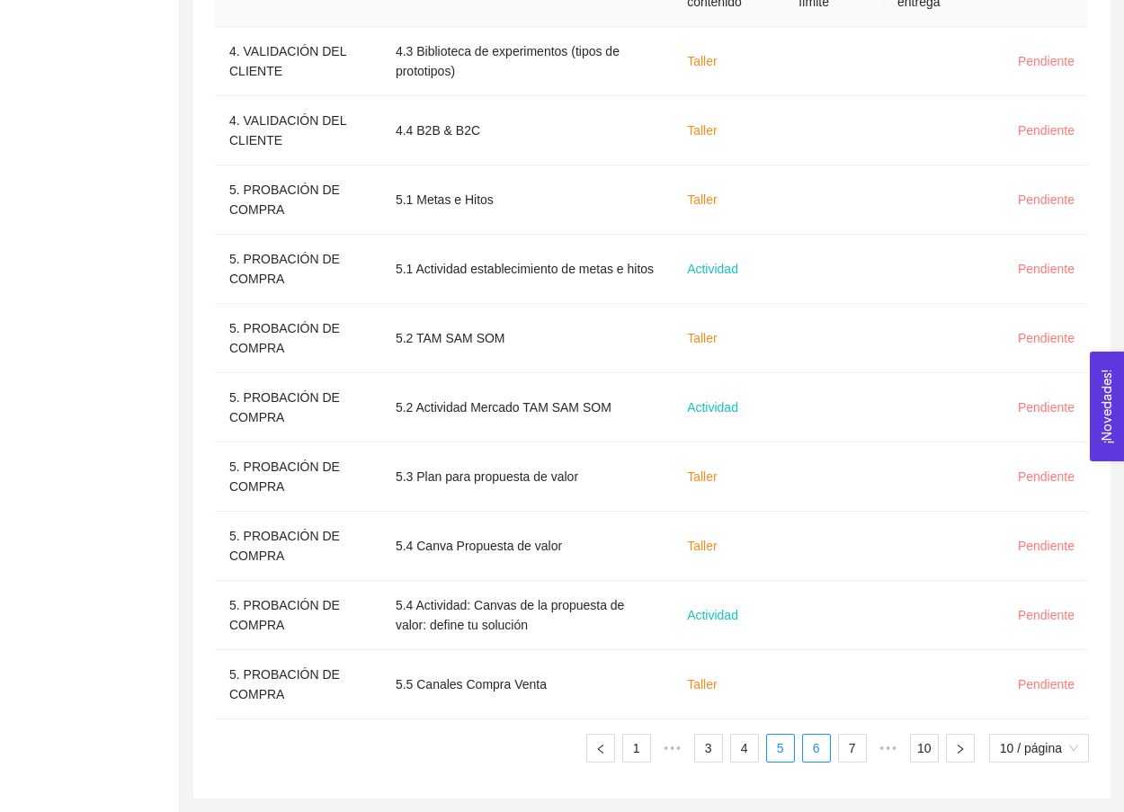
click at [813, 747] on link "6" at bounding box center [816, 748] width 27 height 27
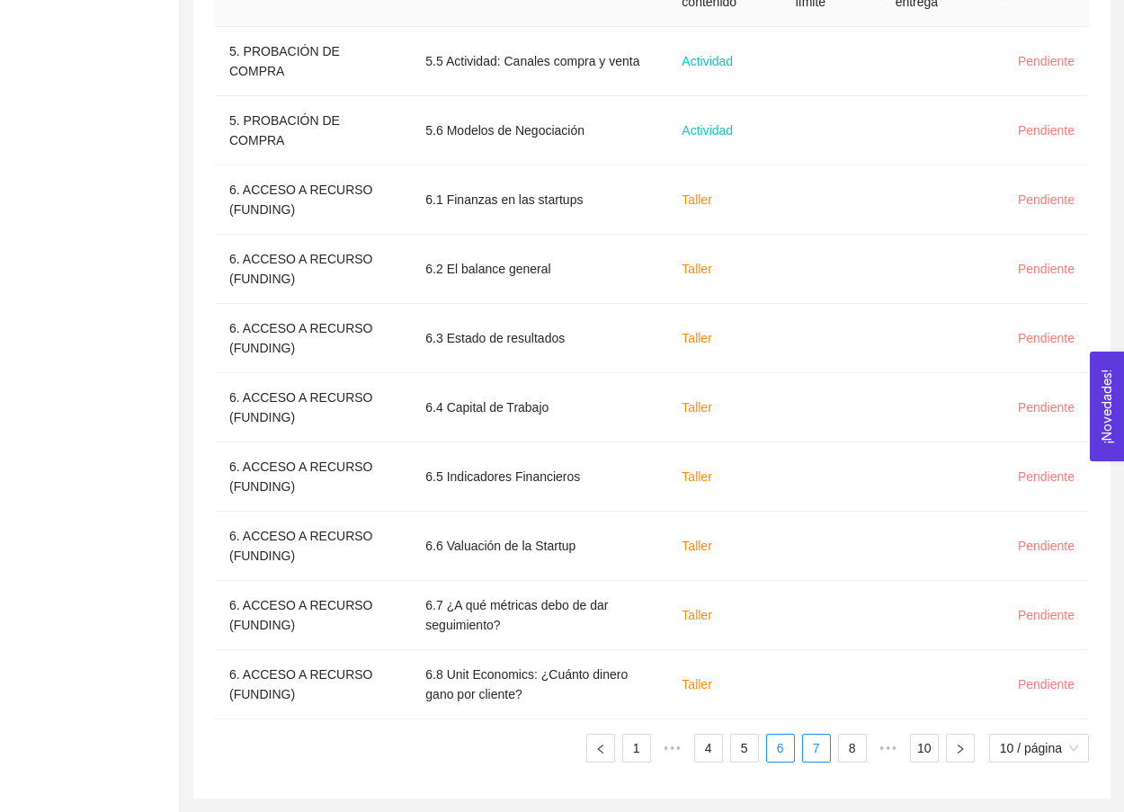
click at [819, 749] on link "7" at bounding box center [816, 748] width 27 height 27
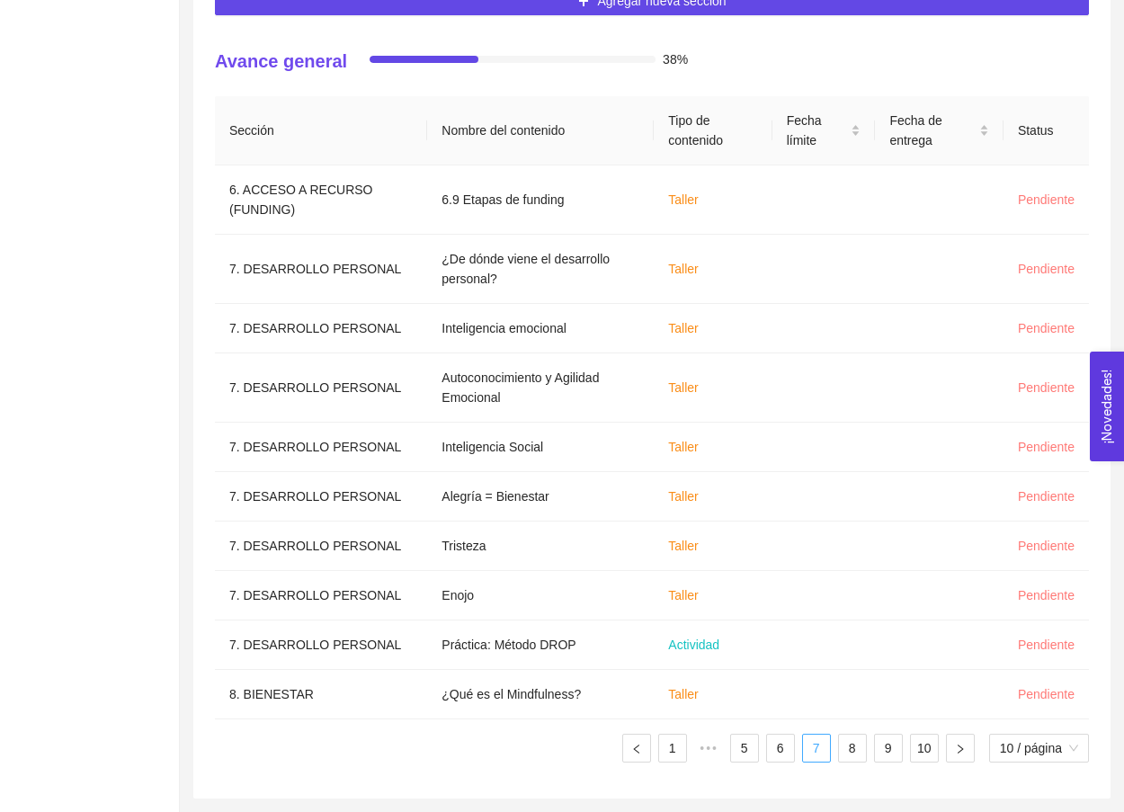
scroll to position [517, 0]
click at [840, 757] on link "8" at bounding box center [852, 748] width 27 height 27
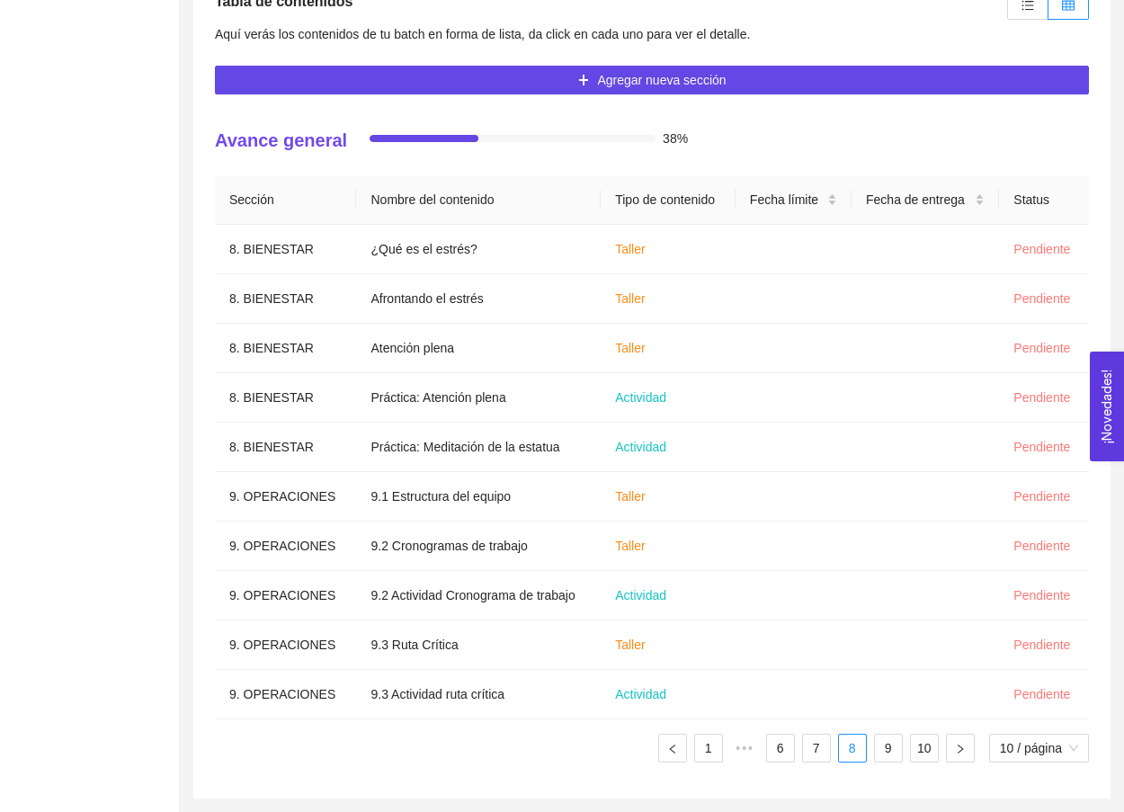
click at [902, 743] on ul "1 ••• 6 7 8 9 10 10 / página" at bounding box center [652, 748] width 874 height 29
click at [894, 746] on link "9" at bounding box center [888, 748] width 27 height 27
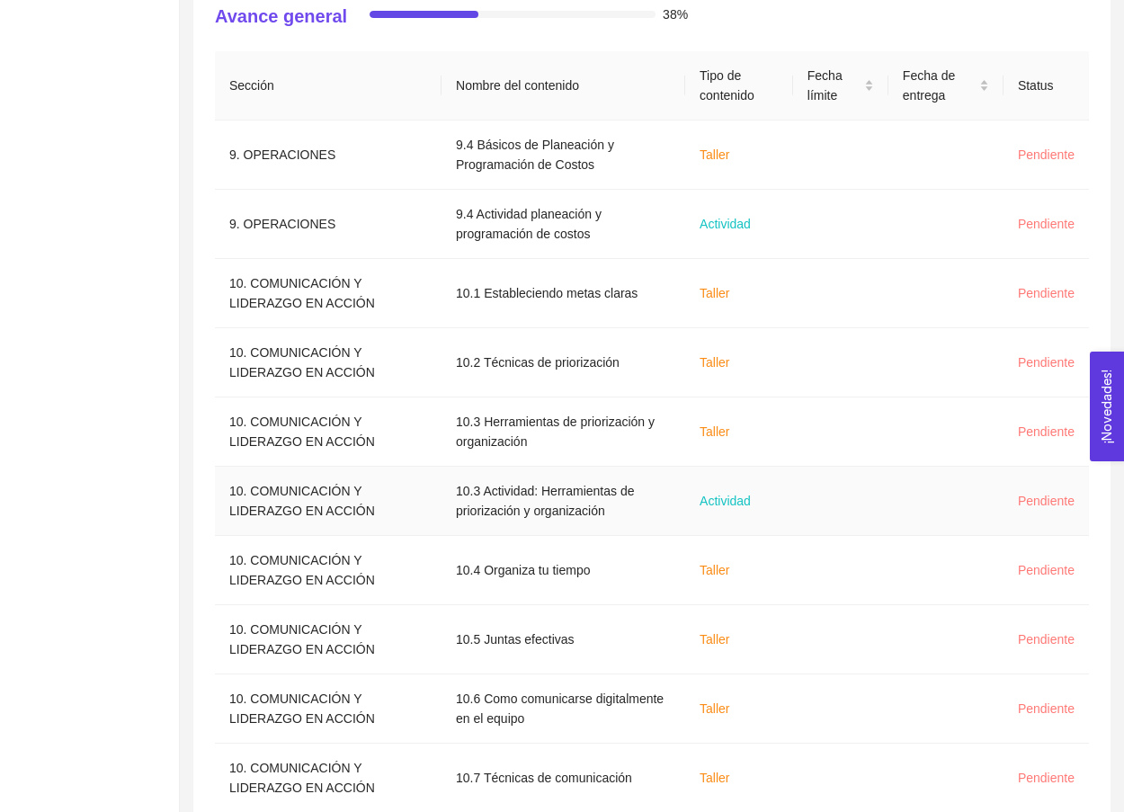
scroll to position [574, 0]
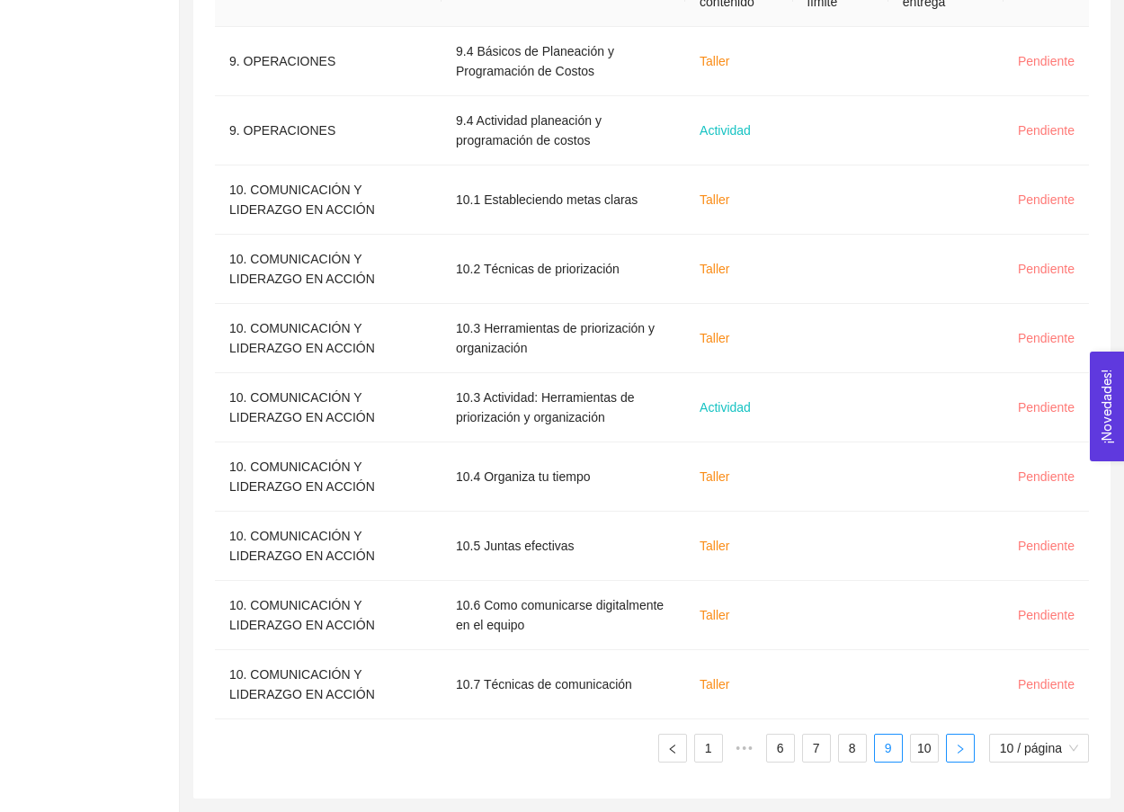
click at [946, 743] on button "button" at bounding box center [960, 748] width 29 height 29
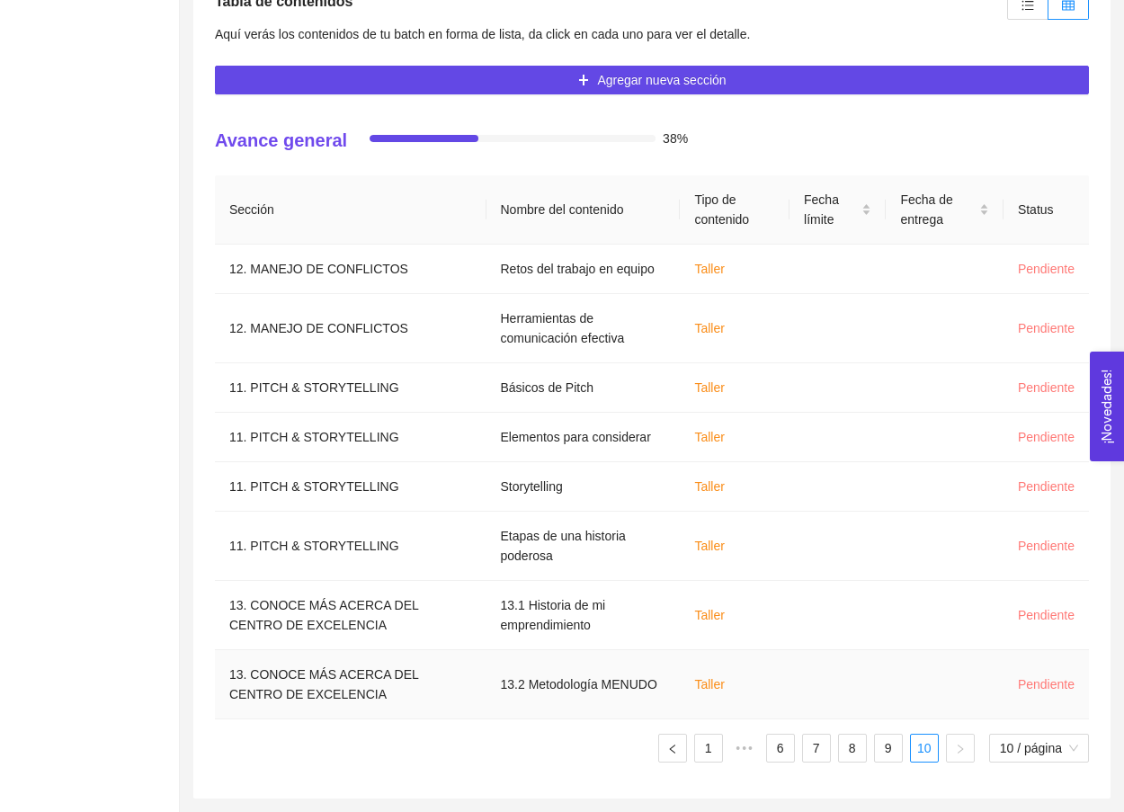
scroll to position [438, 0]
click at [890, 744] on link "9" at bounding box center [888, 748] width 27 height 27
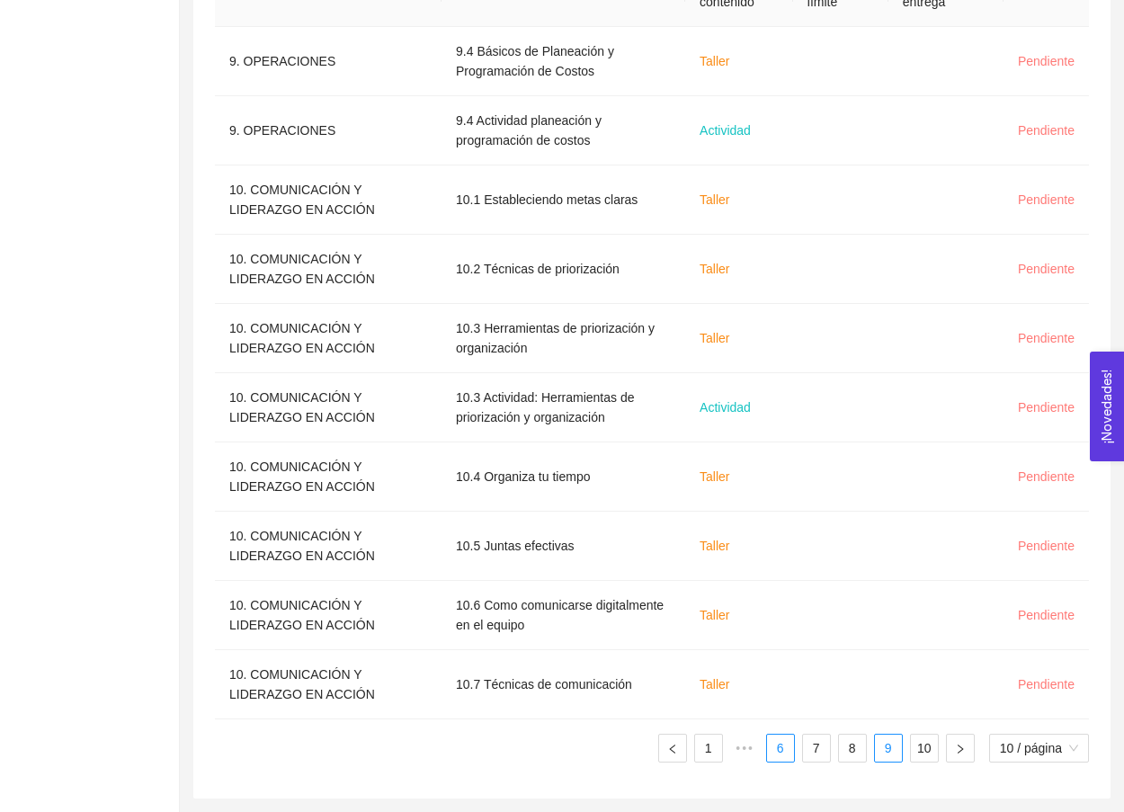
scroll to position [656, 0]
click at [776, 754] on link "6" at bounding box center [780, 748] width 27 height 27
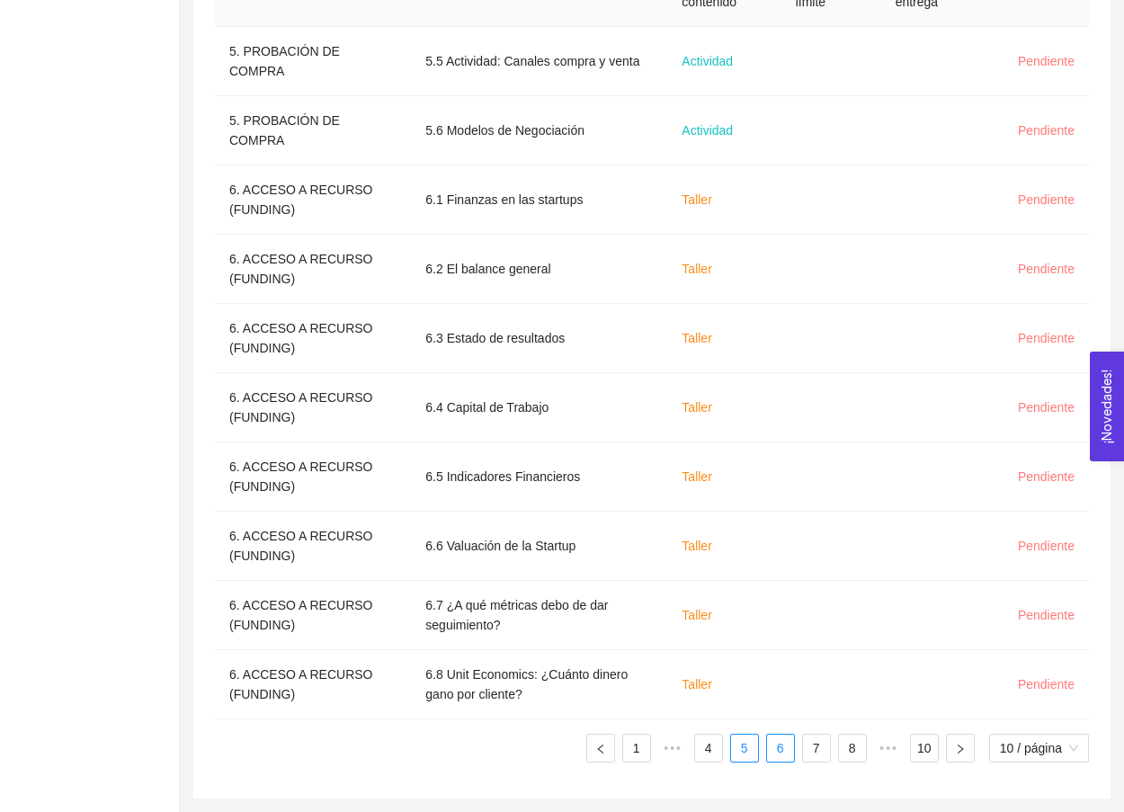
click at [743, 755] on link "5" at bounding box center [744, 748] width 27 height 27
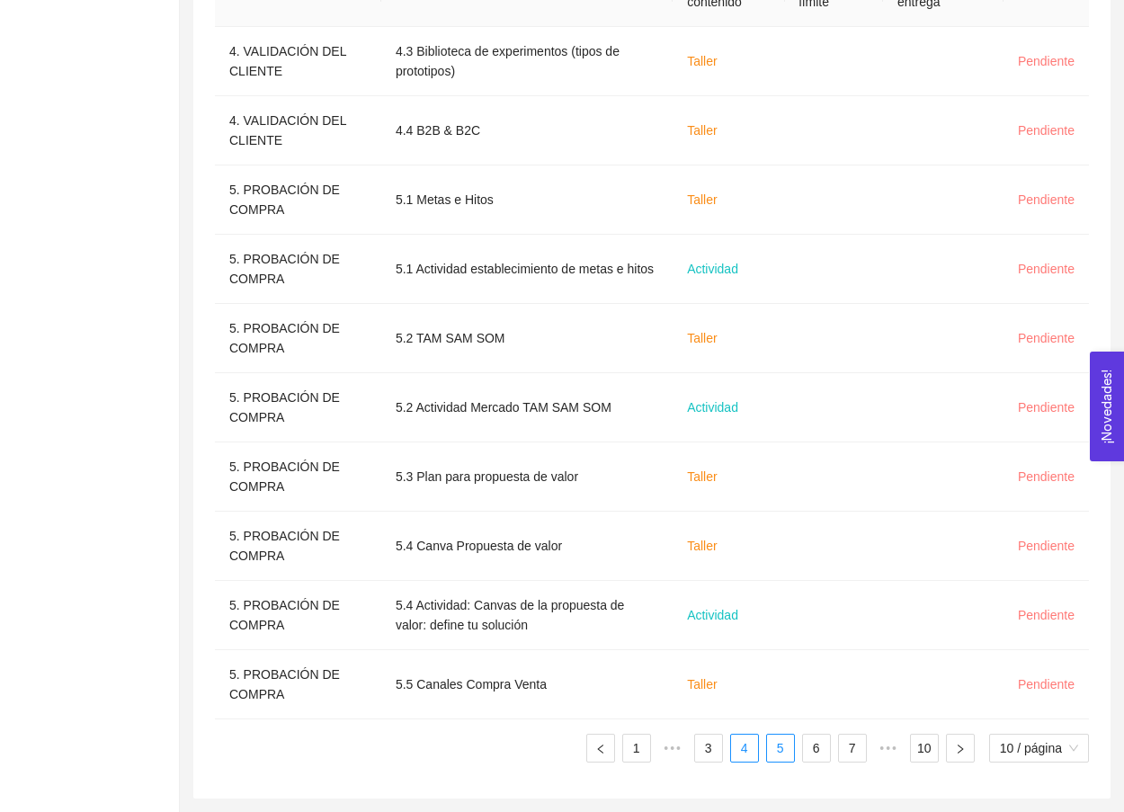
click at [731, 747] on link "4" at bounding box center [744, 748] width 27 height 27
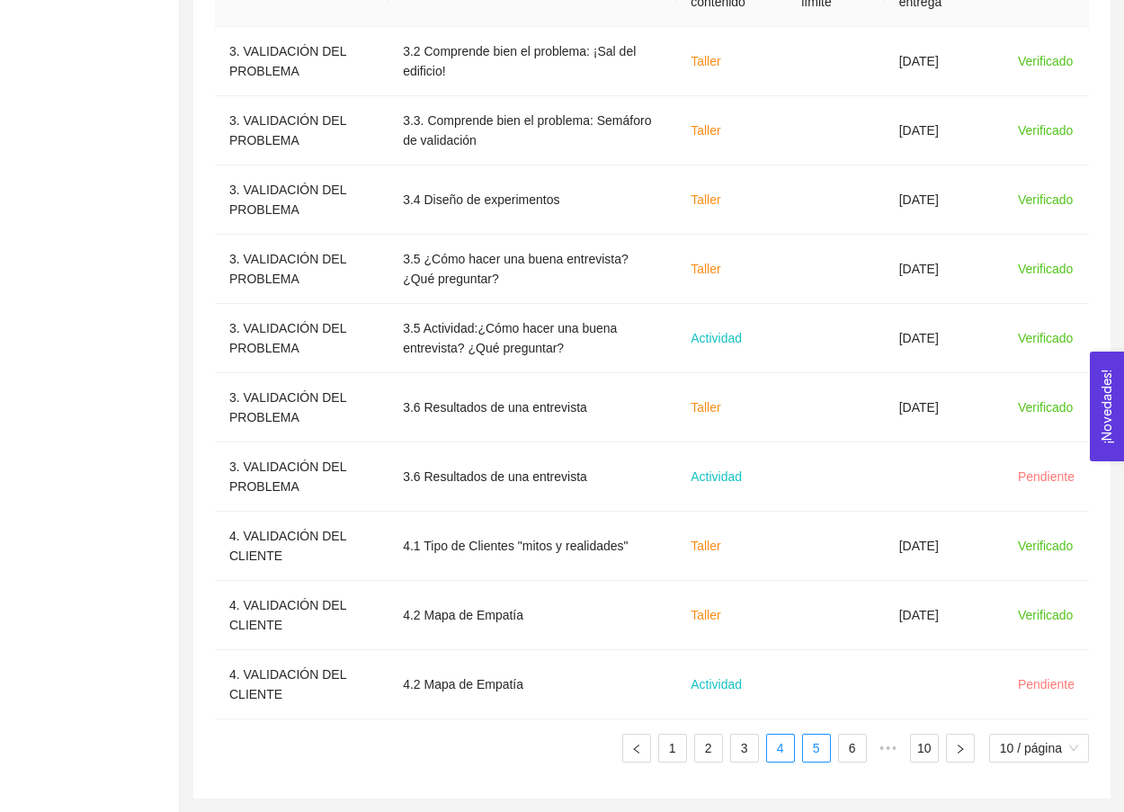
click at [803, 750] on link "5" at bounding box center [816, 748] width 27 height 27
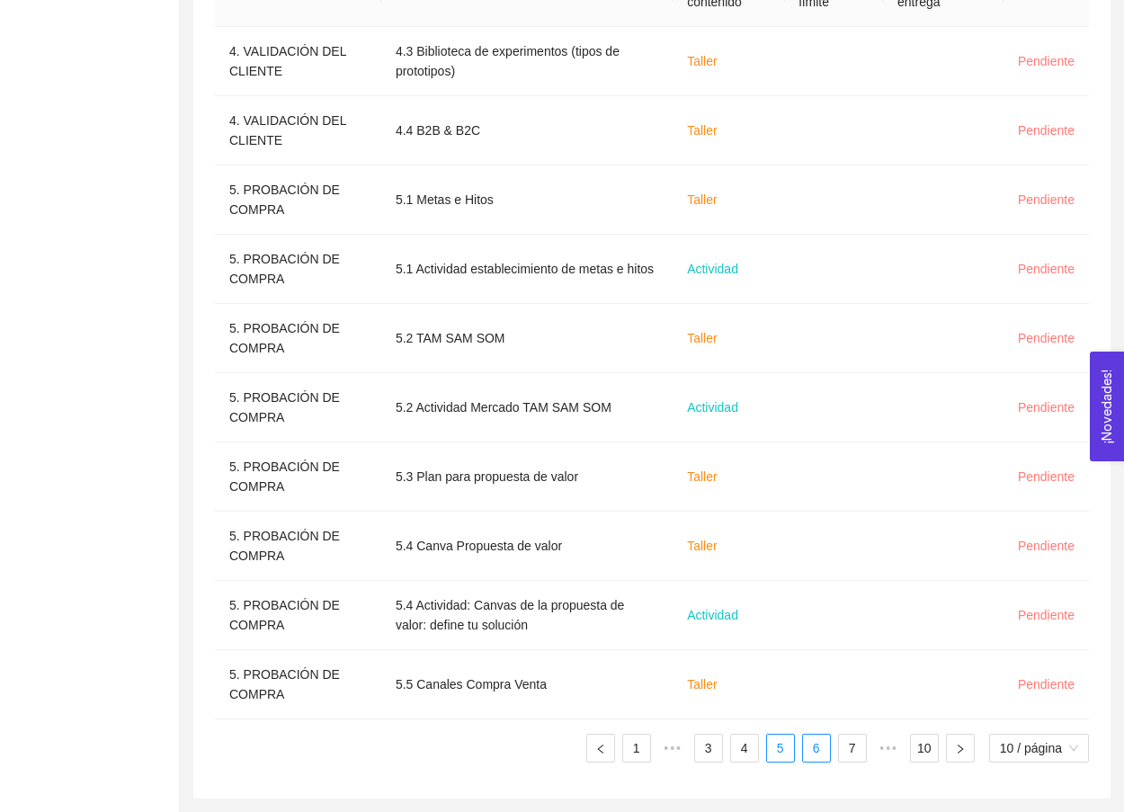
click at [811, 758] on link "6" at bounding box center [816, 748] width 27 height 27
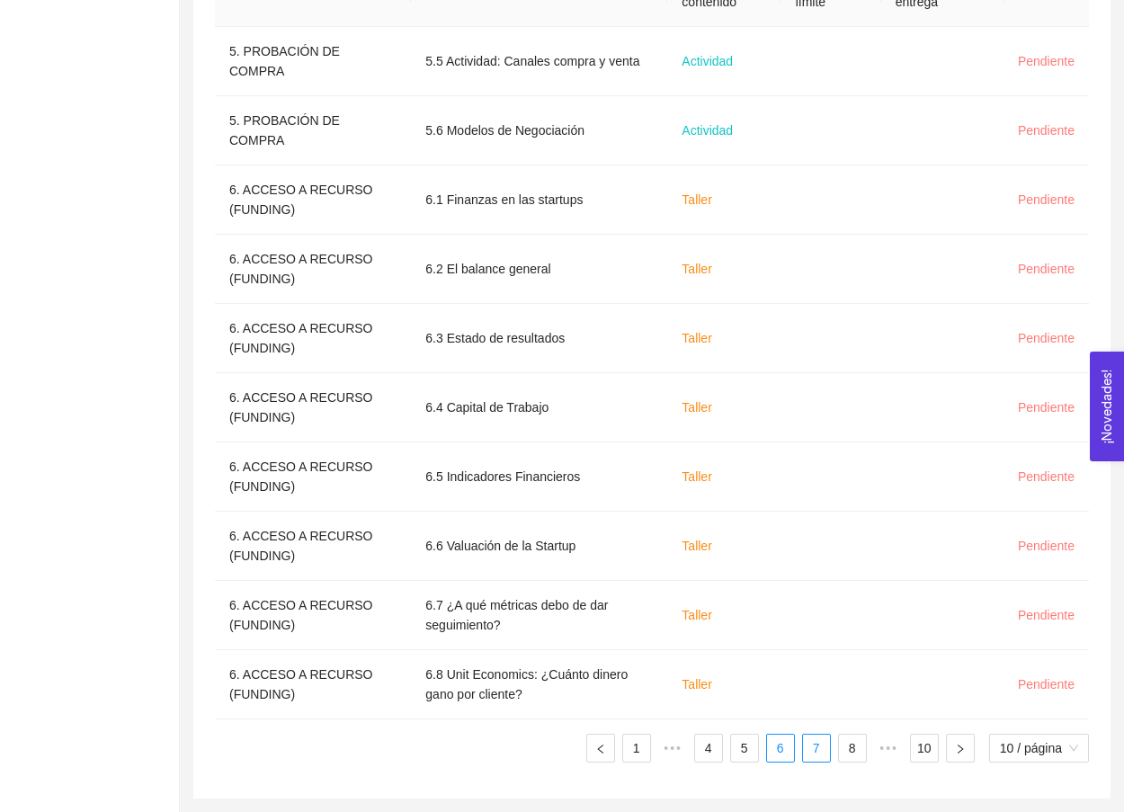
click at [808, 748] on link "7" at bounding box center [816, 748] width 27 height 27
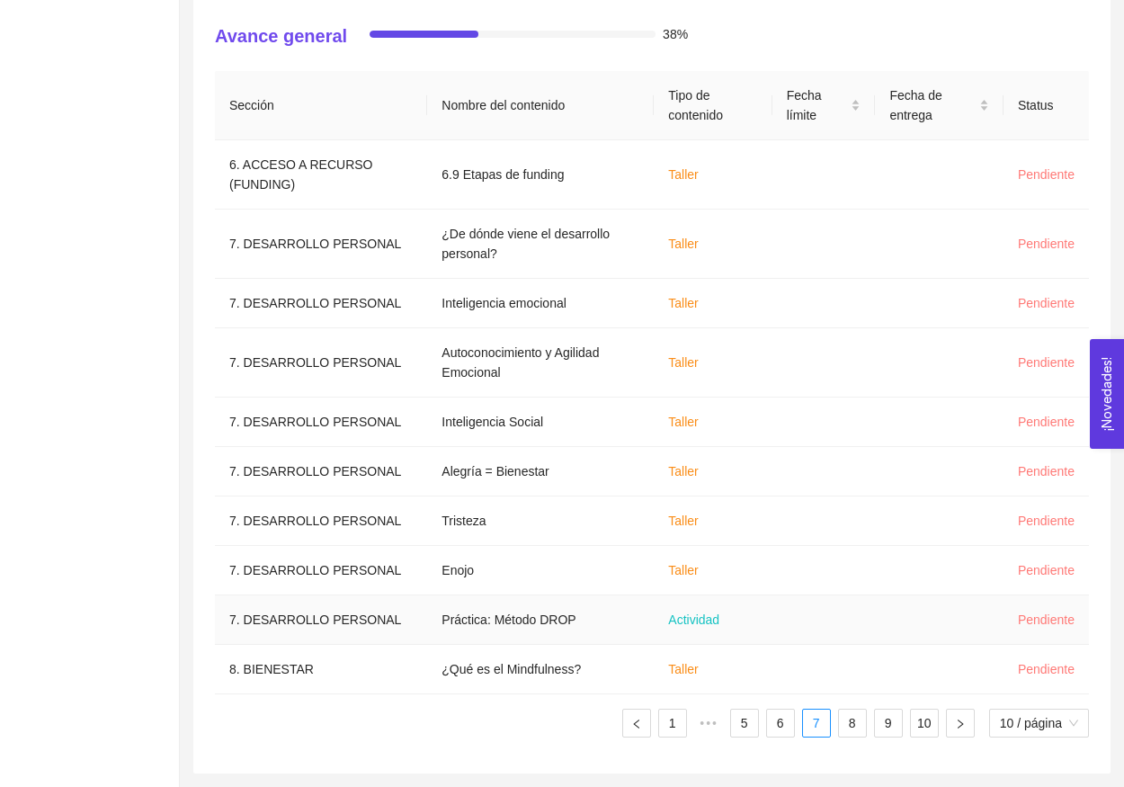
scroll to position [542, 0]
click at [776, 727] on link "6" at bounding box center [780, 723] width 27 height 27
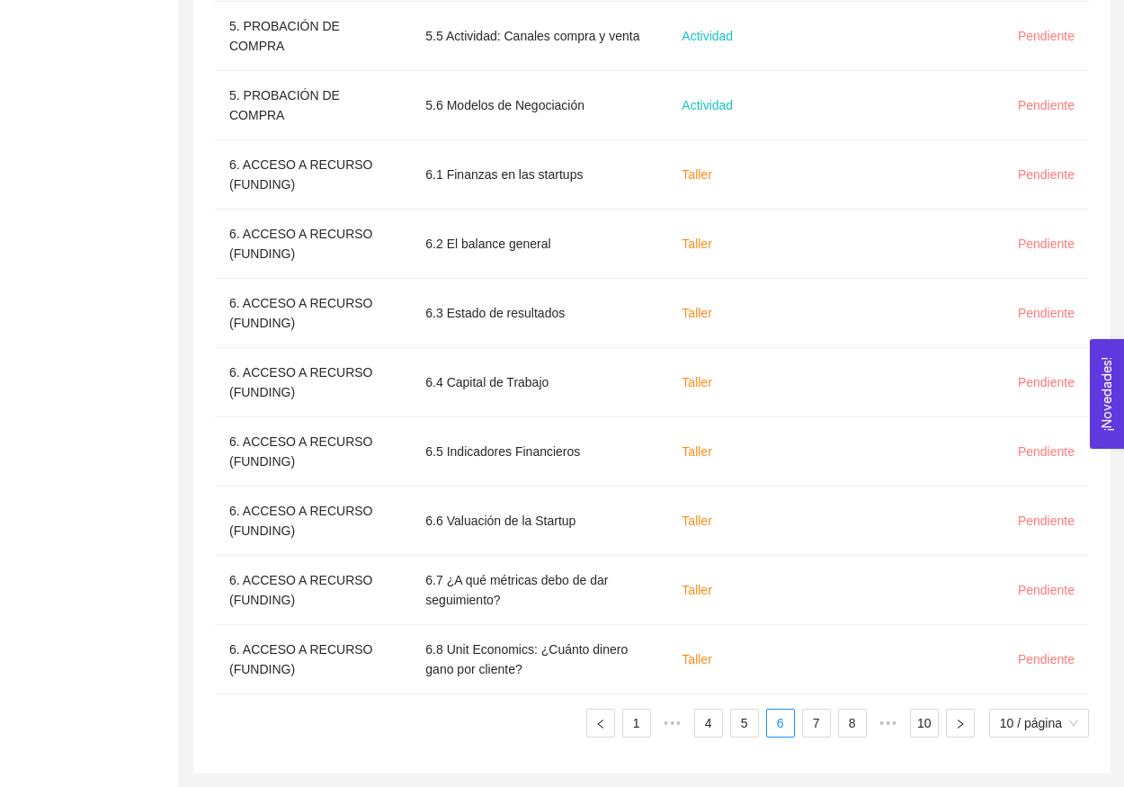
scroll to position [681, 0]
click at [737, 737] on div "Sección Nombre del contenido Tipo de contenido Fecha límite Fecha de entrega St…" at bounding box center [652, 342] width 874 height 819
click at [737, 726] on link "5" at bounding box center [744, 723] width 27 height 27
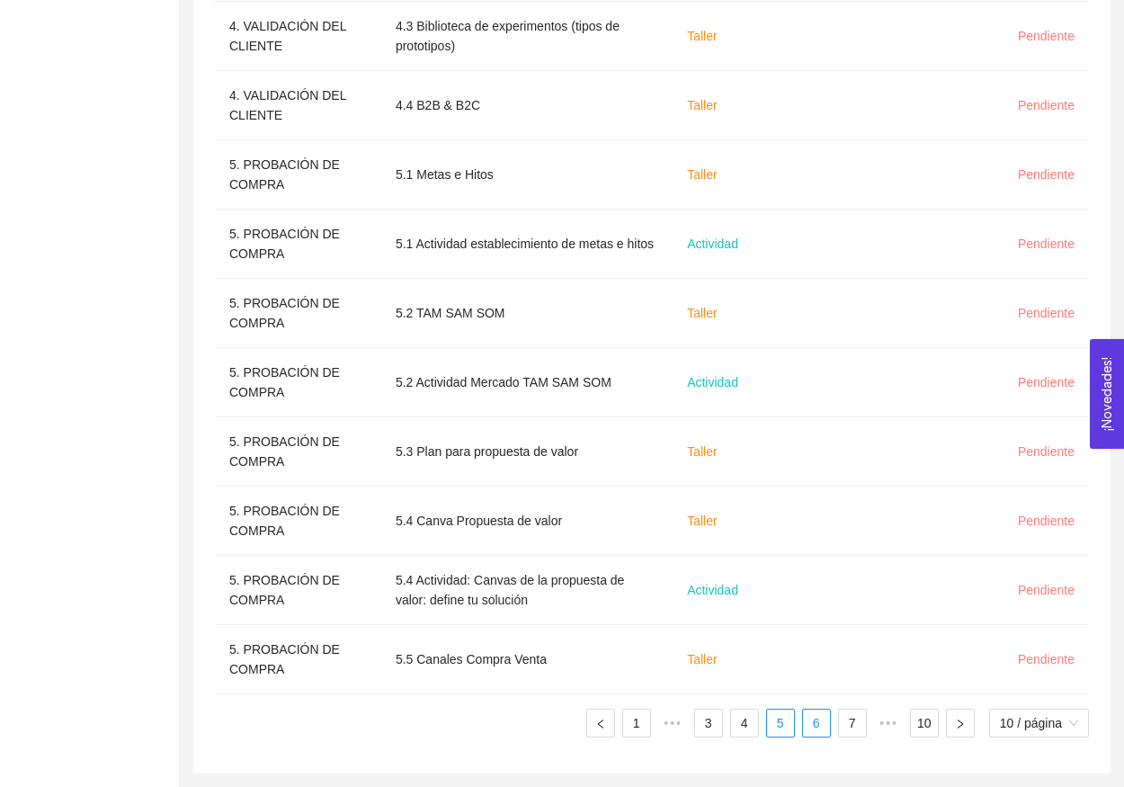
click at [818, 720] on link "6" at bounding box center [816, 723] width 27 height 27
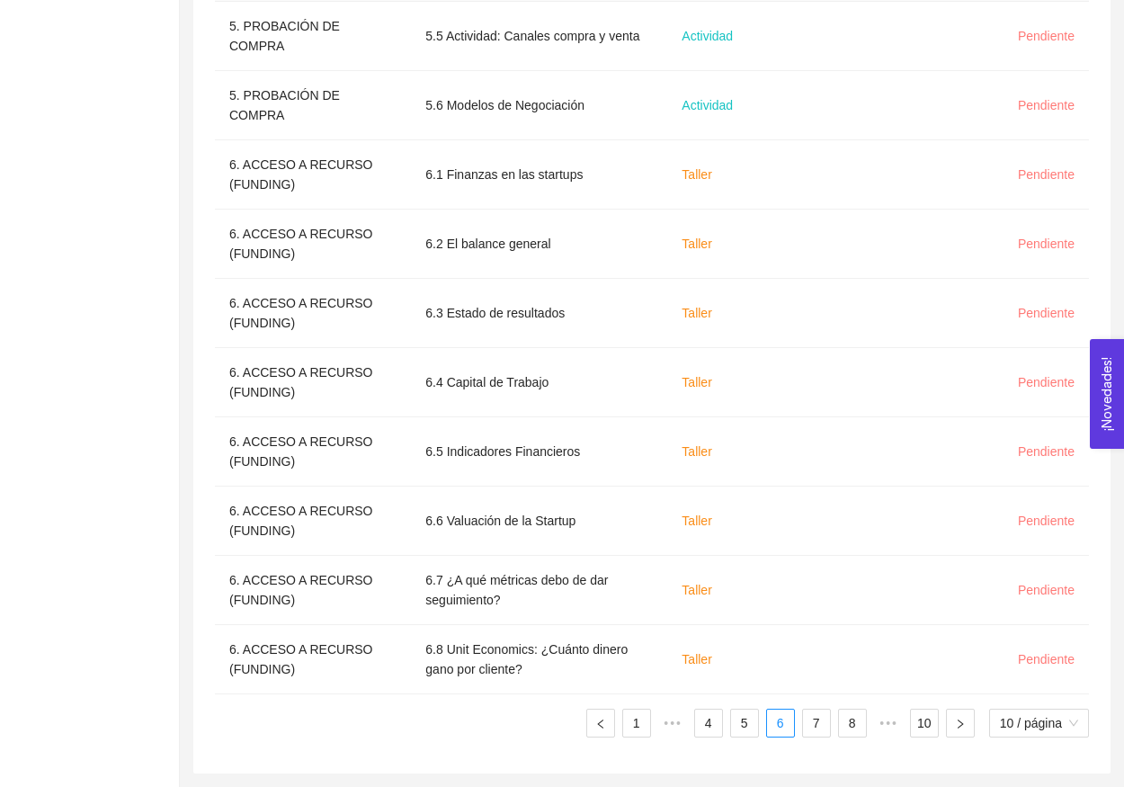
click at [825, 702] on div "Sección Nombre del contenido Tipo de contenido Fecha límite Fecha de entrega St…" at bounding box center [652, 335] width 874 height 805
click at [818, 732] on link "7" at bounding box center [816, 723] width 27 height 27
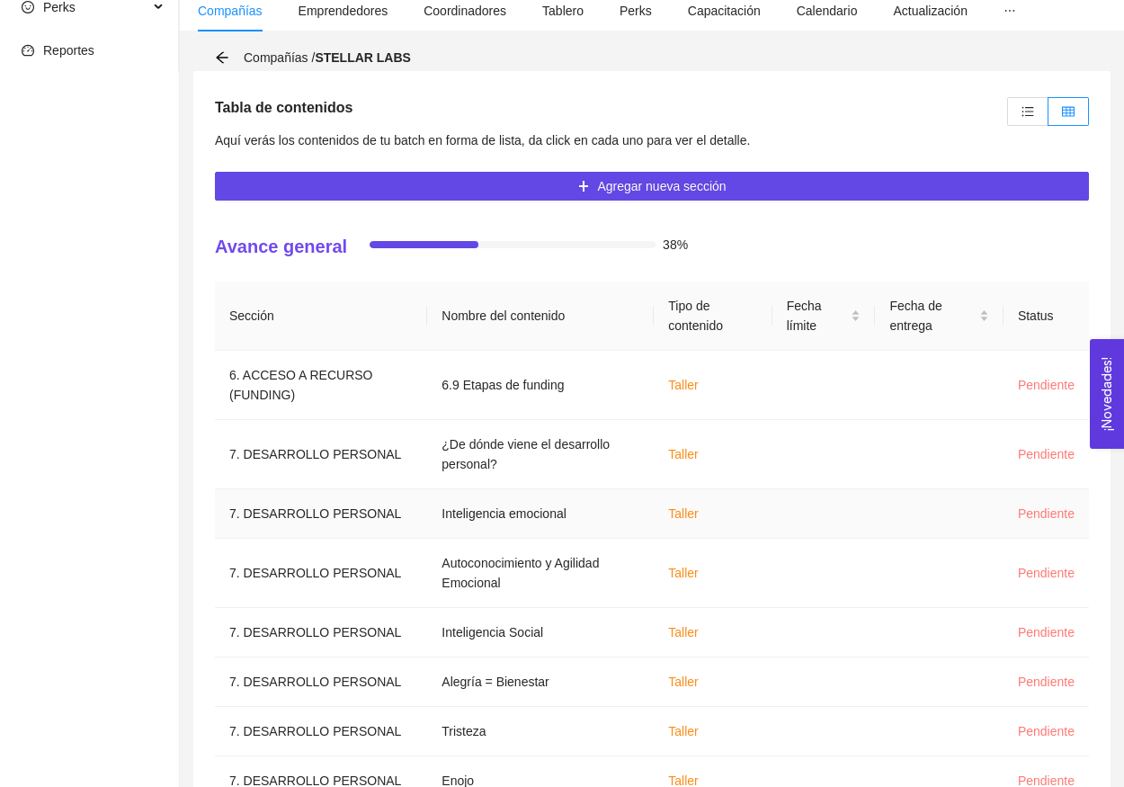
scroll to position [293, 0]
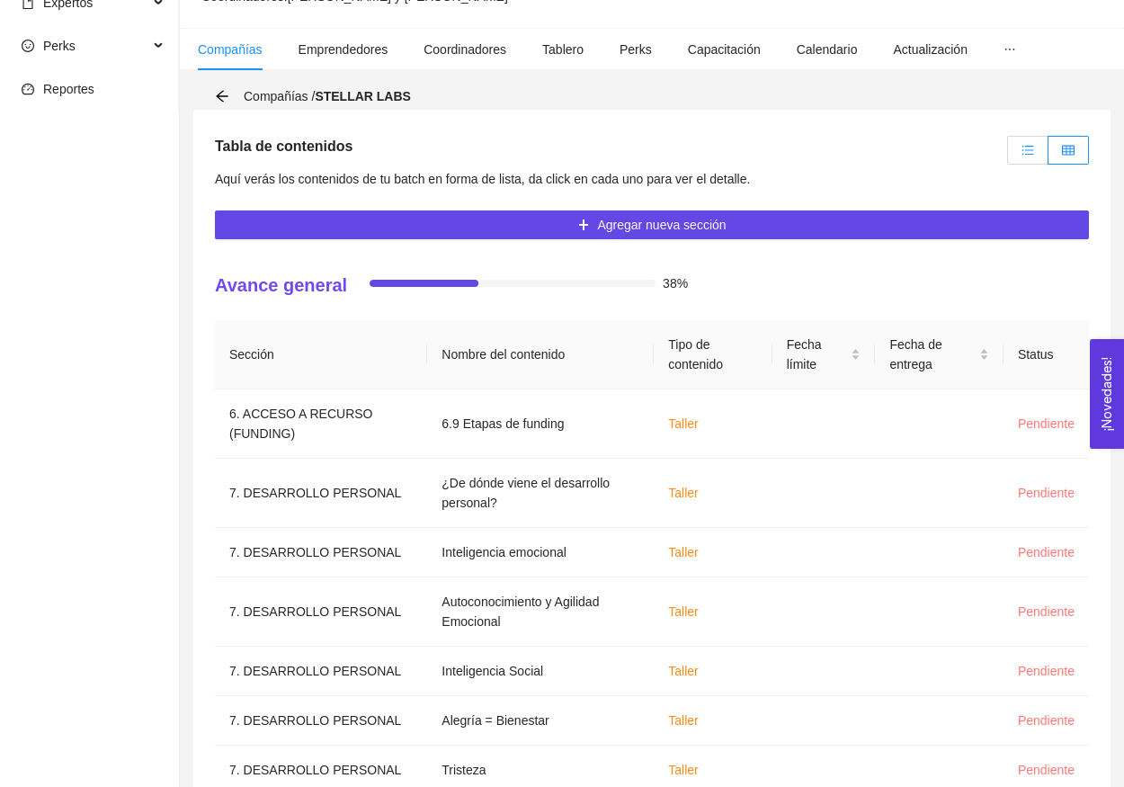
click at [1027, 158] on label at bounding box center [1027, 150] width 41 height 29
click at [1008, 155] on input "radio" at bounding box center [1008, 155] width 0 height 0
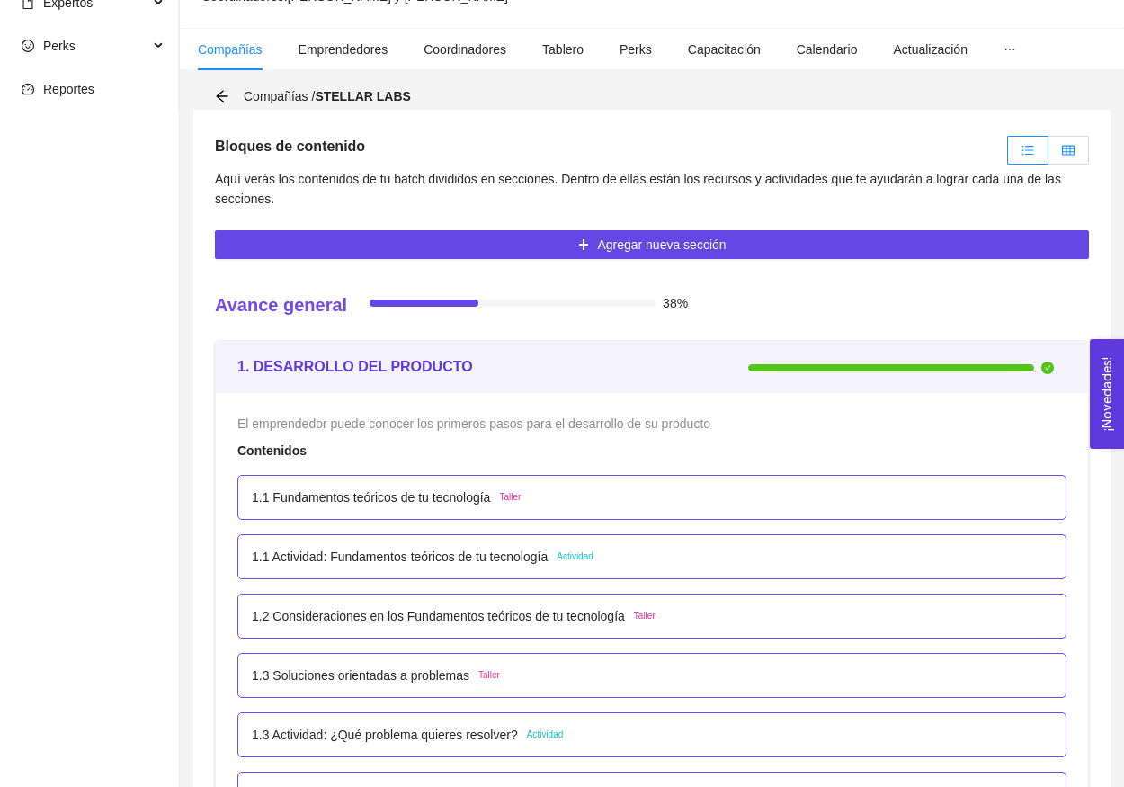
click at [1063, 141] on label at bounding box center [1069, 150] width 40 height 29
click at [1049, 155] on input "radio" at bounding box center [1049, 155] width 0 height 0
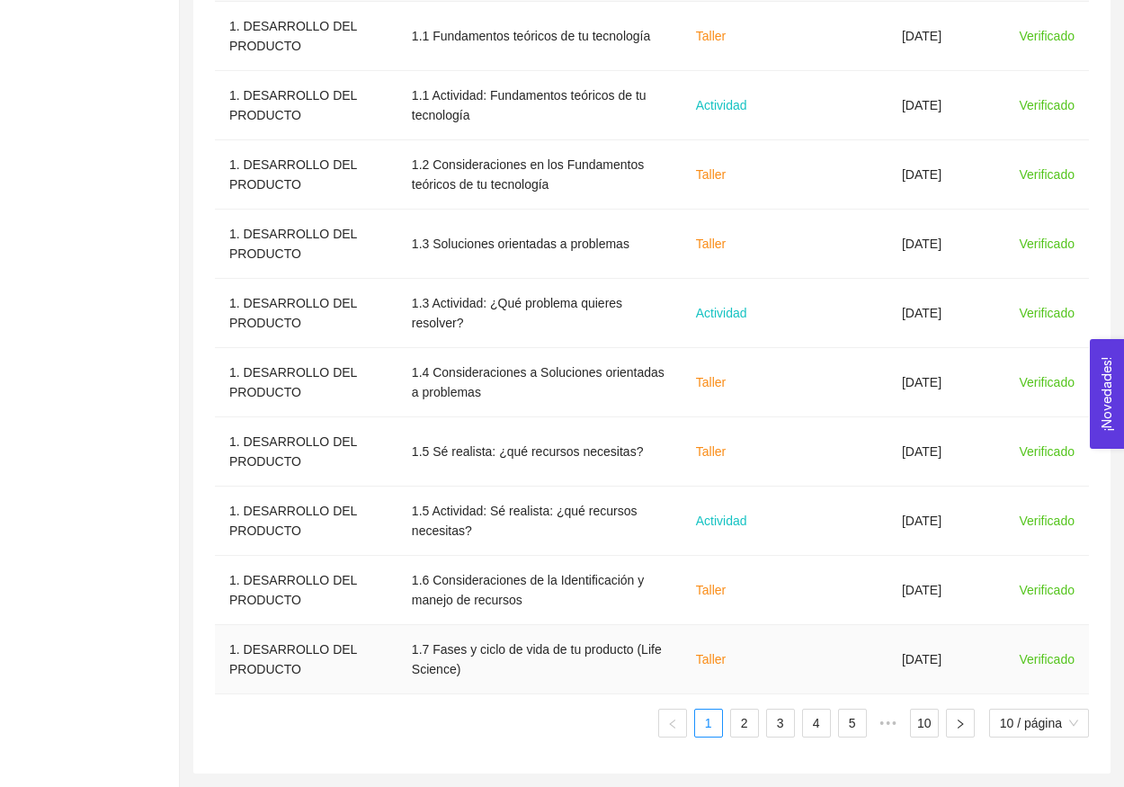
scroll to position [681, 0]
click at [749, 719] on link "2" at bounding box center [744, 723] width 27 height 27
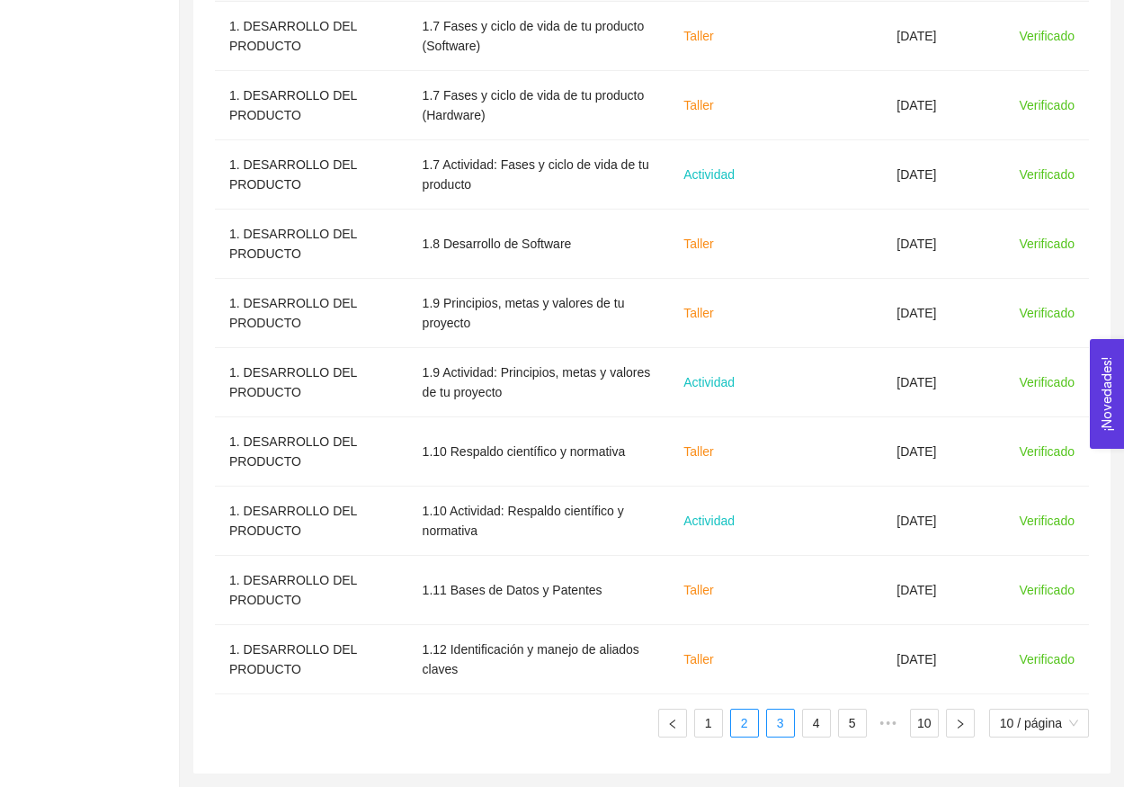
click at [769, 732] on link "3" at bounding box center [780, 723] width 27 height 27
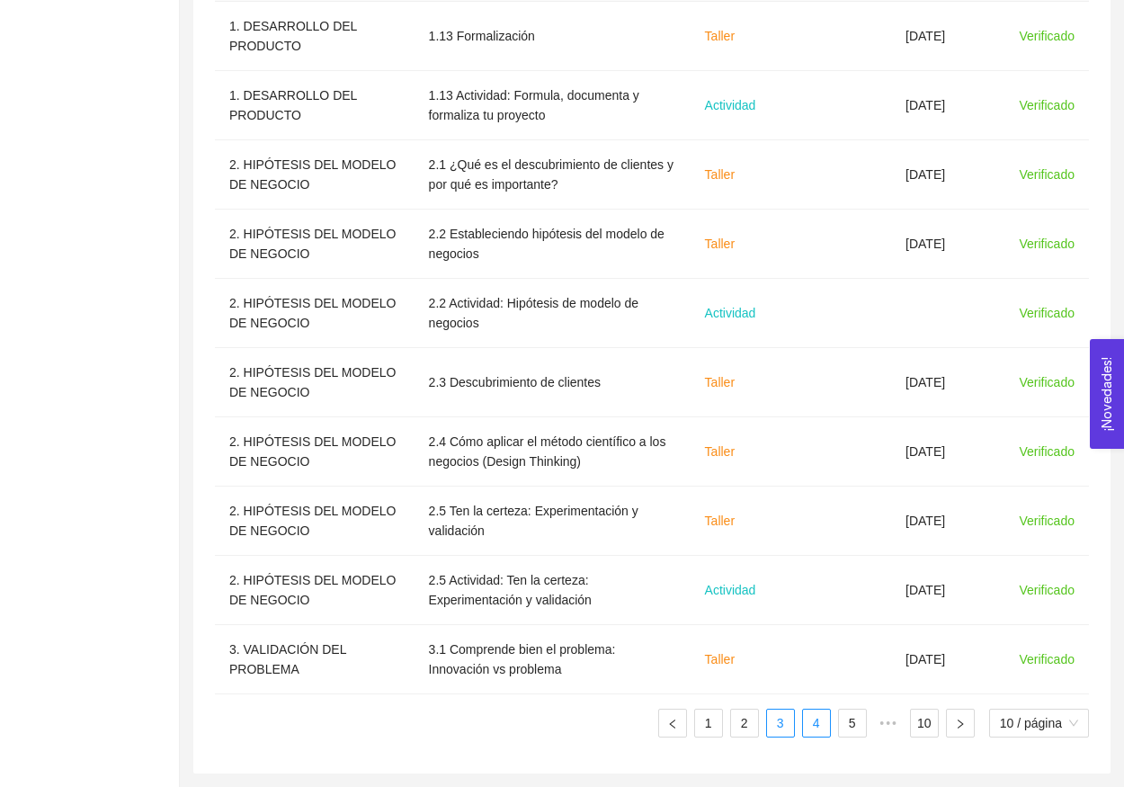
click at [816, 729] on link "4" at bounding box center [816, 723] width 27 height 27
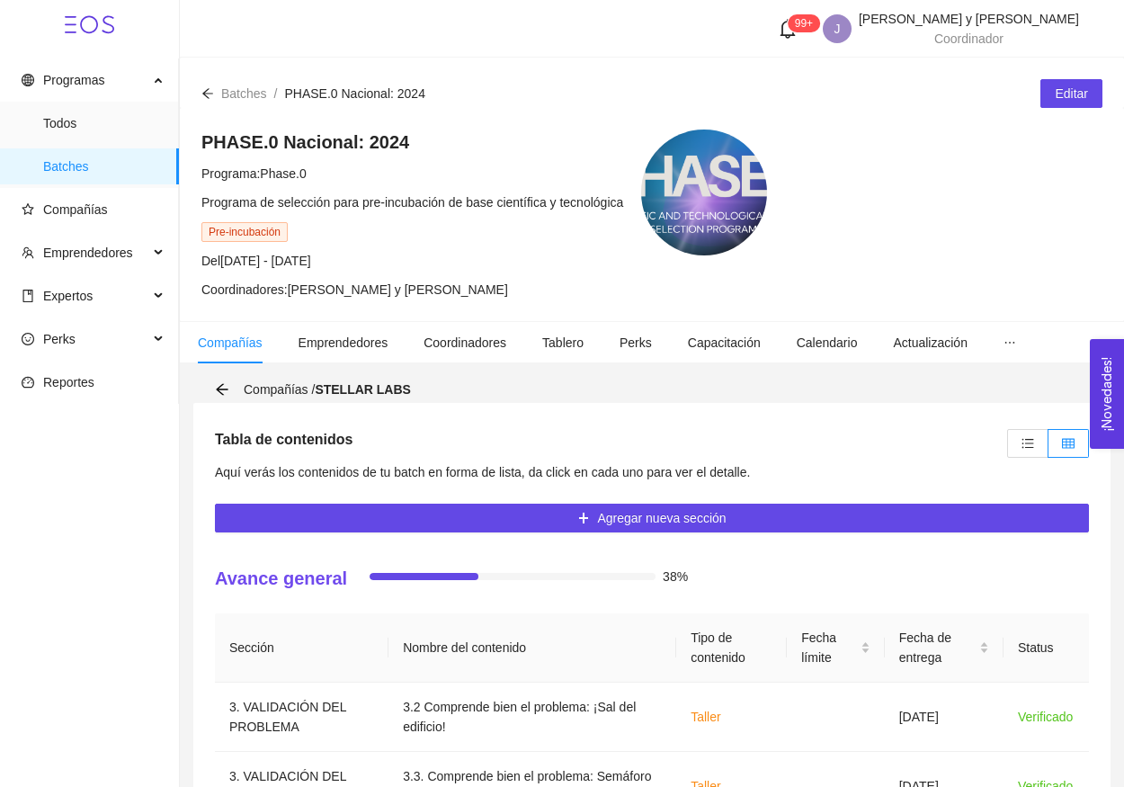
scroll to position [0, 0]
click at [1032, 450] on span at bounding box center [1028, 443] width 13 height 14
click at [1008, 448] on input "radio" at bounding box center [1008, 448] width 0 height 0
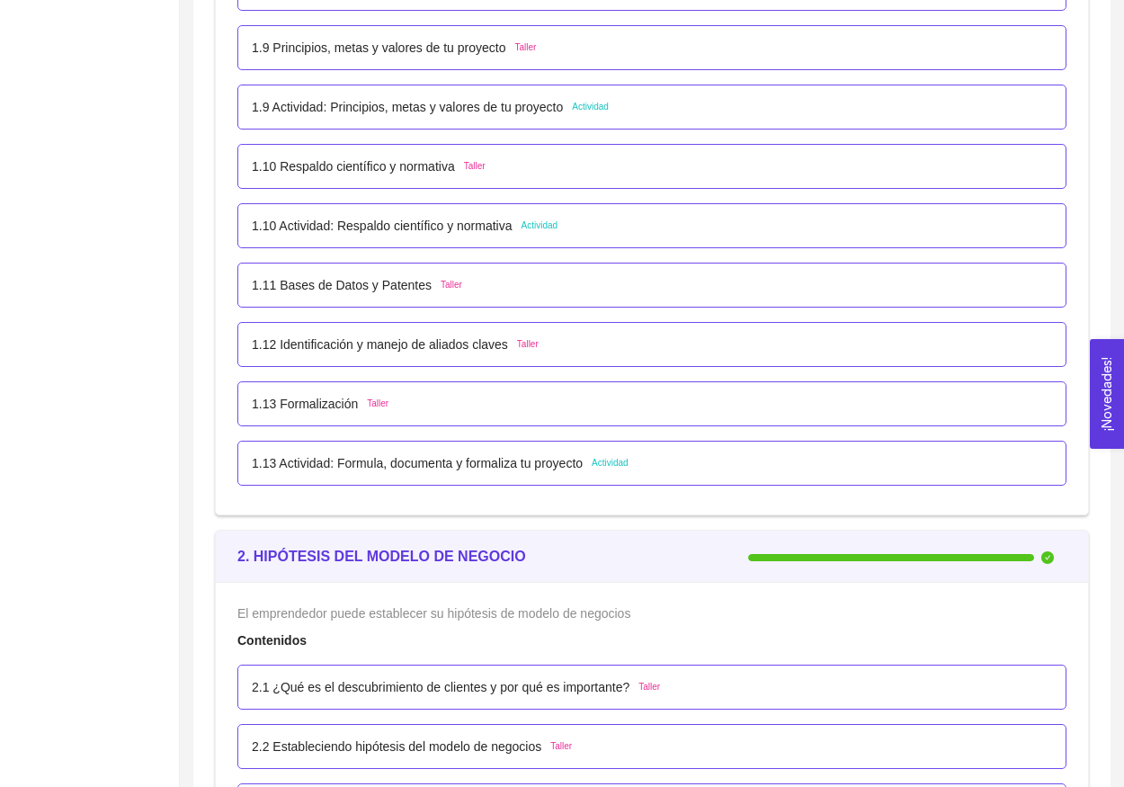
scroll to position [2891, 0]
